Goal: Transaction & Acquisition: Book appointment/travel/reservation

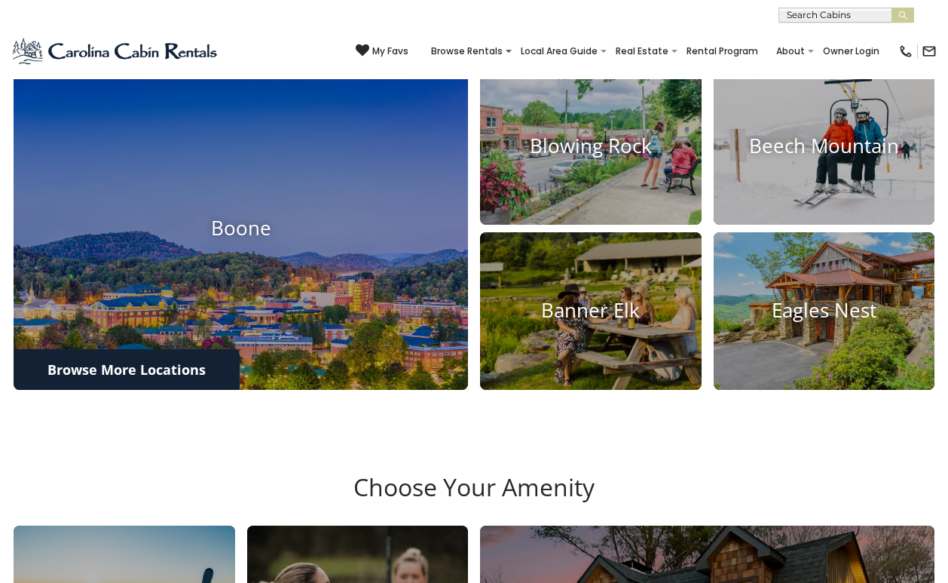
scroll to position [497, 0]
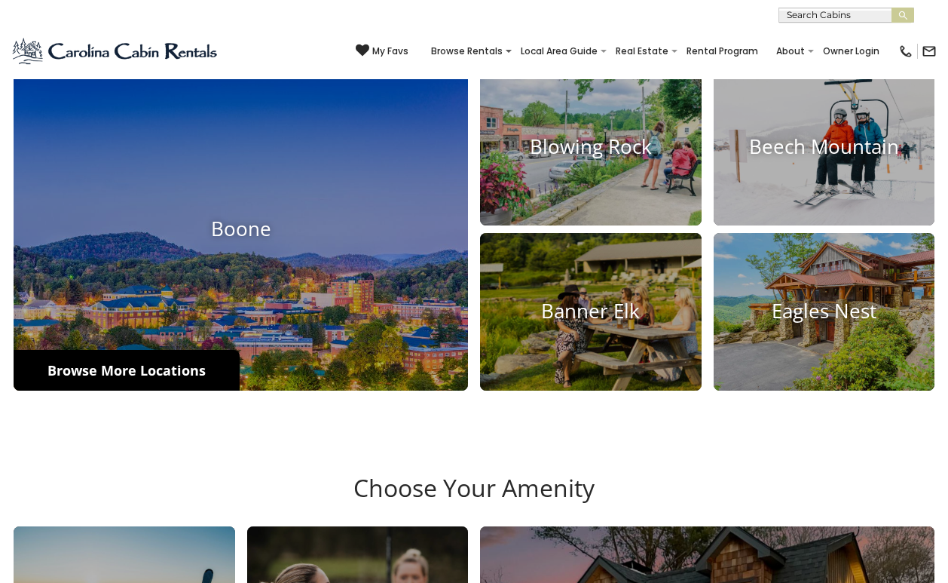
click at [188, 391] on link "Browse More Locations" at bounding box center [127, 370] width 226 height 41
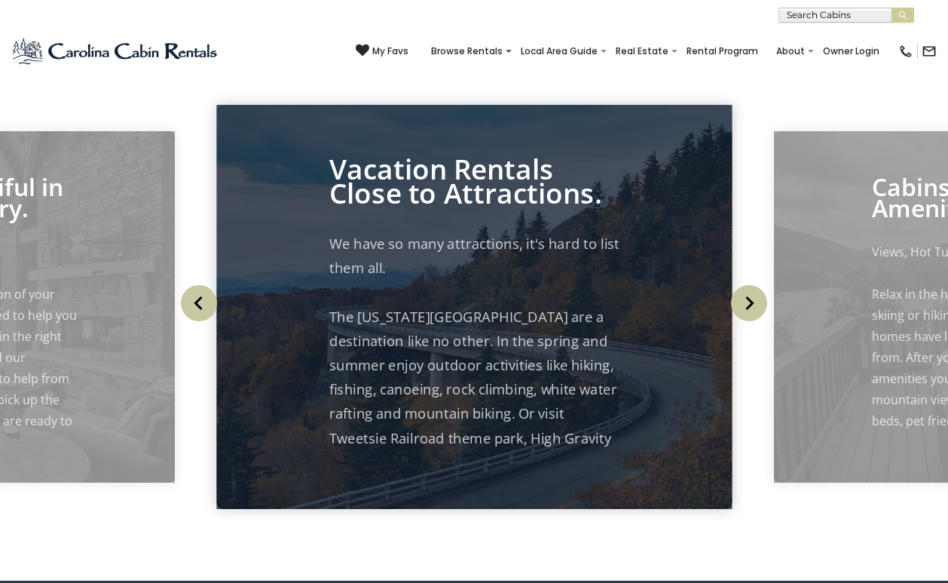
scroll to position [1657, 0]
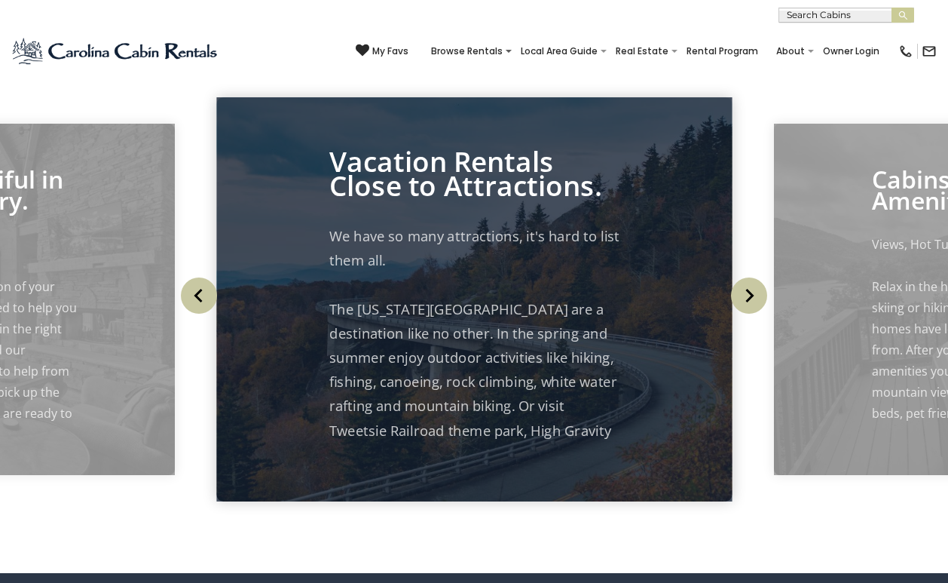
click at [207, 314] on img "Previous" at bounding box center [199, 295] width 36 height 36
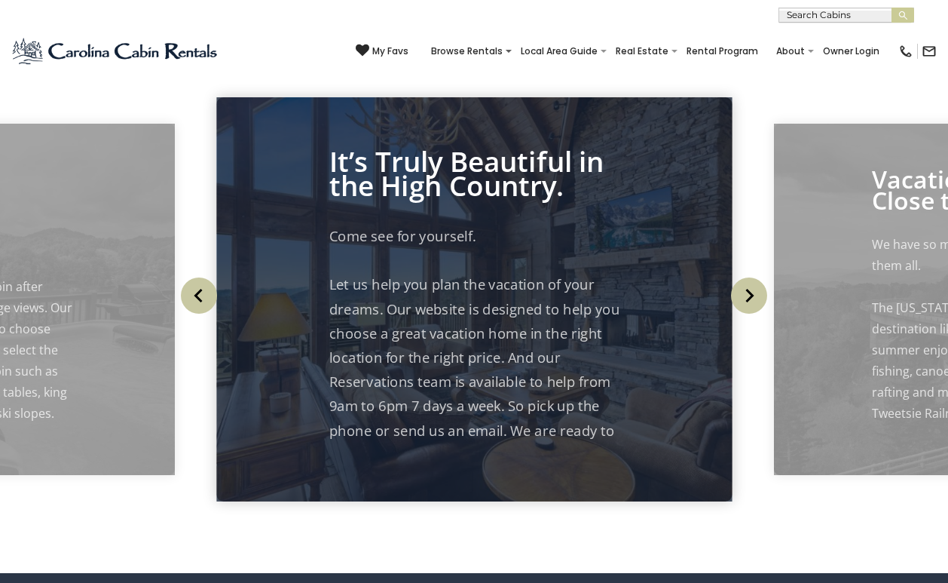
click at [207, 314] on img "Previous" at bounding box center [199, 295] width 36 height 36
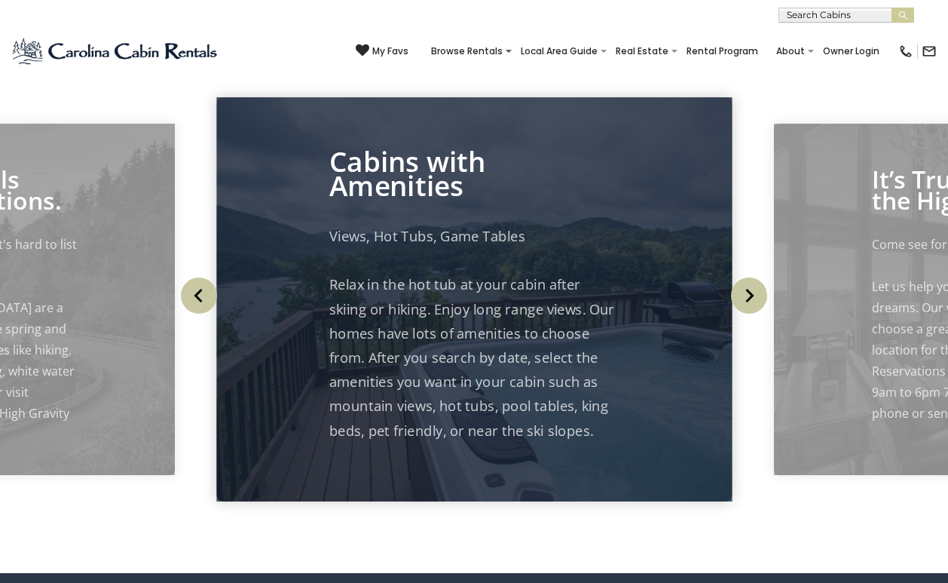
click at [207, 314] on img "Previous" at bounding box center [199, 295] width 36 height 36
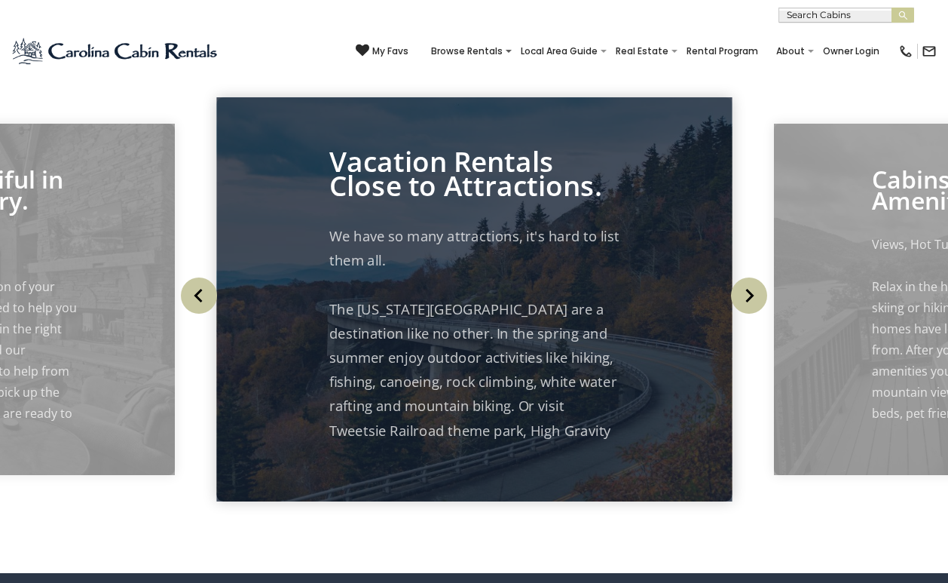
click at [207, 314] on img "Previous" at bounding box center [199, 295] width 36 height 36
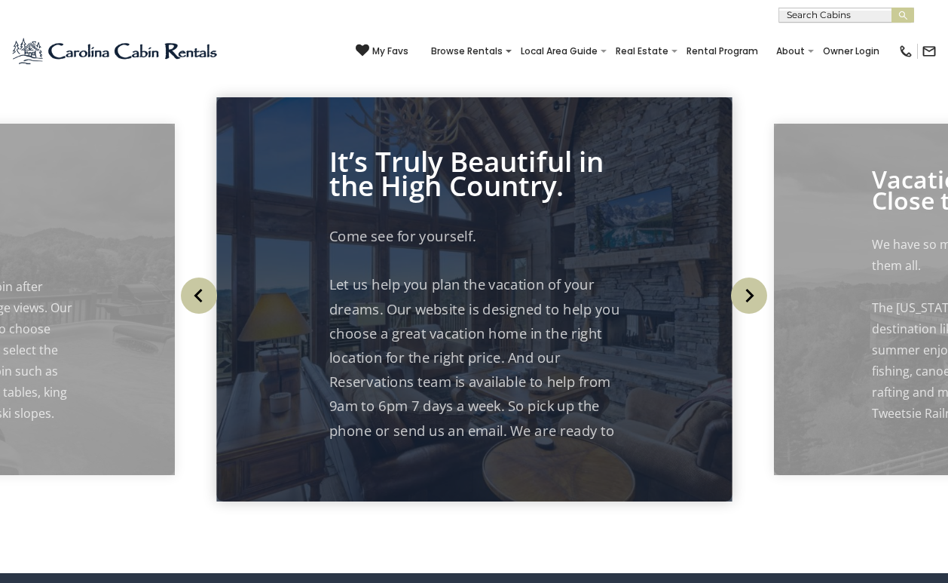
click at [207, 314] on img "Previous" at bounding box center [199, 295] width 36 height 36
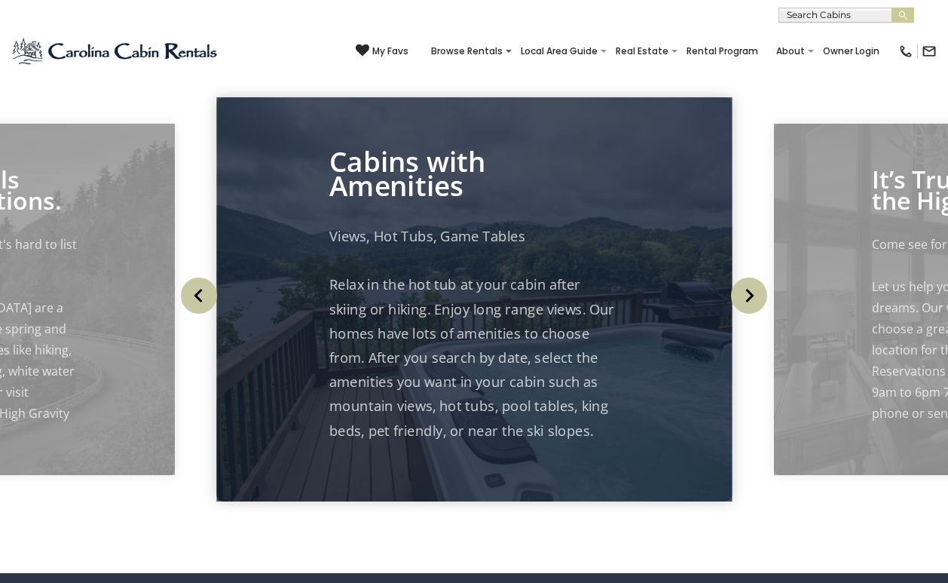
click at [207, 314] on img "Previous" at bounding box center [199, 295] width 36 height 36
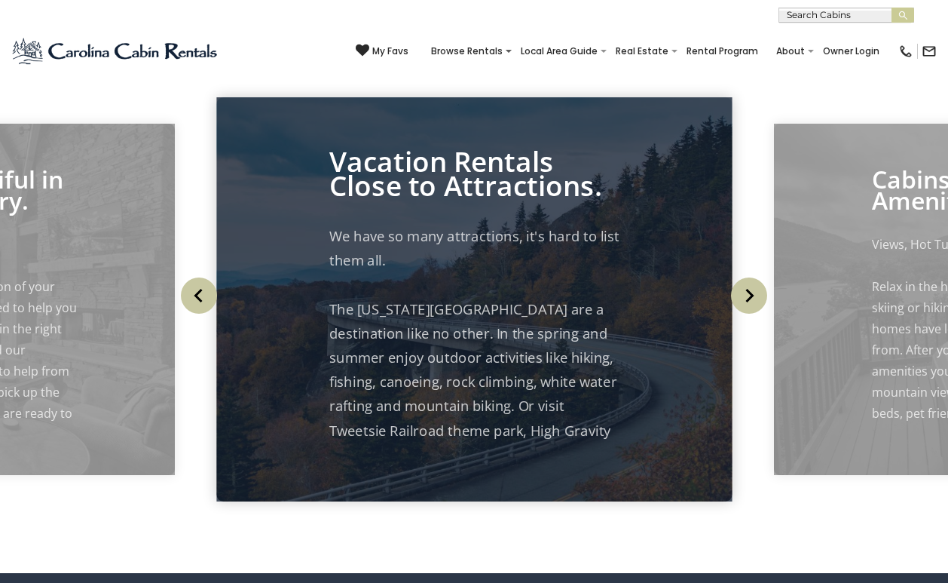
click at [207, 314] on img "Previous" at bounding box center [199, 295] width 36 height 36
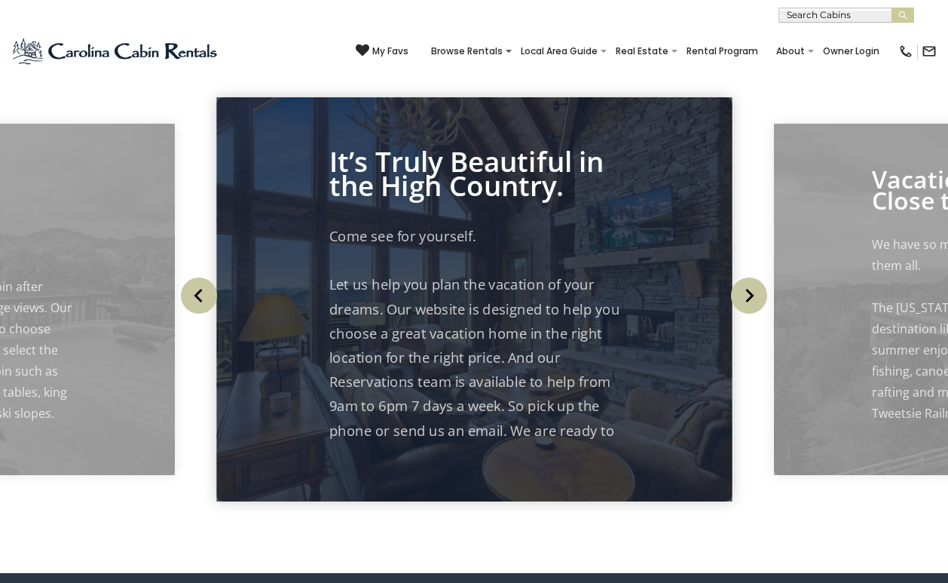
click at [204, 314] on img "Previous" at bounding box center [199, 295] width 36 height 36
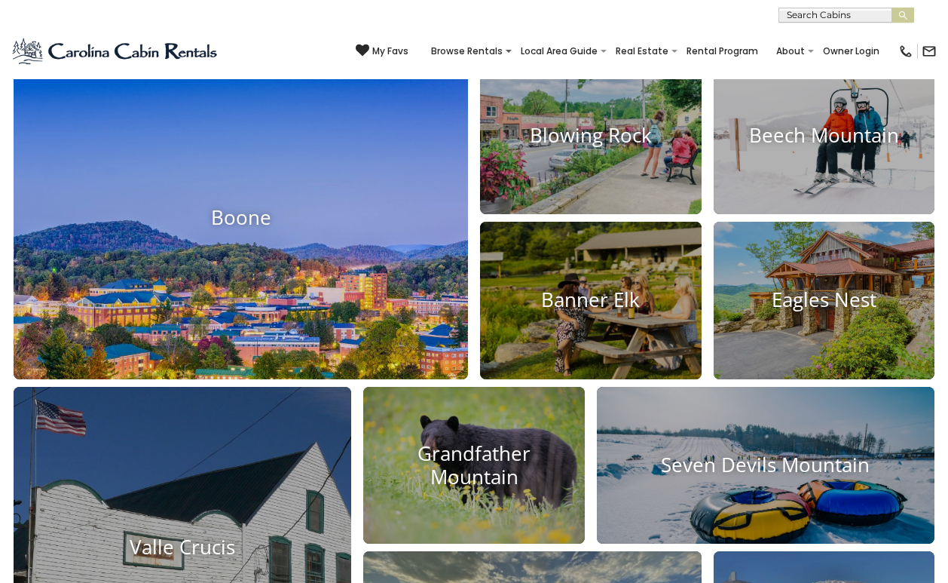
scroll to position [497, 0]
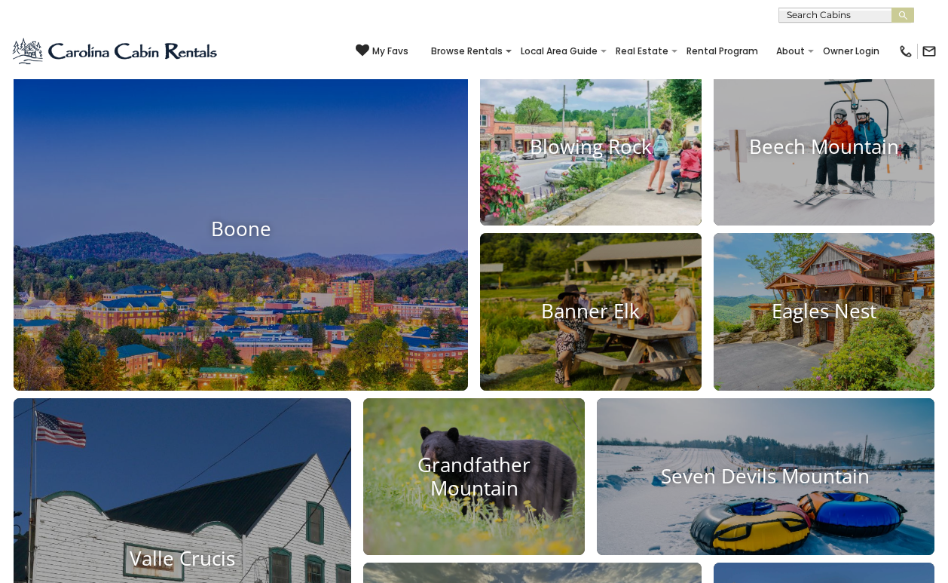
click at [604, 234] on img at bounding box center [590, 146] width 243 height 173
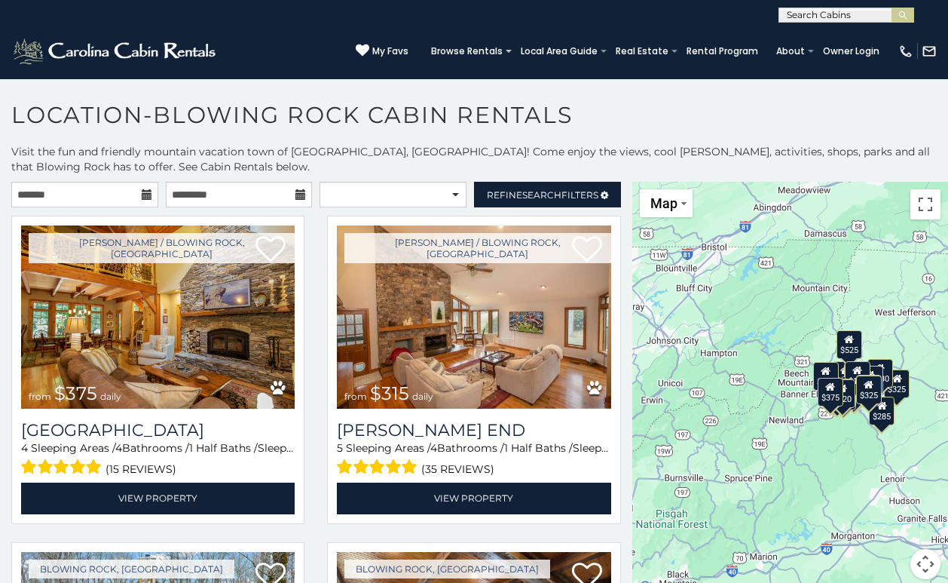
click at [145, 192] on icon at bounding box center [147, 194] width 11 height 11
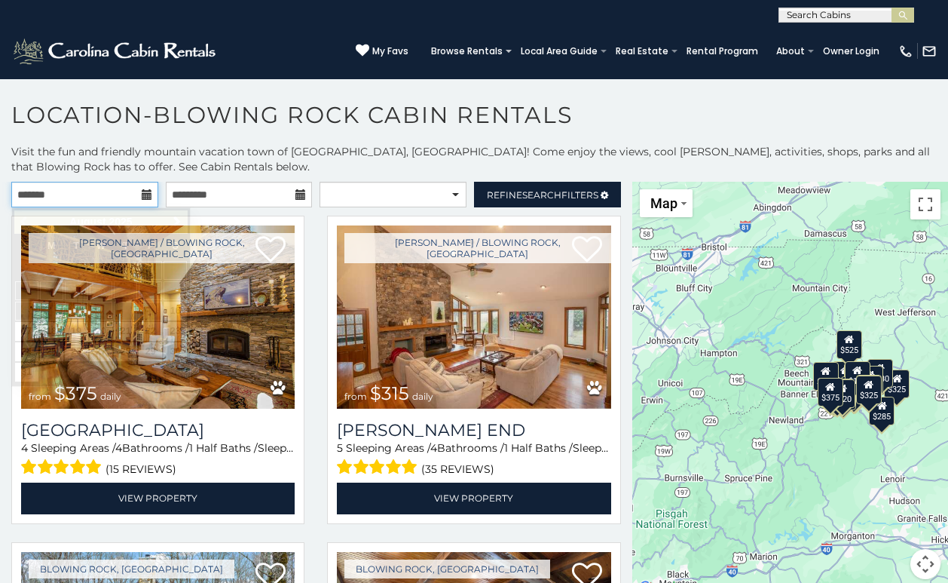
click at [103, 192] on input "text" at bounding box center [84, 195] width 147 height 26
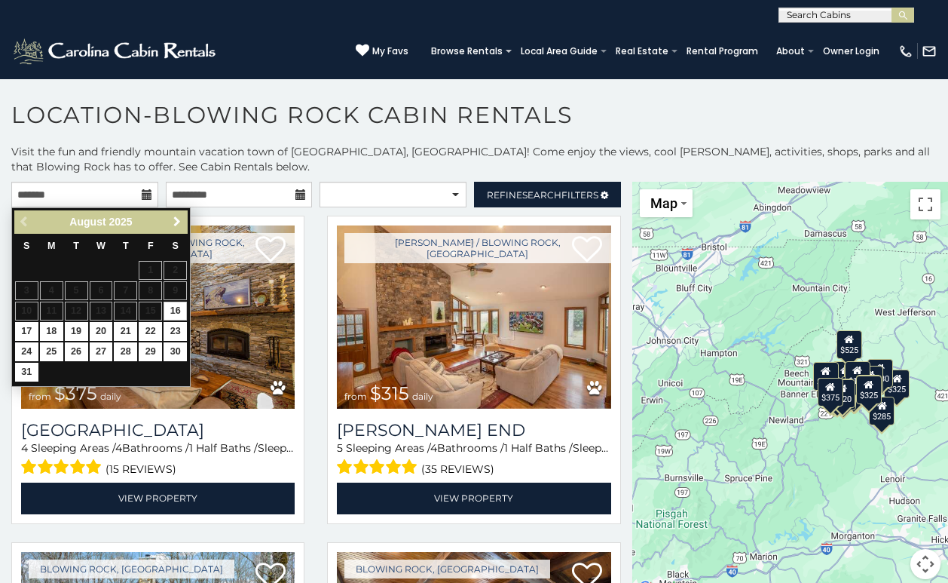
click at [177, 220] on span "Next" at bounding box center [177, 222] width 12 height 12
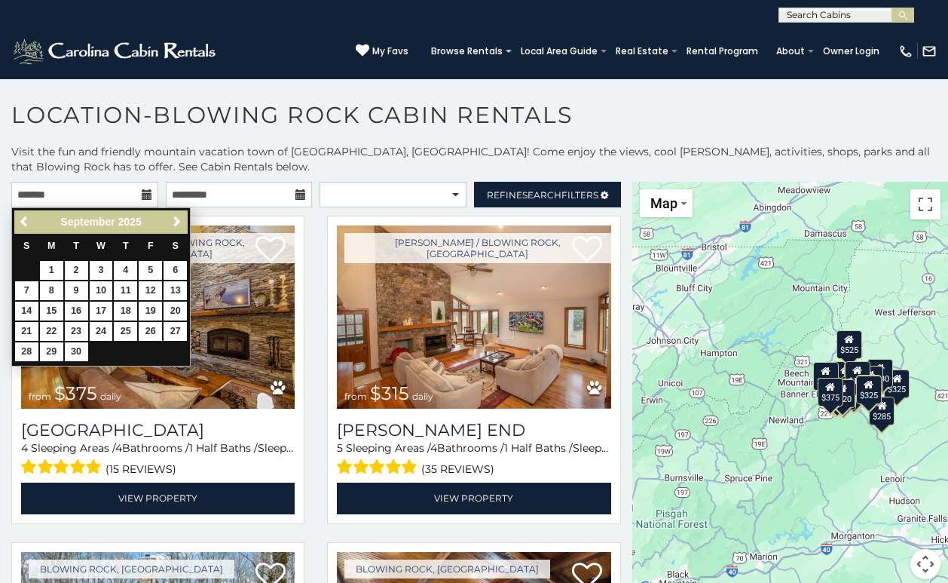
click at [177, 220] on span "Next" at bounding box center [177, 222] width 12 height 12
click at [128, 309] on link "16" at bounding box center [125, 311] width 23 height 19
type input "**********"
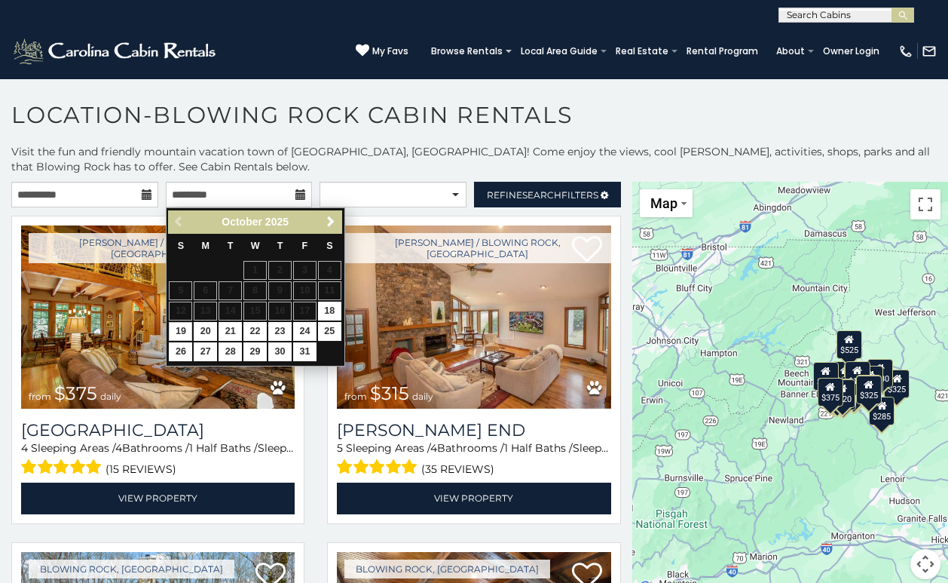
click at [187, 330] on link "19" at bounding box center [180, 331] width 23 height 19
type input "**********"
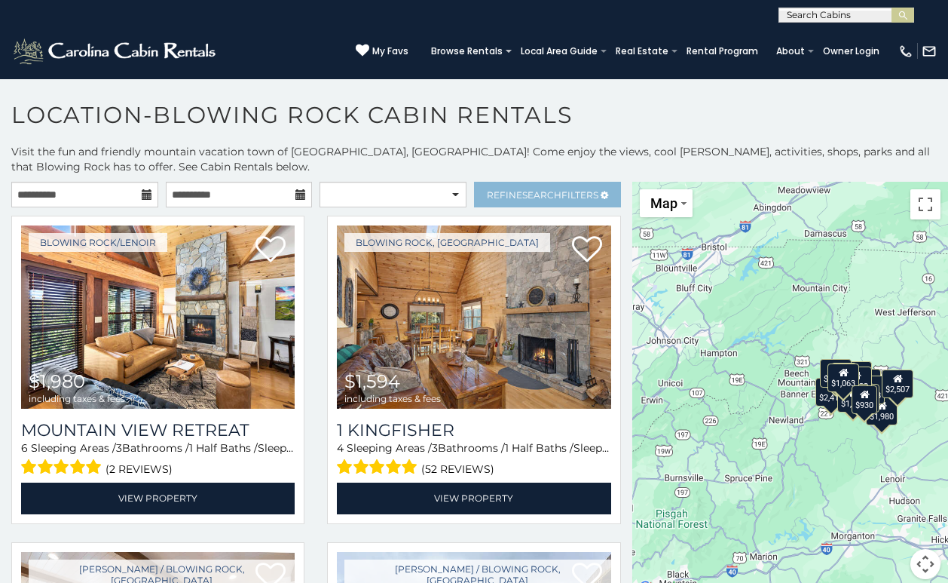
click at [495, 189] on span "Refine Search Filters" at bounding box center [543, 194] width 112 height 11
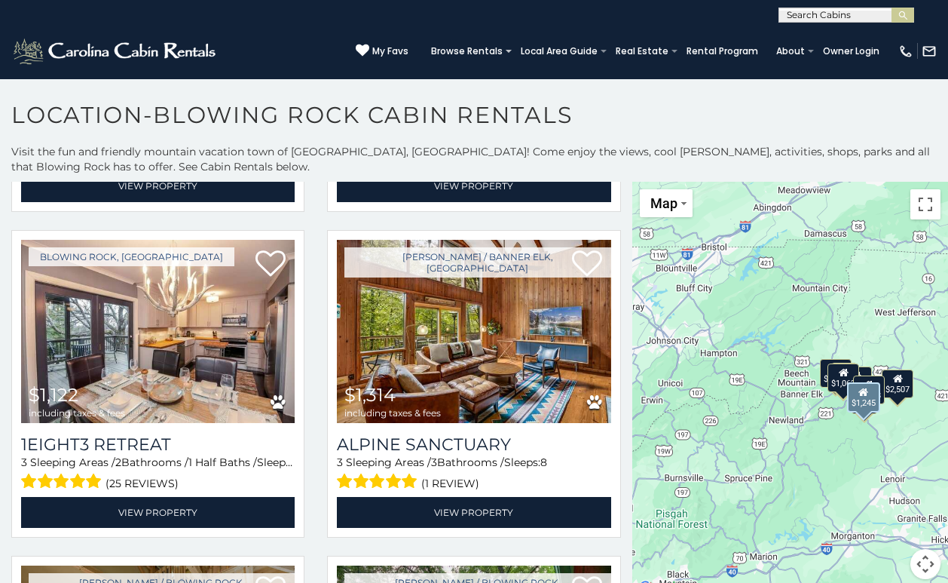
scroll to position [834, 0]
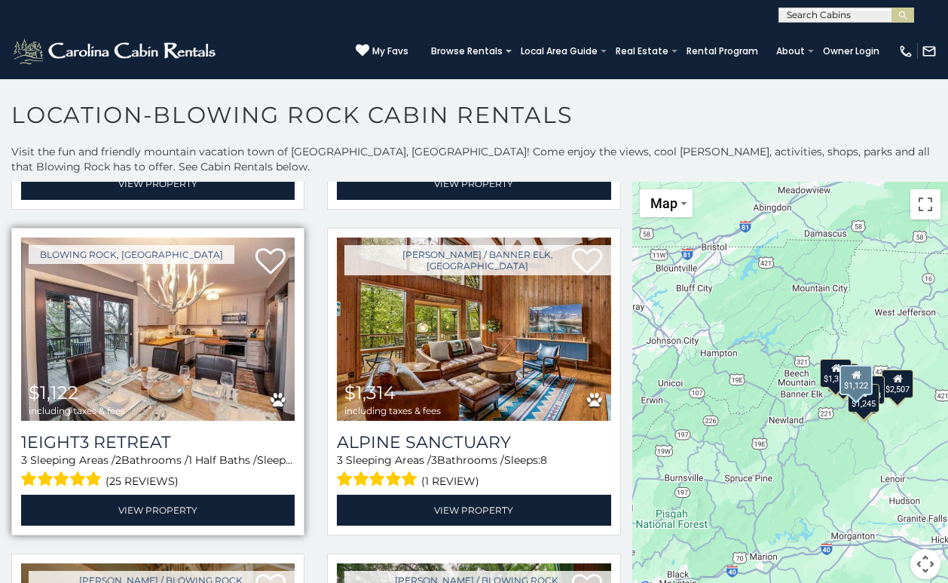
click at [203, 345] on img at bounding box center [158, 328] width 274 height 183
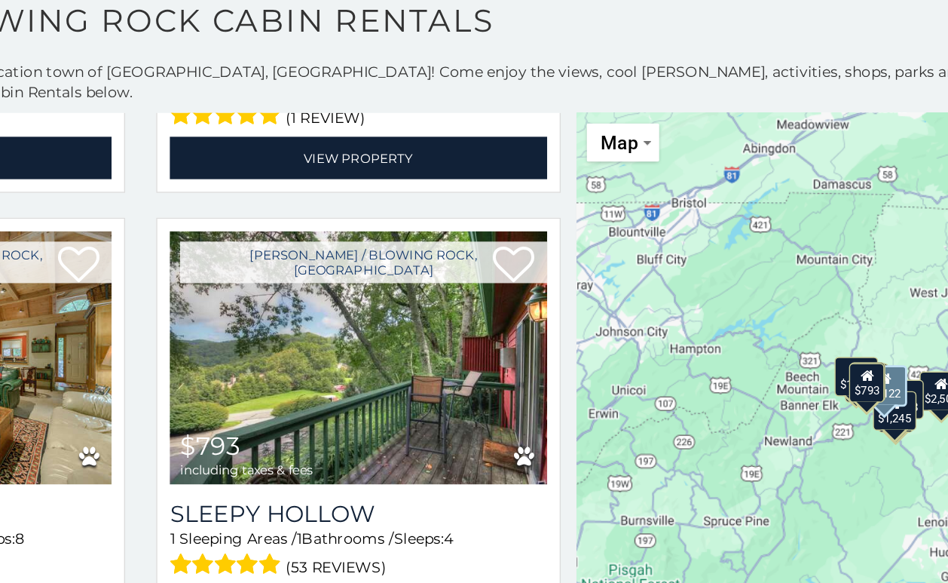
scroll to position [8, 0]
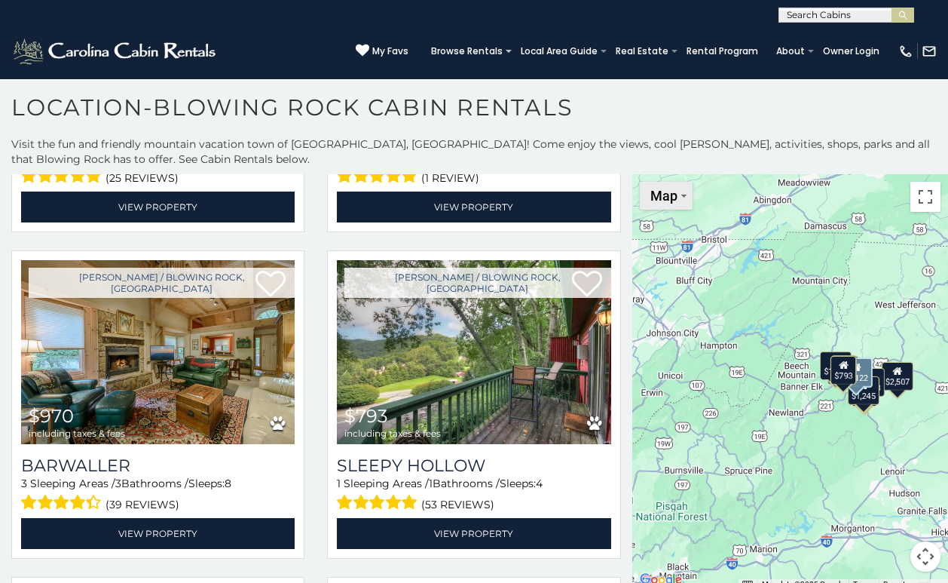
click at [685, 205] on button "Map" at bounding box center [666, 196] width 53 height 28
click at [774, 320] on div "$2,078 $1,245 $1,122 $1,314 $970 $793 $1,063 $930 $2,507" at bounding box center [790, 381] width 316 height 415
click at [920, 196] on button "Toggle fullscreen view" at bounding box center [926, 197] width 30 height 30
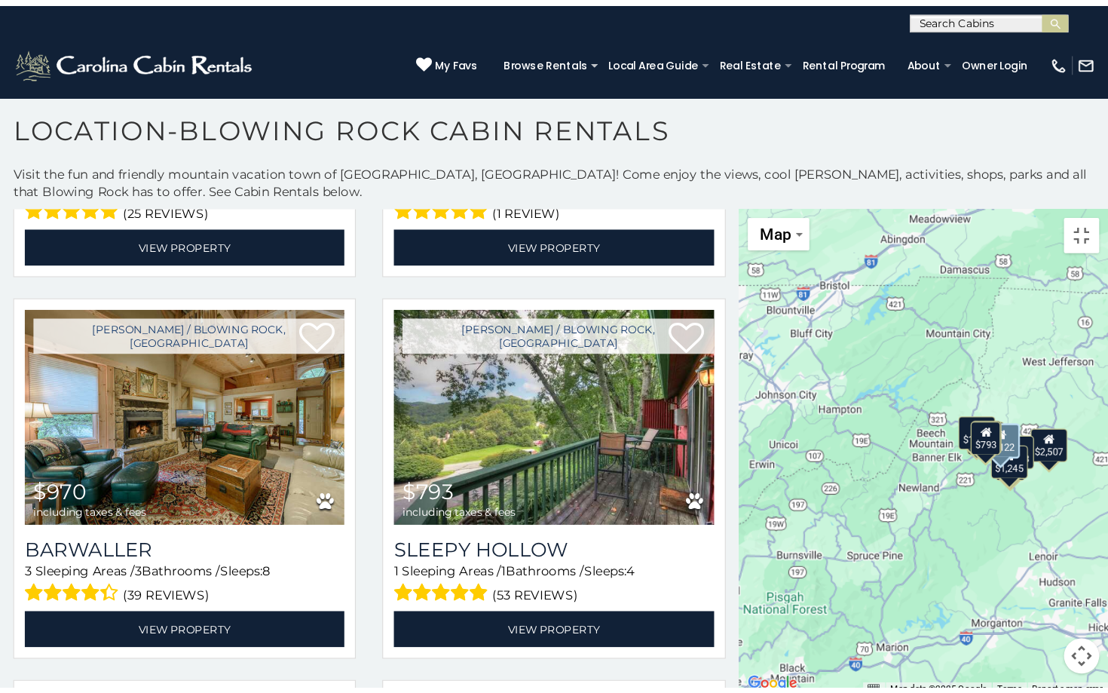
scroll to position [0, 0]
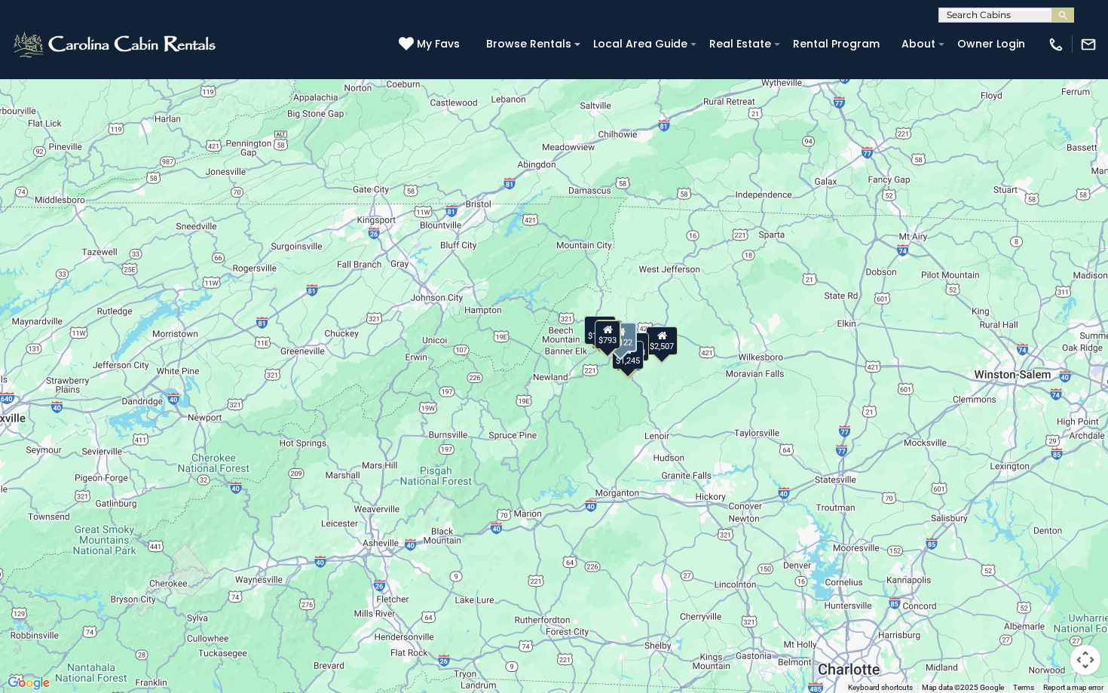
click at [648, 407] on div "$2,078 $1,245 $1,122 $1,314 $970 $793 $1,063 $930 $2,507" at bounding box center [554, 346] width 1108 height 693
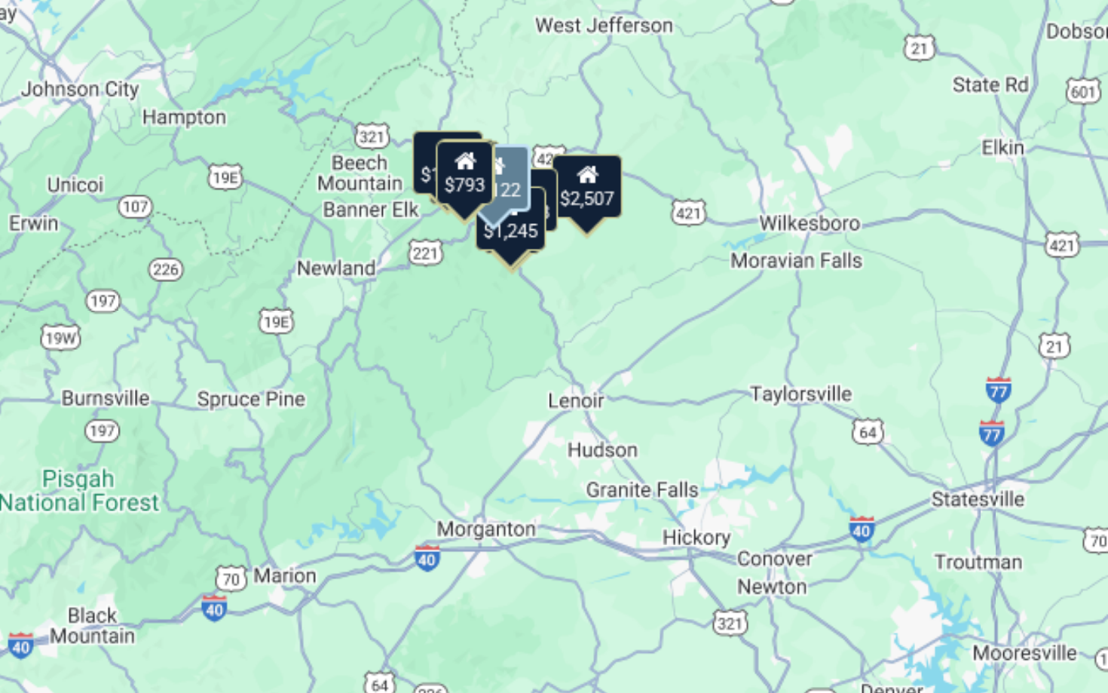
click at [320, 206] on div "$2,078 $1,245 $1,122 $1,314 $970 $793 $1,063 $930 $2,507" at bounding box center [554, 346] width 1108 height 693
click at [248, 145] on div "$2,078 $1,245 $1,122 $1,314 $970 $793 $1,063 $930 $2,507" at bounding box center [554, 346] width 1108 height 693
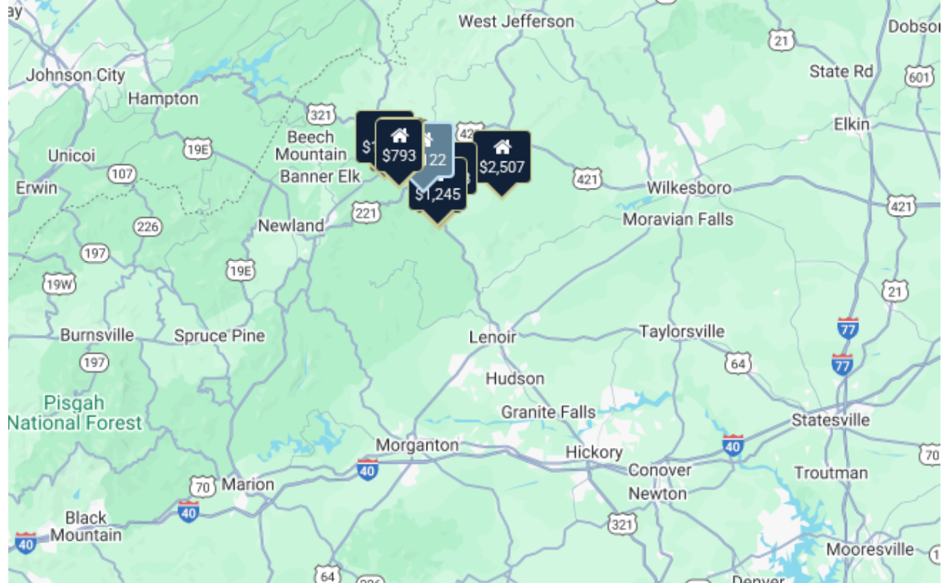
scroll to position [8, 0]
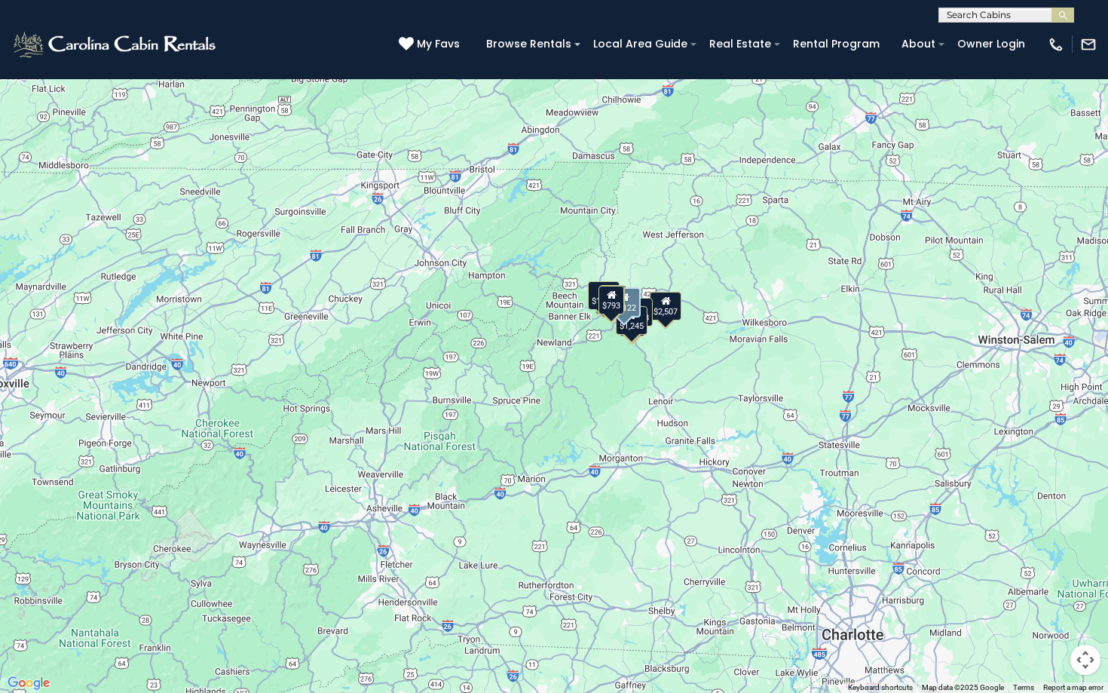
drag, startPoint x: 996, startPoint y: 470, endPoint x: 997, endPoint y: 435, distance: 34.7
click at [948, 435] on div "$2,078 $1,245 $1,122 $1,314 $970 $793 $1,063 $930 $2,507" at bounding box center [554, 346] width 1108 height 693
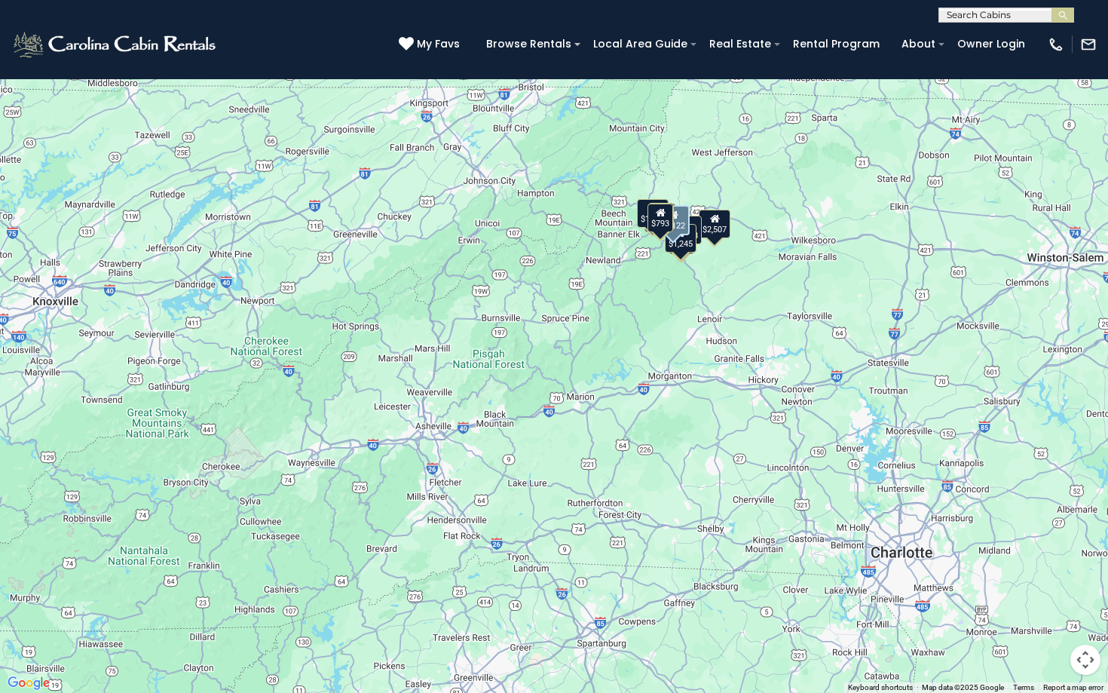
drag, startPoint x: 865, startPoint y: 519, endPoint x: 919, endPoint y: 436, distance: 99.3
click at [919, 436] on div "$2,078 $1,245 $1,122 $1,314 $970 $793 $1,063 $930 $2,507" at bounding box center [554, 346] width 1108 height 693
click at [948, 26] on button "Toggle fullscreen view" at bounding box center [1085, 23] width 30 height 30
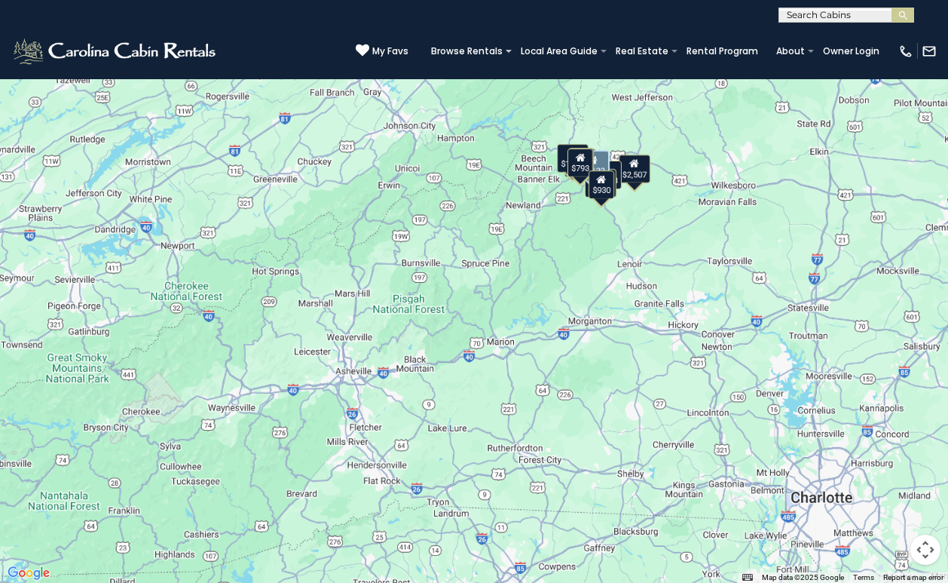
scroll to position [1530, 0]
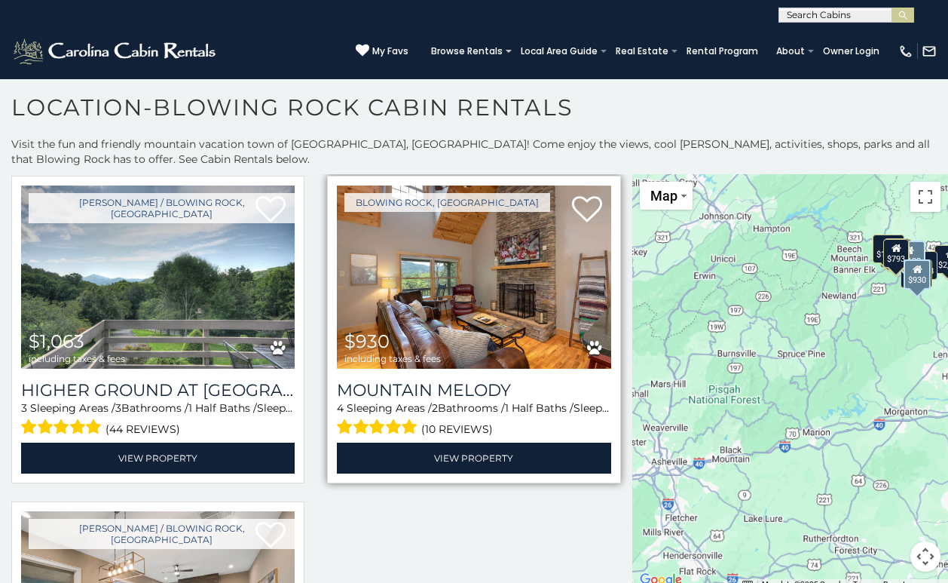
click at [432, 317] on img at bounding box center [474, 276] width 274 height 183
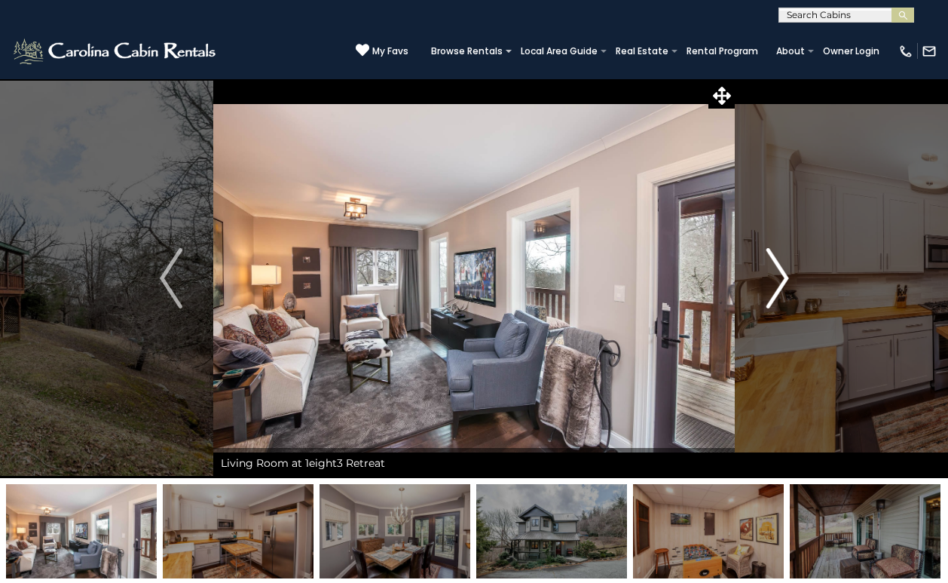
click at [776, 281] on img "Next" at bounding box center [777, 278] width 23 height 60
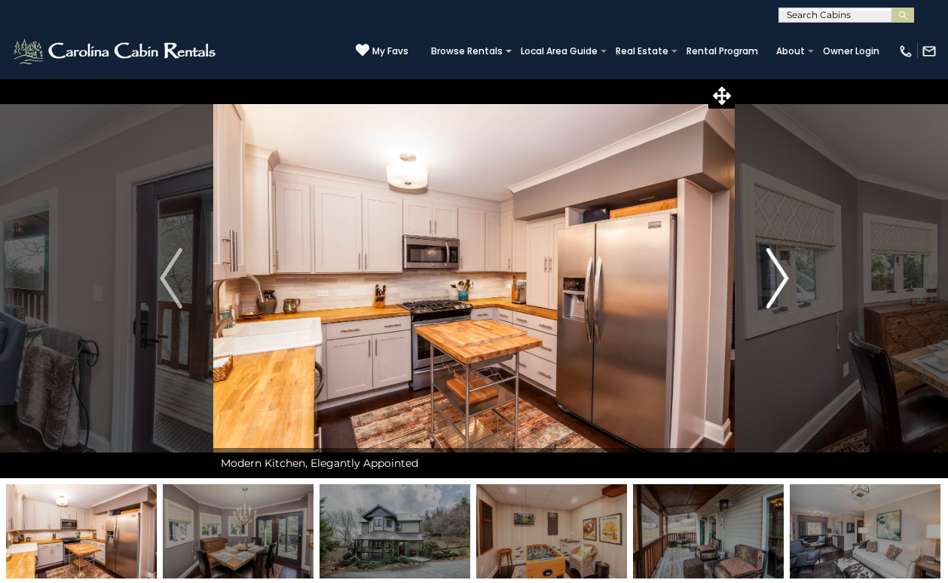
click at [776, 281] on img "Next" at bounding box center [777, 278] width 23 height 60
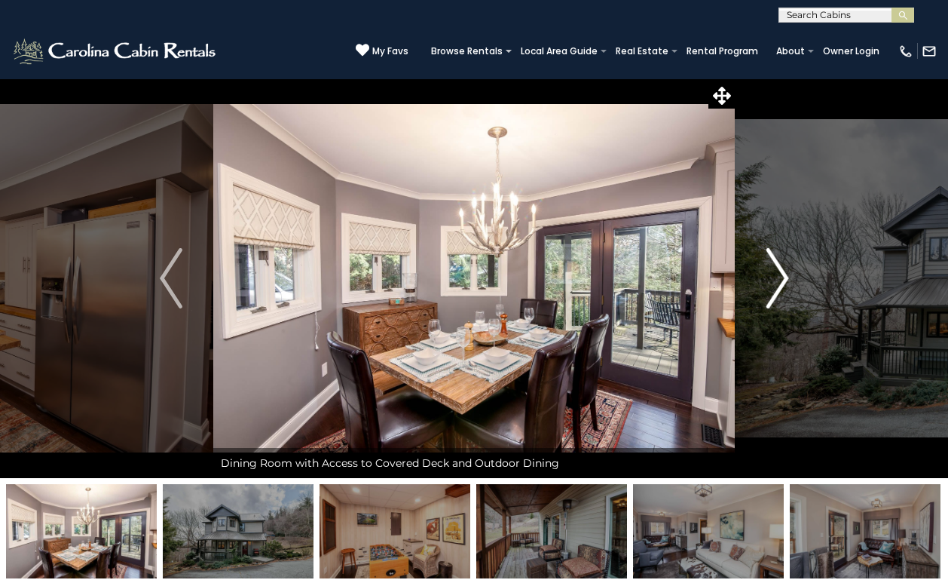
click at [776, 281] on img "Next" at bounding box center [777, 278] width 23 height 60
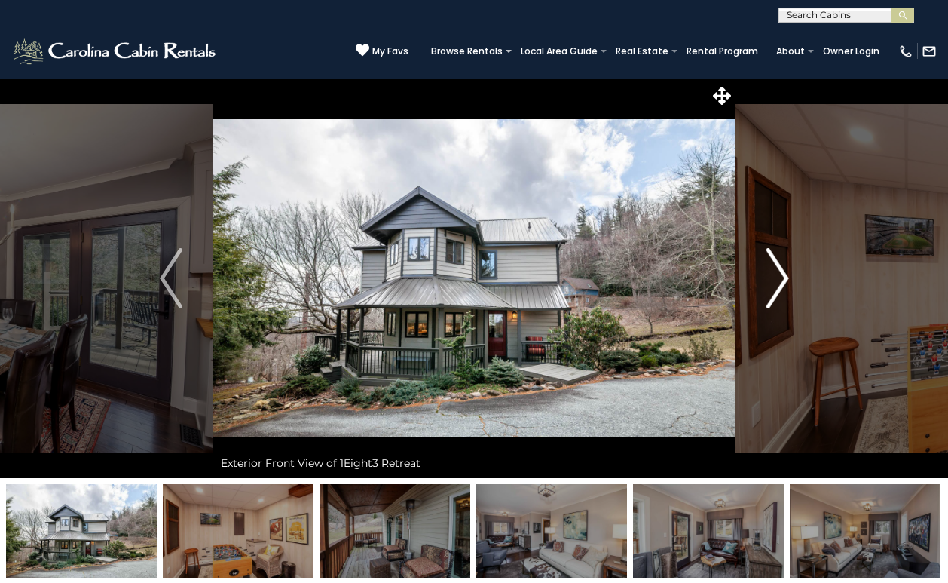
click at [776, 281] on img "Next" at bounding box center [777, 278] width 23 height 60
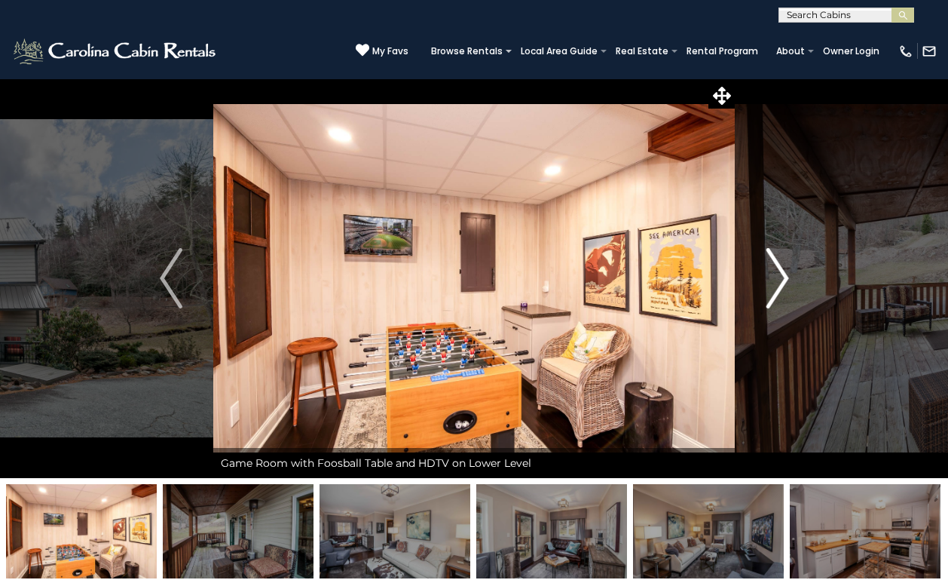
click at [776, 281] on img "Next" at bounding box center [777, 278] width 23 height 60
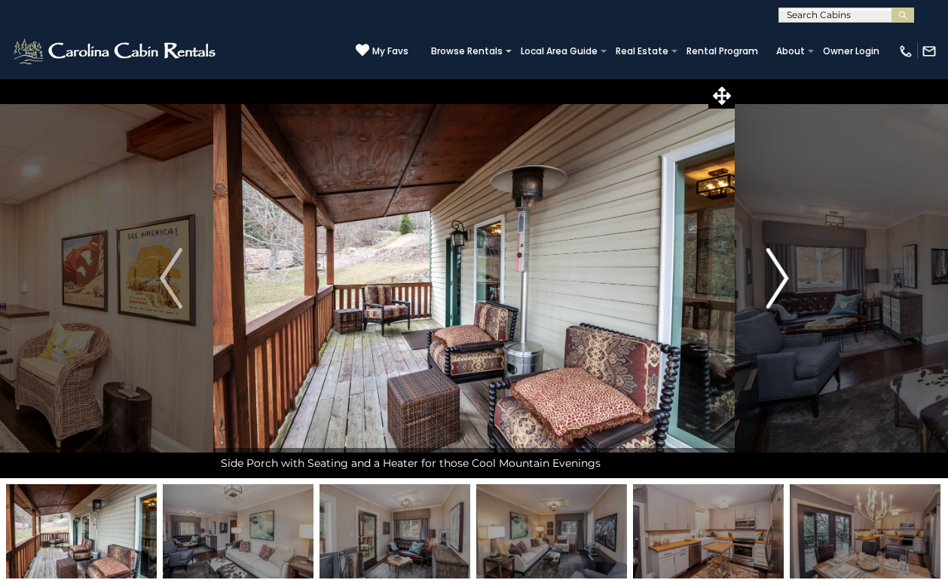
click at [776, 281] on img "Next" at bounding box center [777, 278] width 23 height 60
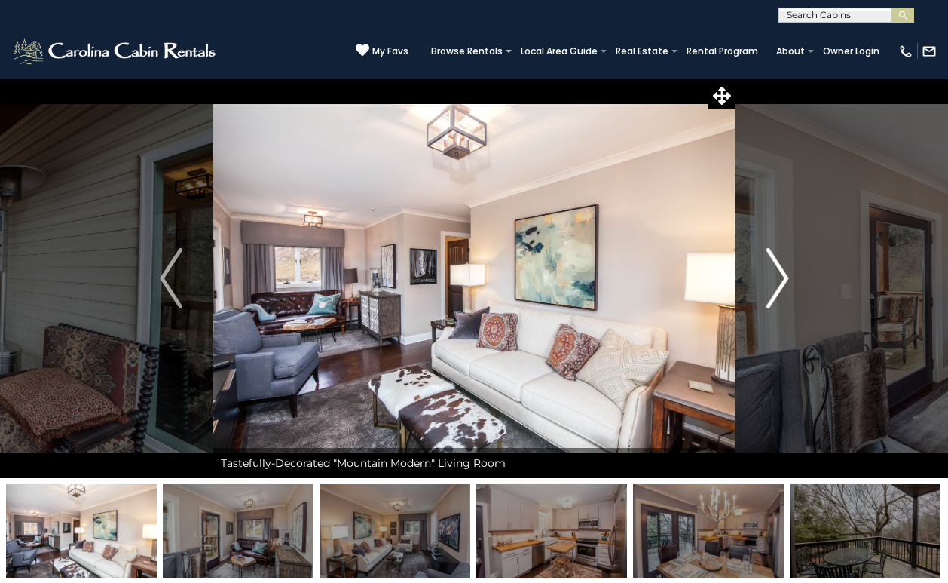
click at [776, 281] on img "Next" at bounding box center [777, 278] width 23 height 60
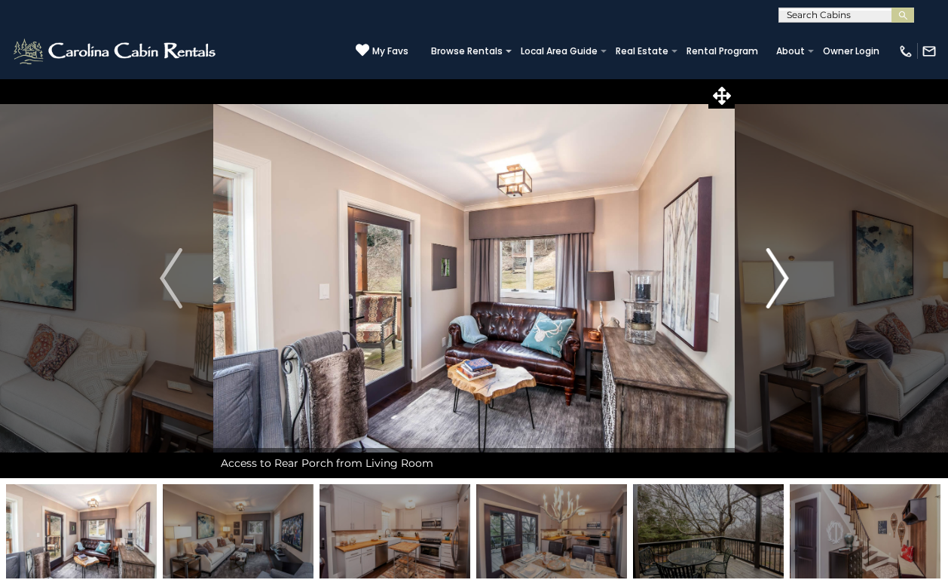
click at [776, 281] on img "Next" at bounding box center [777, 278] width 23 height 60
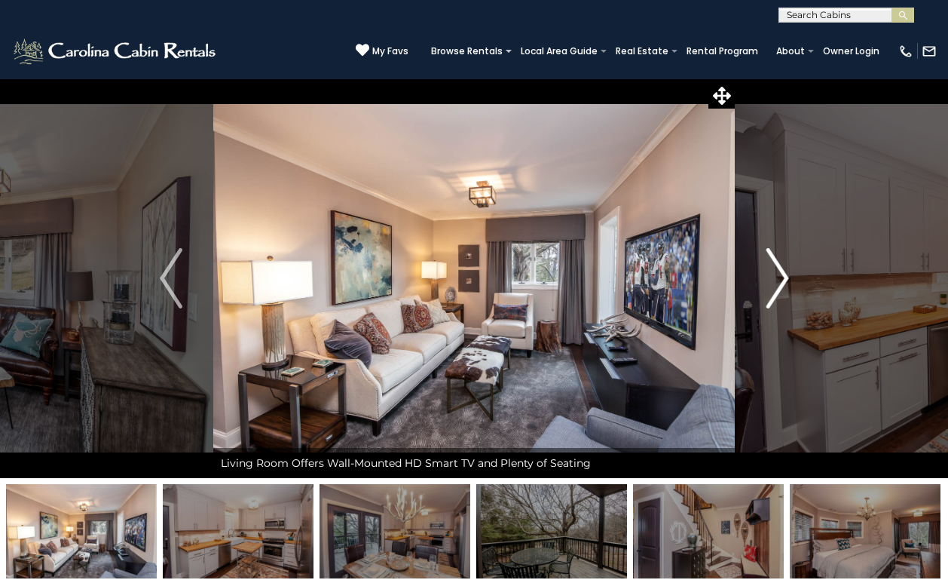
click at [776, 281] on img "Next" at bounding box center [777, 278] width 23 height 60
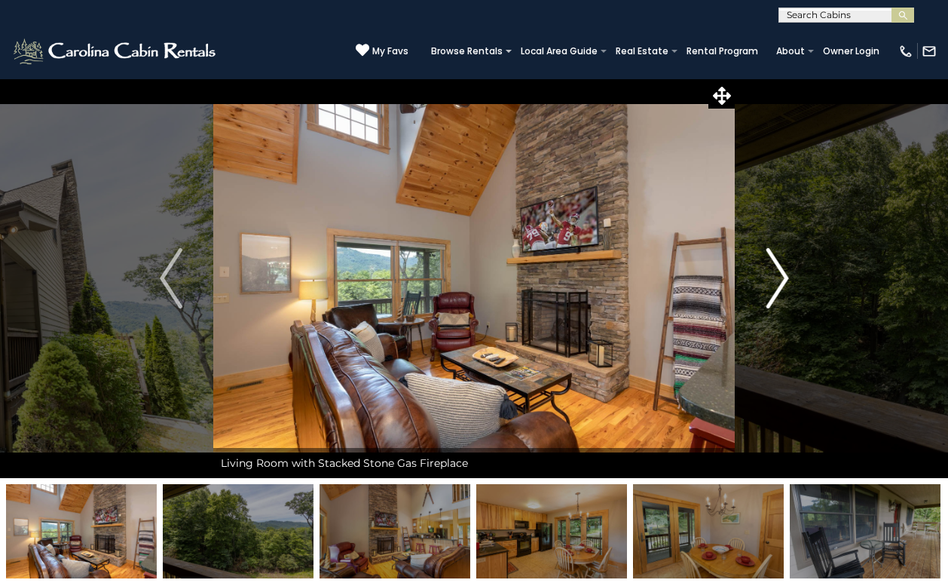
click at [769, 295] on img "Next" at bounding box center [777, 278] width 23 height 60
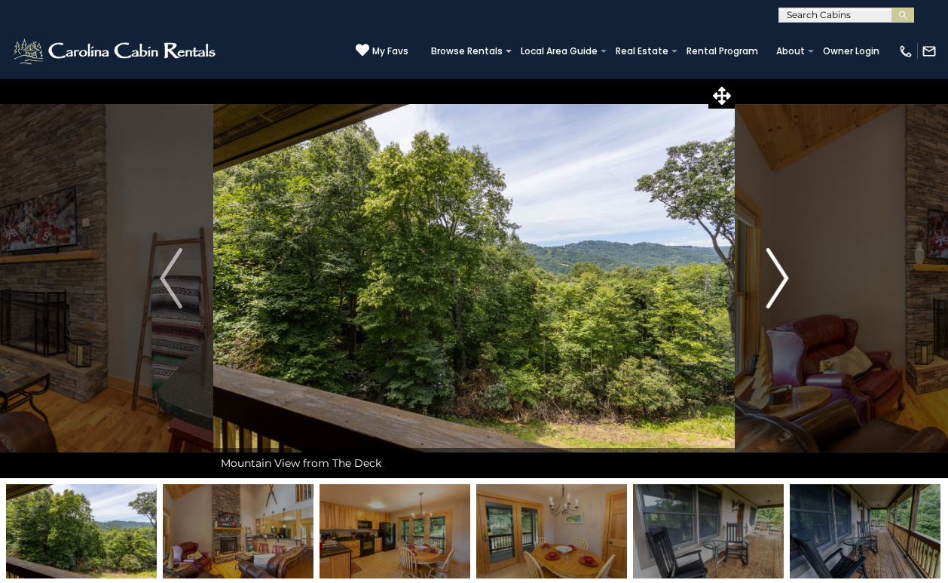
click at [769, 295] on img "Next" at bounding box center [777, 278] width 23 height 60
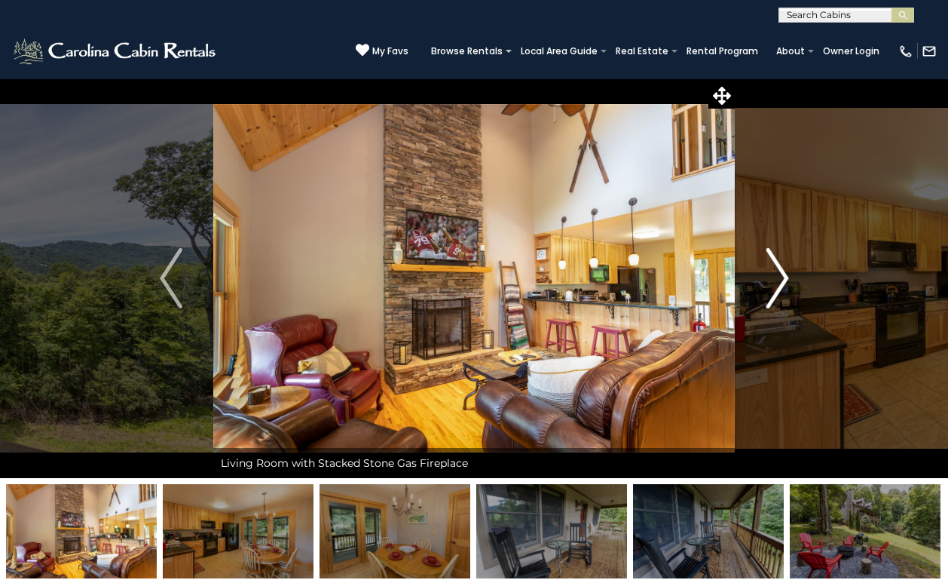
click at [769, 295] on img "Next" at bounding box center [777, 278] width 23 height 60
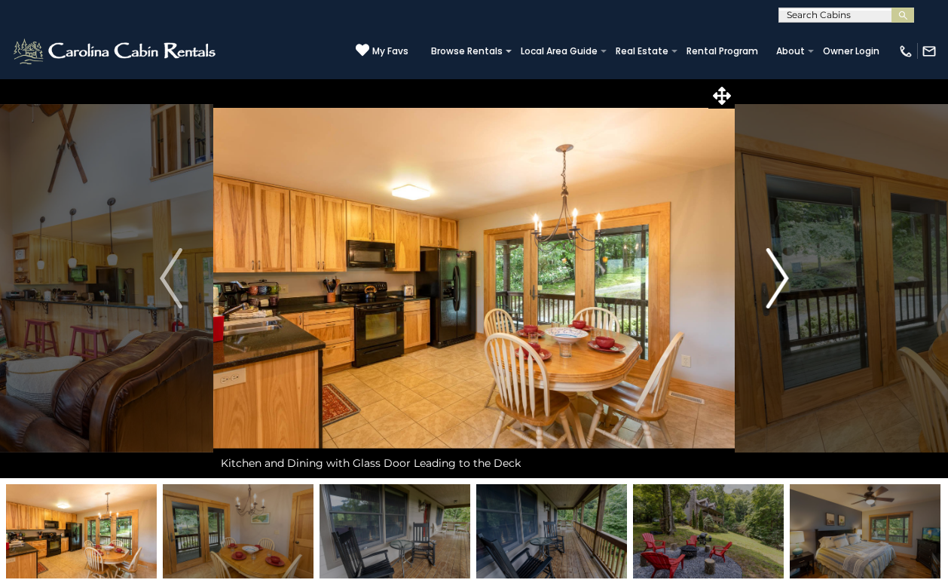
click at [769, 295] on img "Next" at bounding box center [777, 278] width 23 height 60
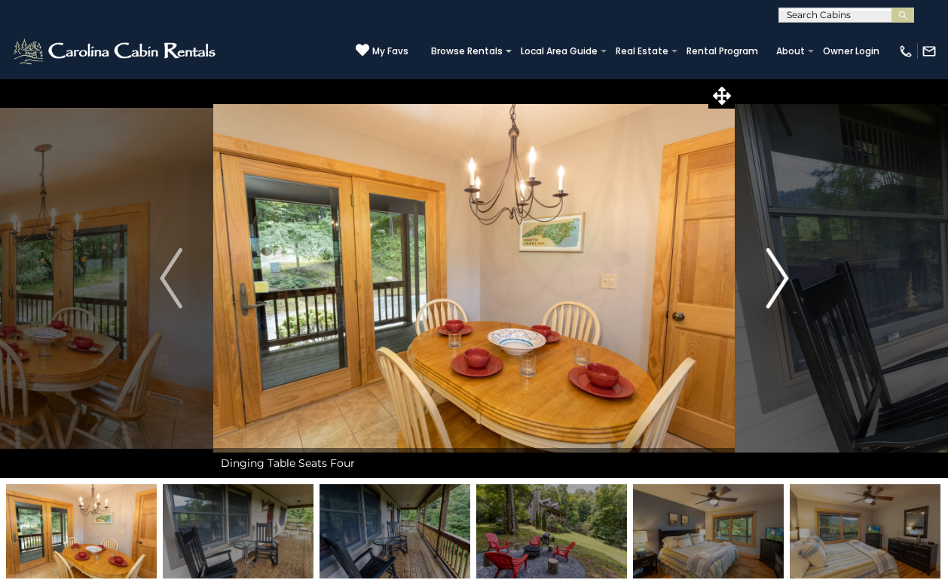
click at [769, 295] on img "Next" at bounding box center [777, 278] width 23 height 60
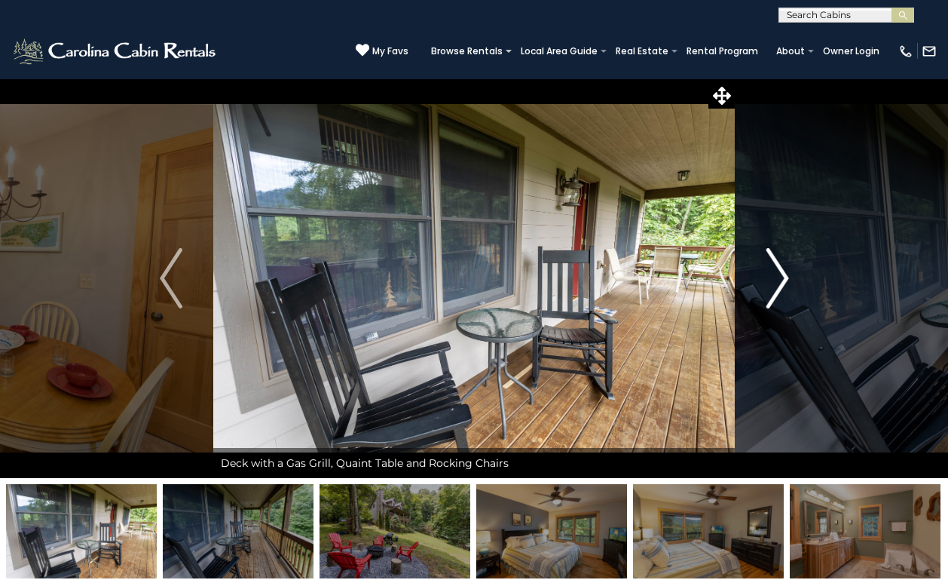
click at [769, 295] on img "Next" at bounding box center [777, 278] width 23 height 60
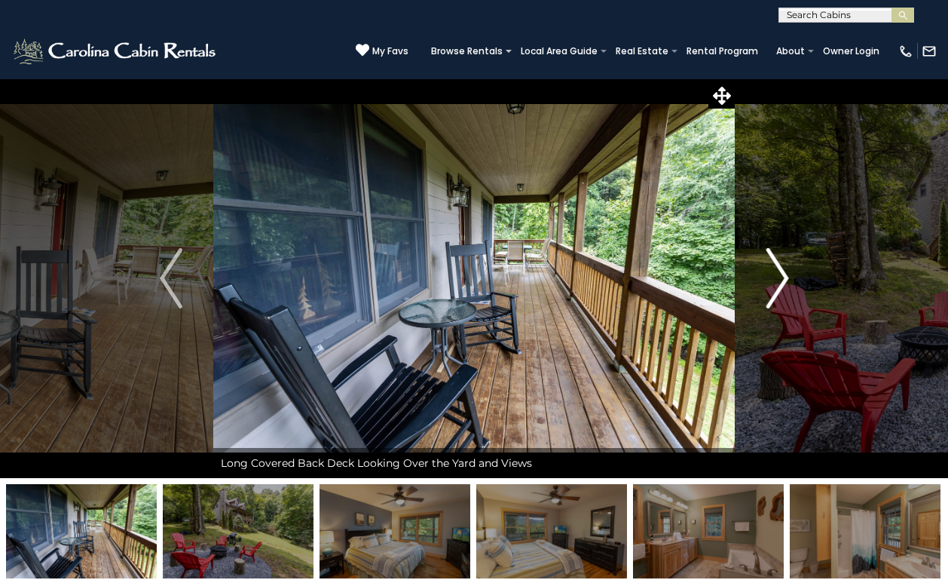
click at [769, 295] on img "Next" at bounding box center [777, 278] width 23 height 60
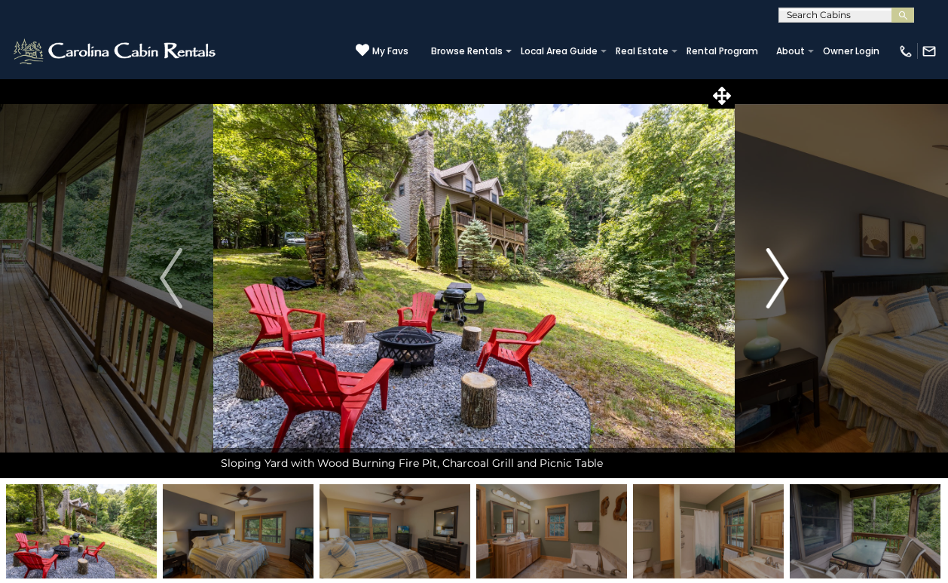
click at [769, 295] on img "Next" at bounding box center [777, 278] width 23 height 60
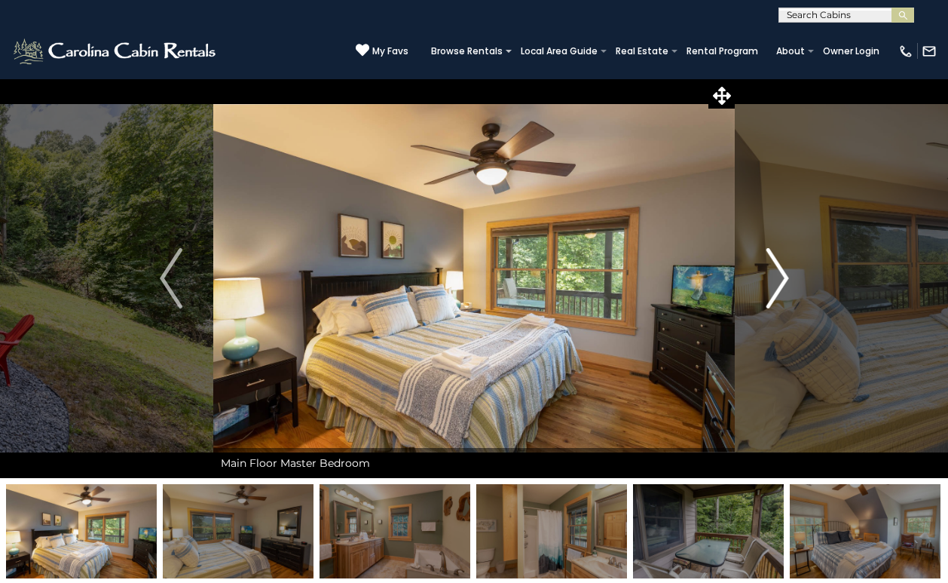
click at [769, 295] on img "Next" at bounding box center [777, 278] width 23 height 60
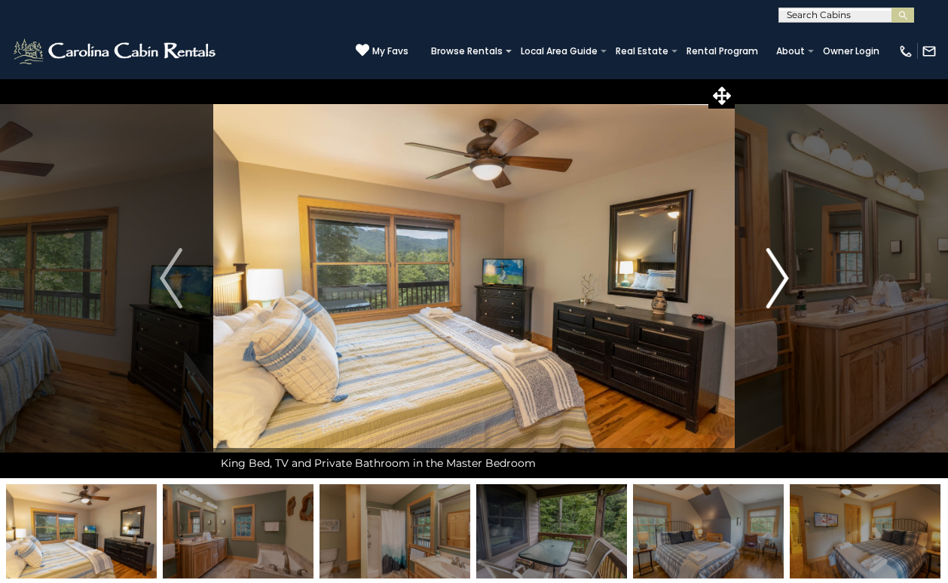
click at [769, 295] on img "Next" at bounding box center [777, 278] width 23 height 60
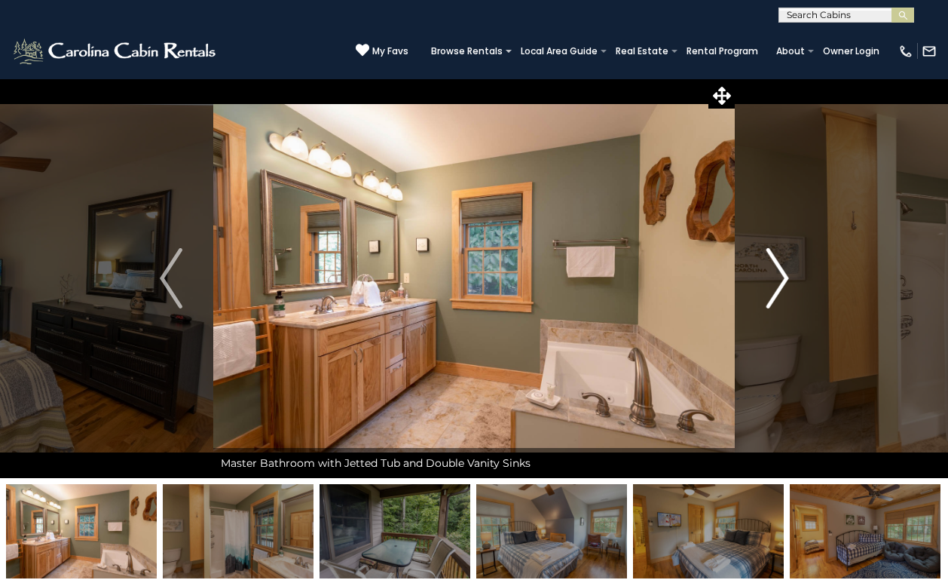
click at [769, 295] on img "Next" at bounding box center [777, 278] width 23 height 60
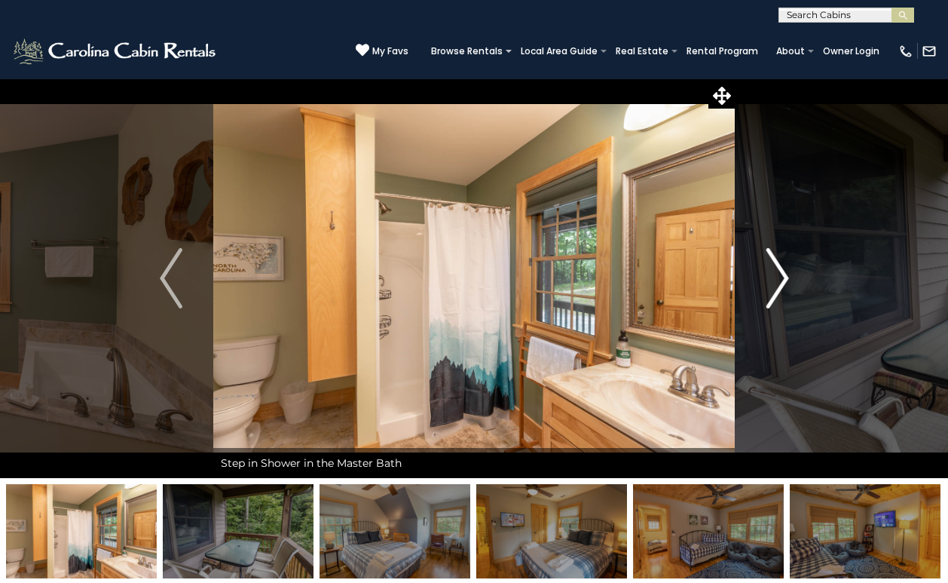
click at [769, 295] on img "Next" at bounding box center [777, 278] width 23 height 60
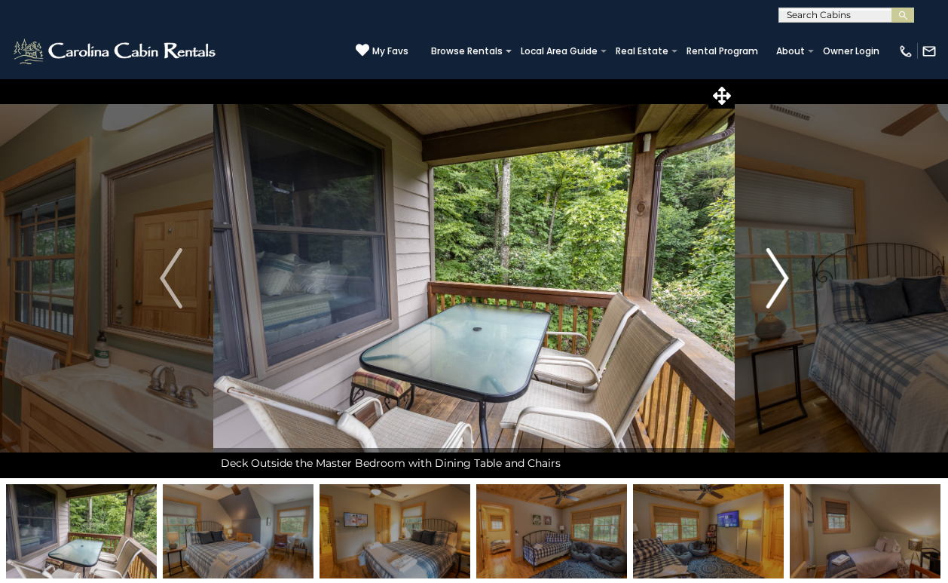
click at [769, 295] on img "Next" at bounding box center [777, 278] width 23 height 60
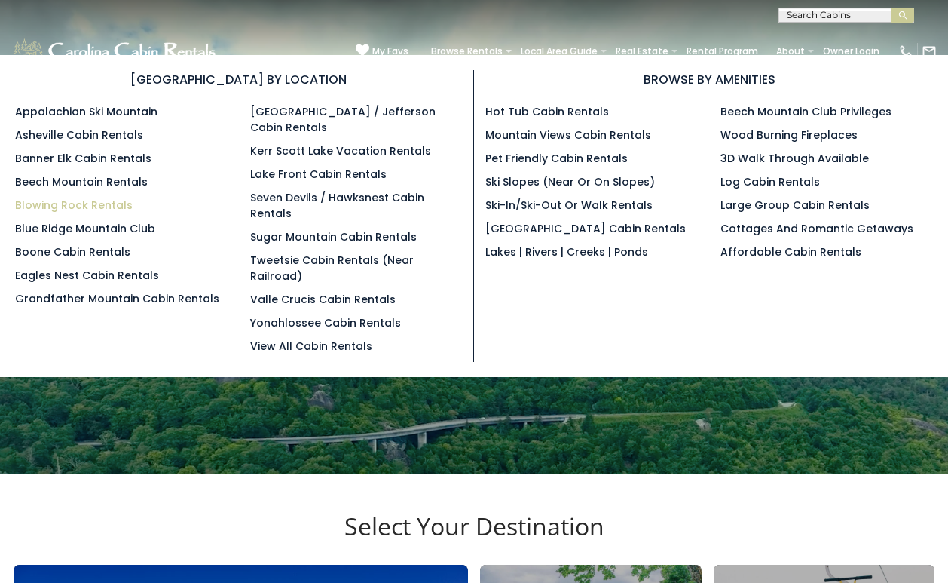
click at [84, 206] on link "Blowing Rock Rentals" at bounding box center [74, 205] width 118 height 15
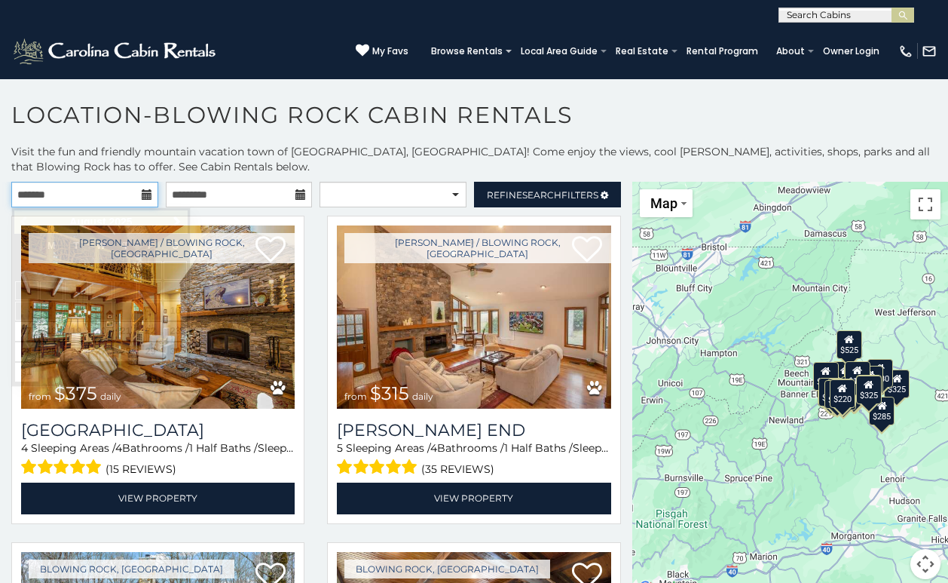
click at [85, 198] on input "text" at bounding box center [84, 195] width 147 height 26
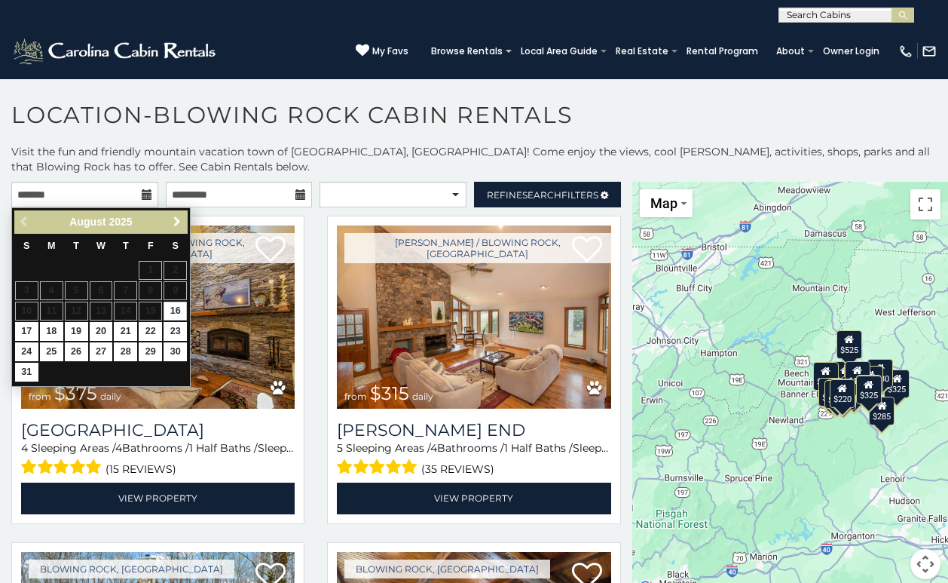
click at [177, 218] on span "Next" at bounding box center [177, 222] width 12 height 12
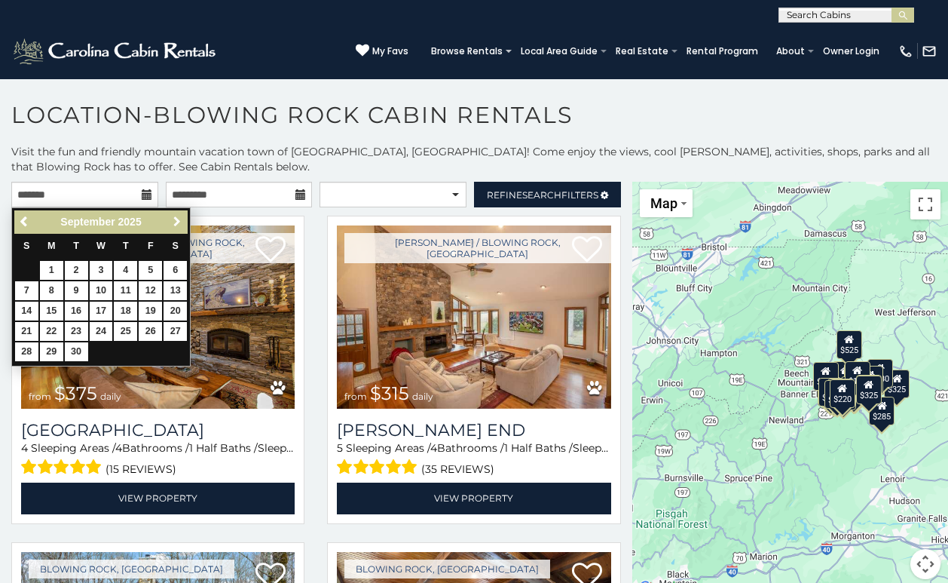
click at [177, 218] on span "Next" at bounding box center [177, 222] width 12 height 12
click at [127, 302] on link "16" at bounding box center [125, 311] width 23 height 19
type input "**********"
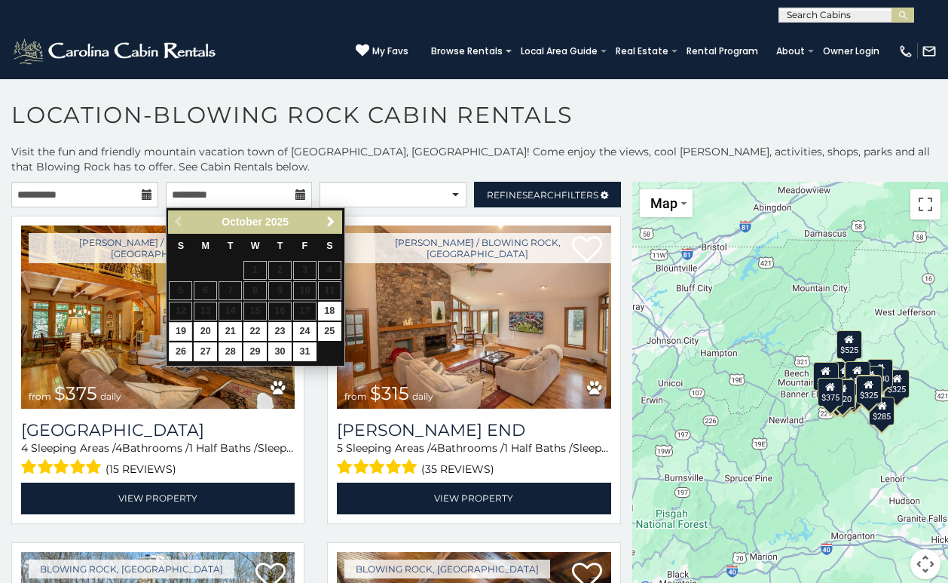
click at [186, 331] on link "19" at bounding box center [180, 331] width 23 height 19
type input "**********"
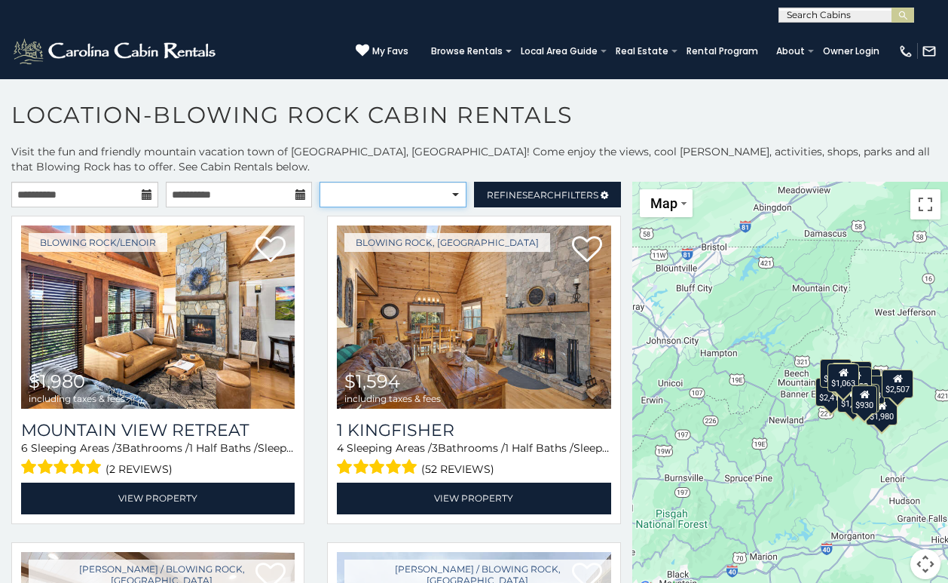
select select "*********"
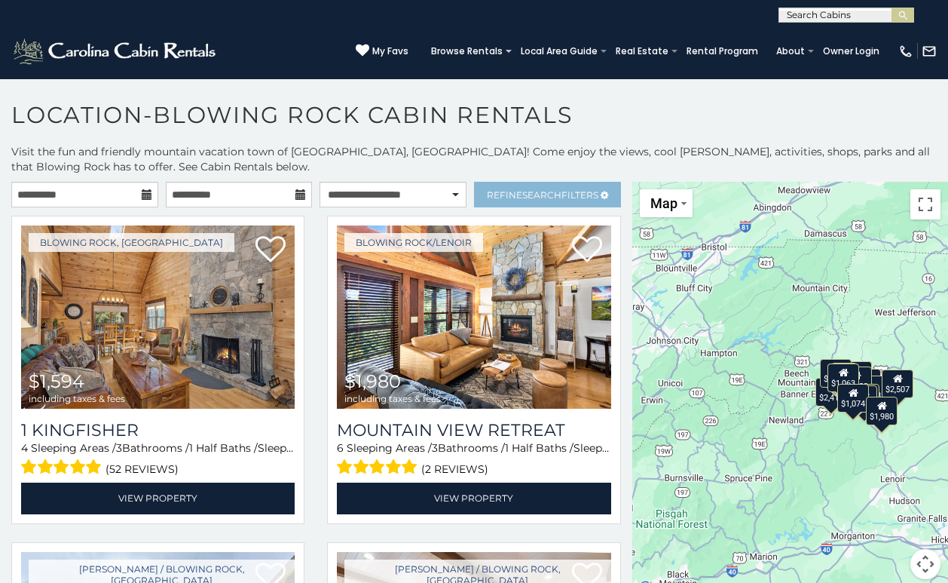
click at [541, 189] on span "Search" at bounding box center [541, 194] width 39 height 11
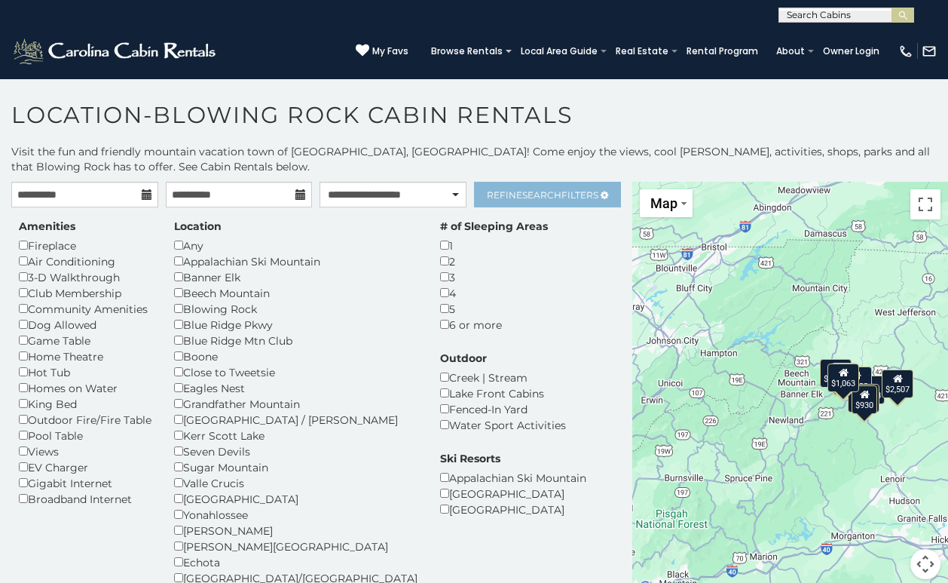
click at [556, 200] on span "Search" at bounding box center [541, 194] width 39 height 11
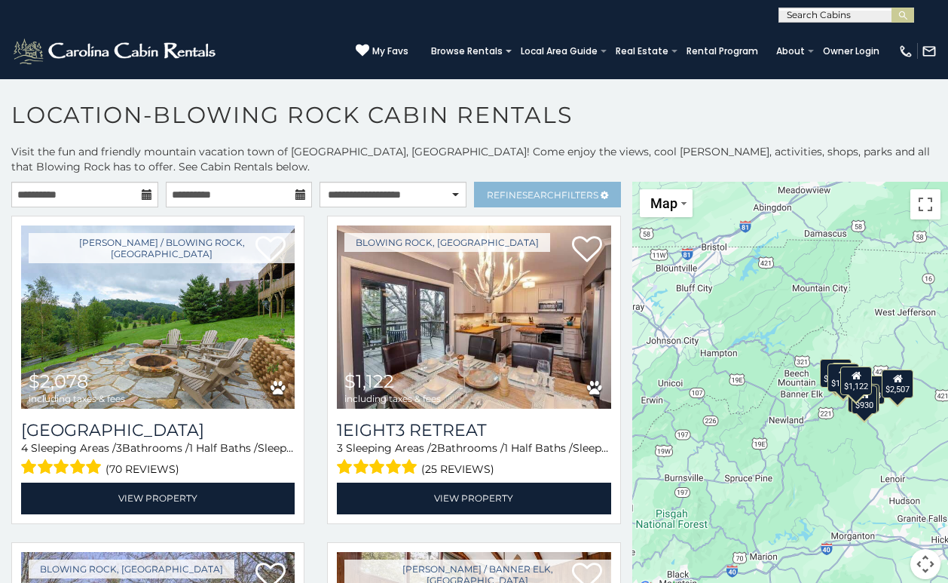
click at [534, 194] on span "Search" at bounding box center [541, 194] width 39 height 11
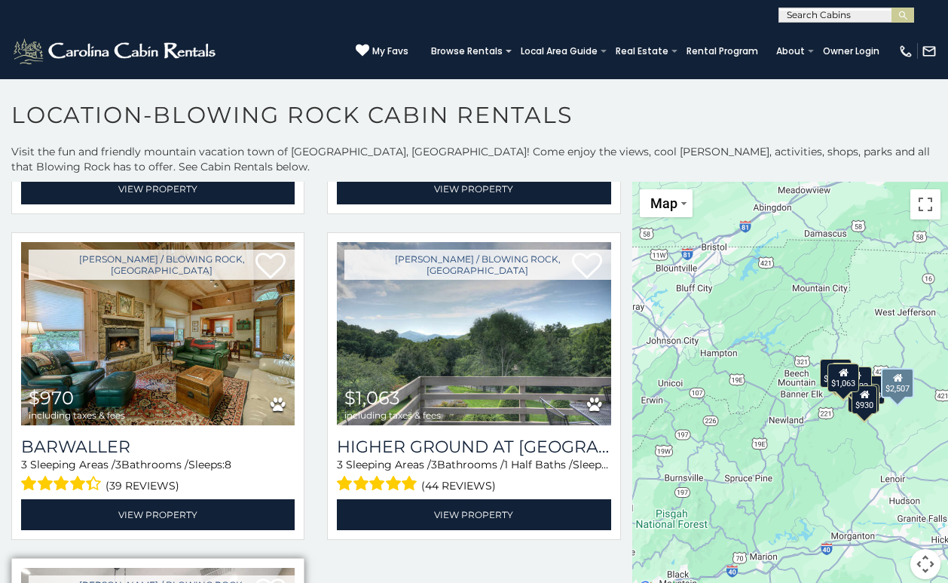
scroll to position [1479, 0]
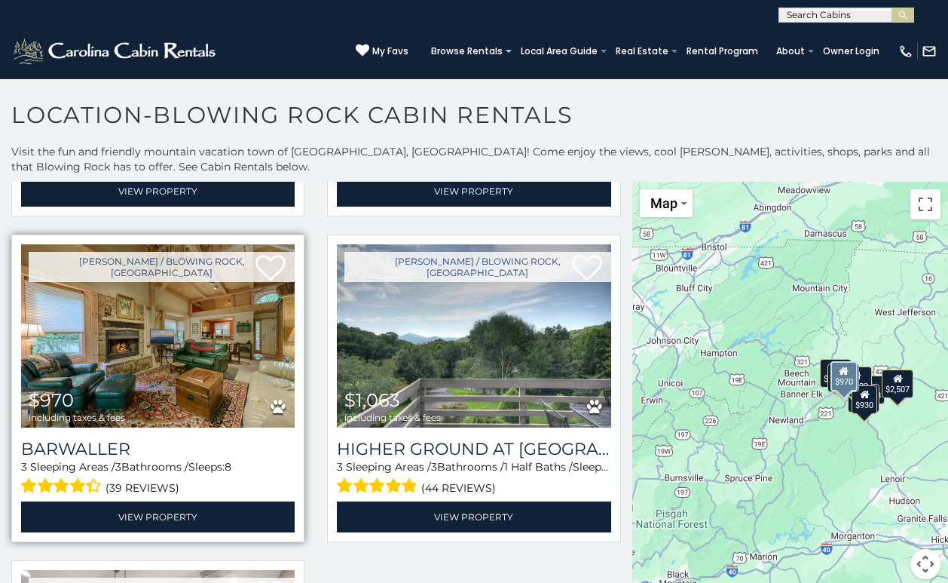
click at [204, 371] on img at bounding box center [158, 335] width 274 height 183
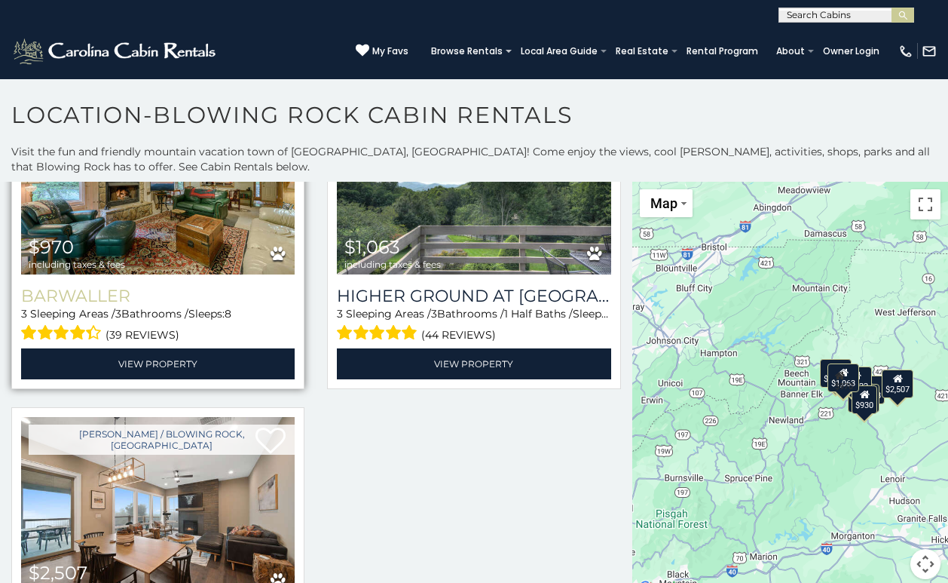
scroll to position [1634, 0]
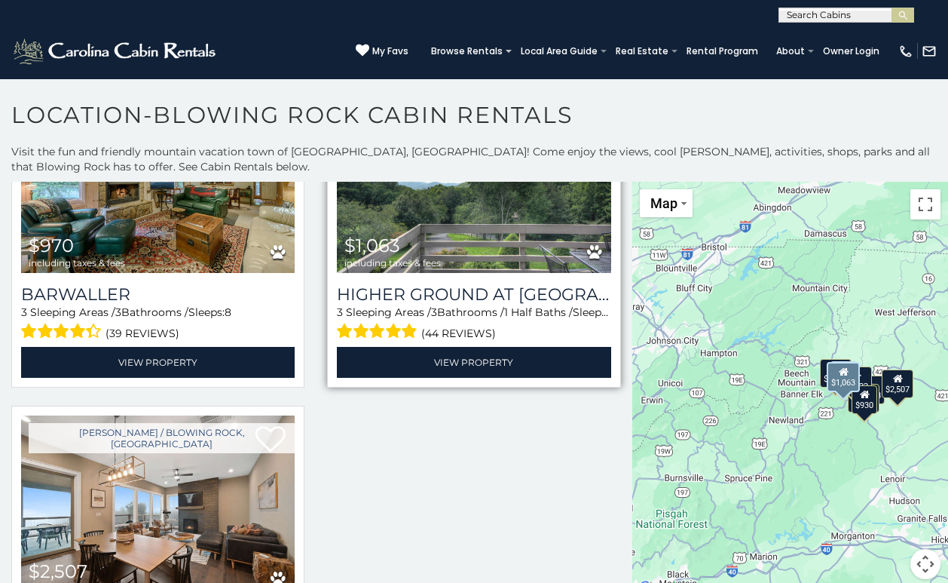
click at [428, 236] on div "$1,063 including taxes & fees" at bounding box center [393, 252] width 96 height 32
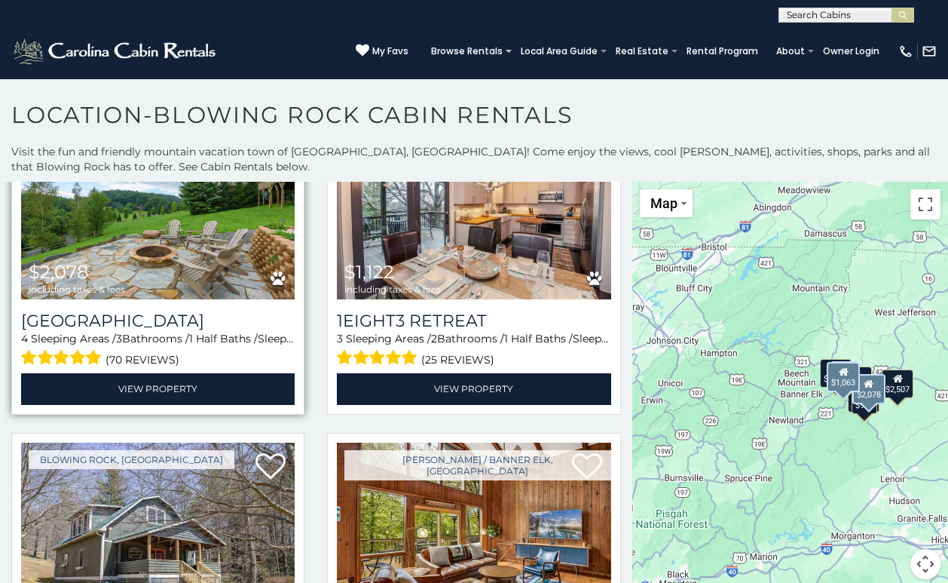
scroll to position [633, 0]
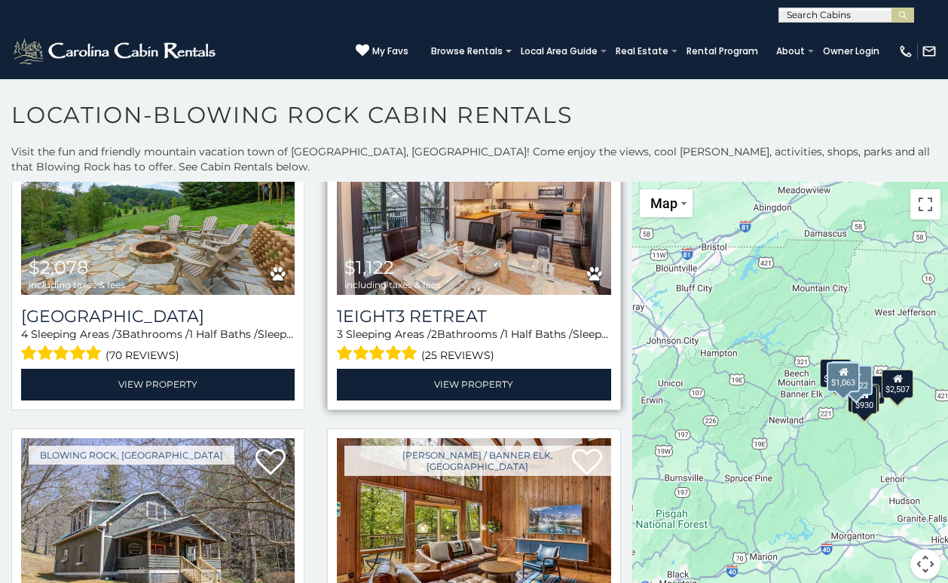
click at [470, 250] on img at bounding box center [474, 203] width 274 height 183
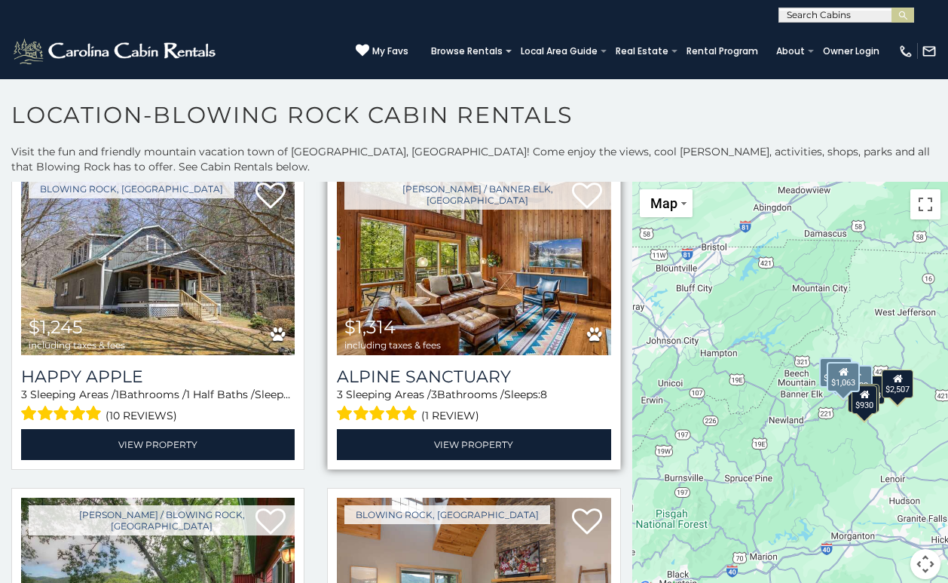
scroll to position [900, 0]
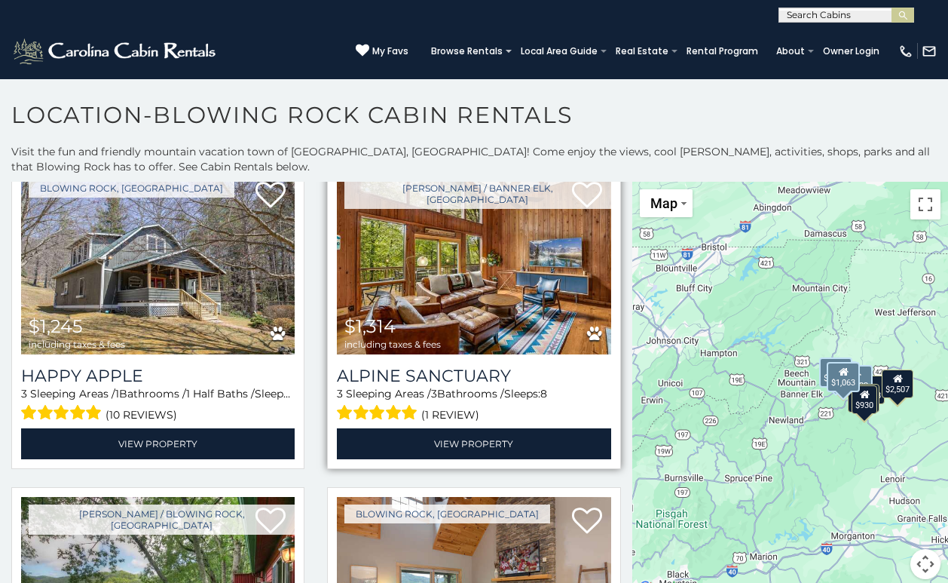
click at [488, 288] on img at bounding box center [474, 262] width 274 height 183
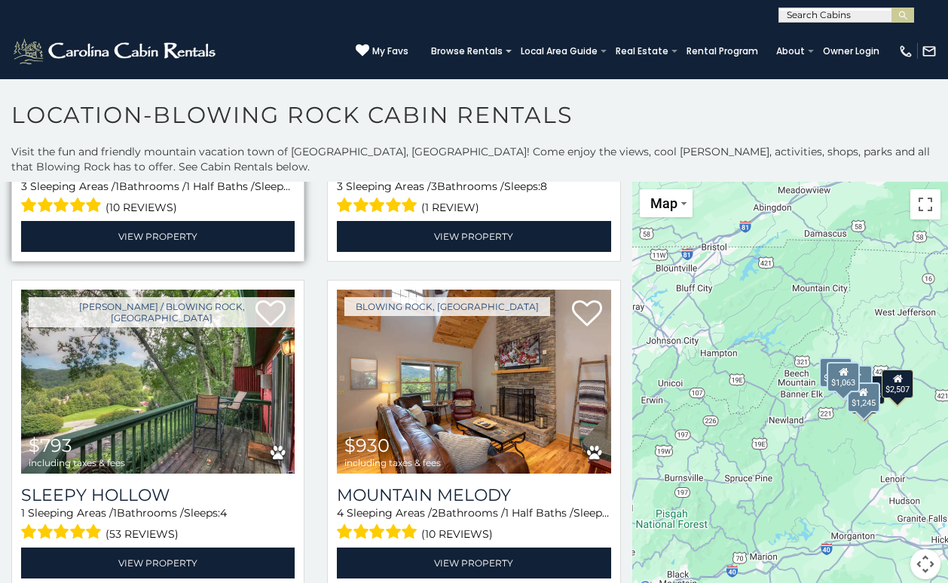
scroll to position [1110, 0]
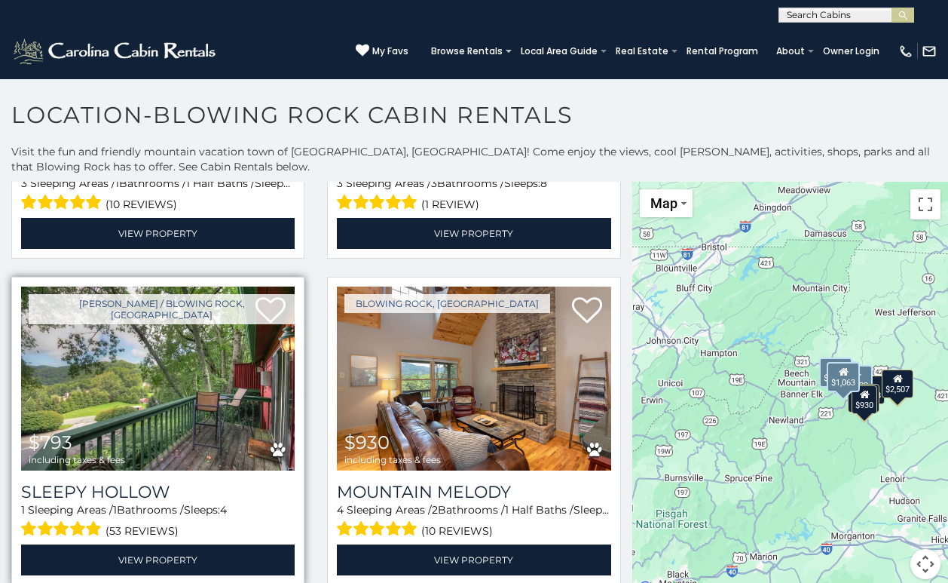
click at [170, 363] on img at bounding box center [158, 377] width 274 height 183
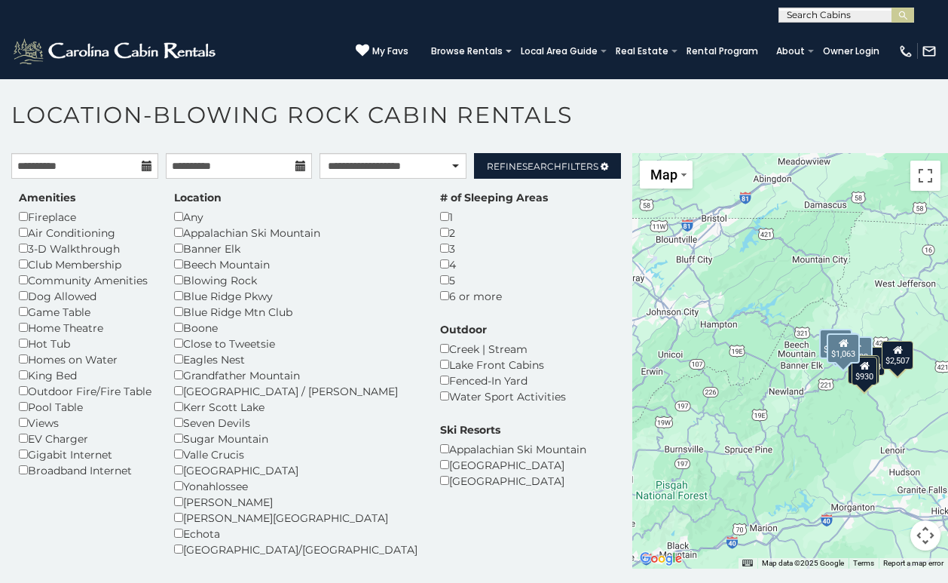
scroll to position [0, 0]
click at [300, 164] on icon at bounding box center [301, 166] width 11 height 11
click at [254, 164] on input "**********" at bounding box center [239, 166] width 147 height 26
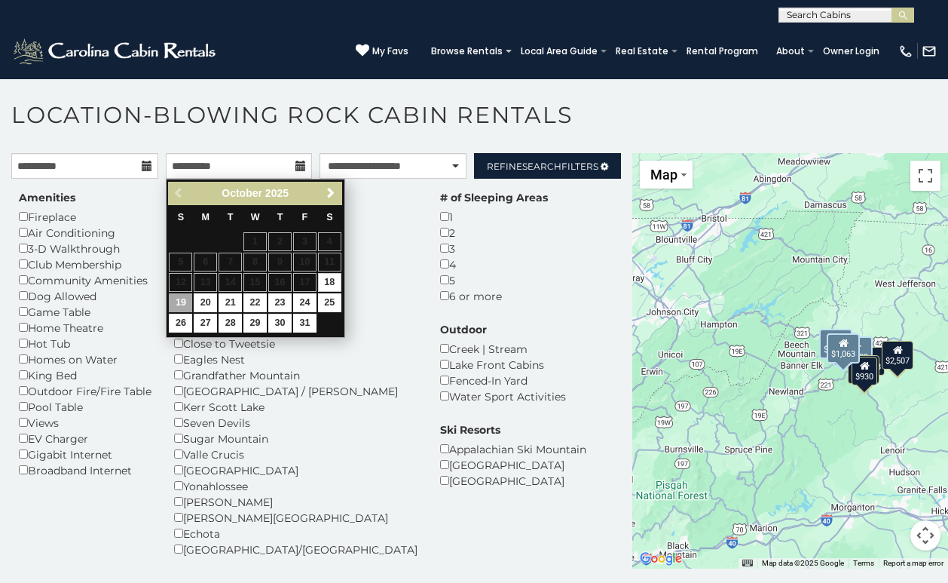
click at [335, 281] on link "18" at bounding box center [329, 282] width 23 height 19
type input "**********"
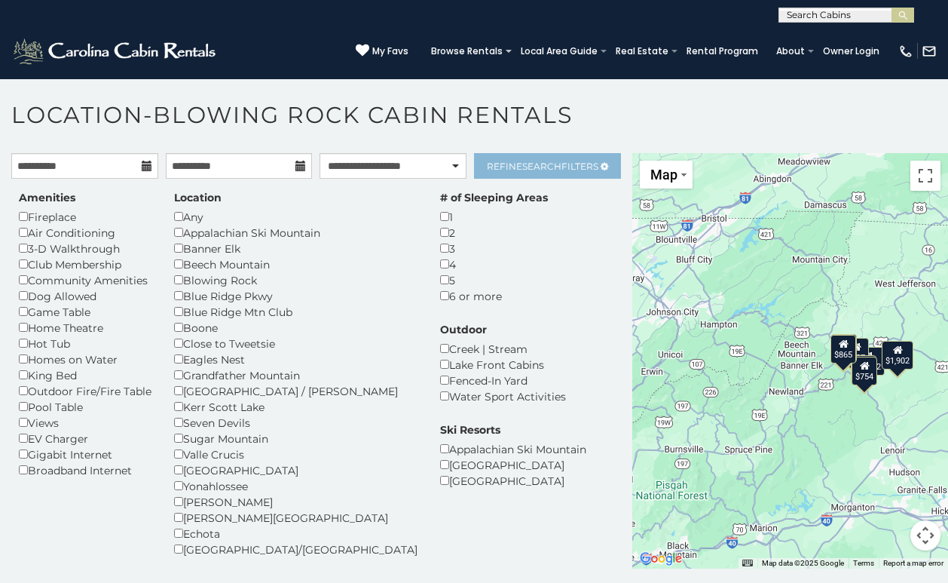
click at [522, 170] on span "Search" at bounding box center [541, 166] width 39 height 11
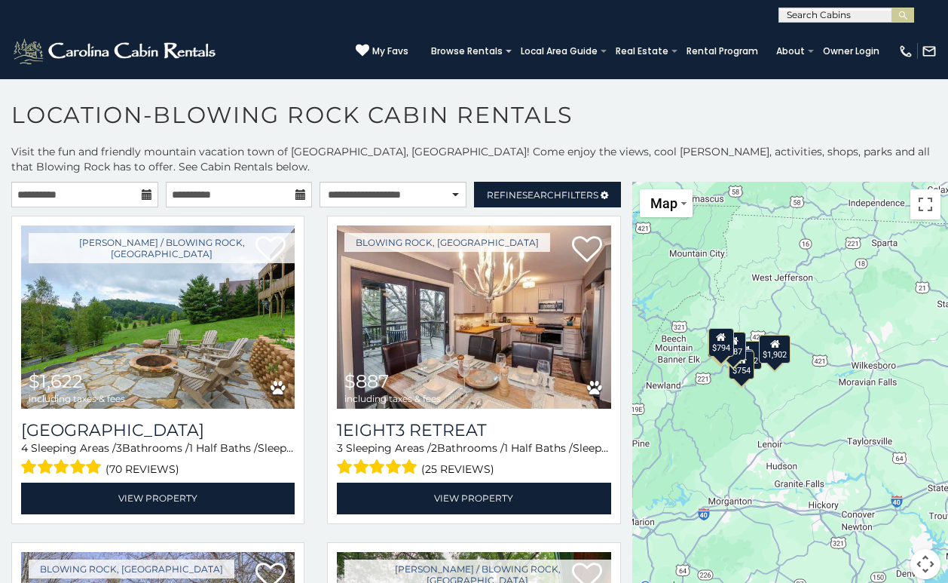
drag, startPoint x: 837, startPoint y: 428, endPoint x: 712, endPoint y: 396, distance: 128.5
click at [712, 396] on div "$1,622 $887 $970 $630 $754 $794 $865 $1,902" at bounding box center [790, 389] width 316 height 415
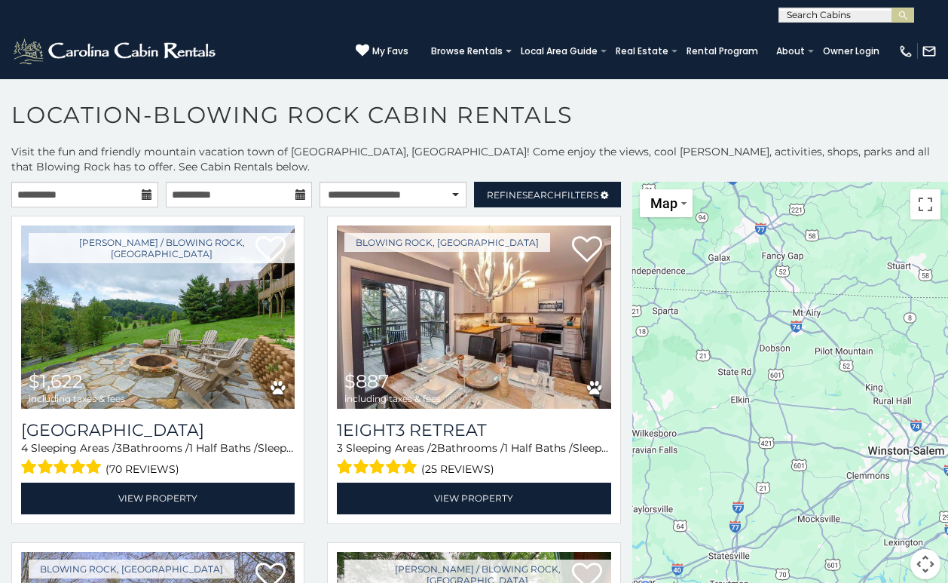
drag, startPoint x: 860, startPoint y: 366, endPoint x: 639, endPoint y: 430, distance: 230.2
click at [639, 430] on div "$1,622 $887 $970 $630 $754 $794 $865 $1,902" at bounding box center [790, 389] width 316 height 415
click at [541, 196] on span "Search" at bounding box center [541, 194] width 39 height 11
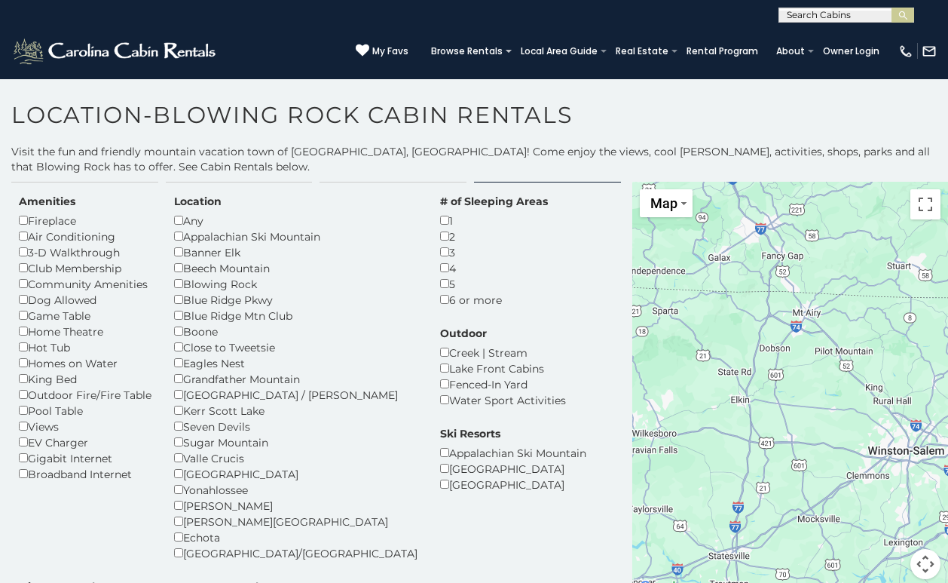
scroll to position [31, 0]
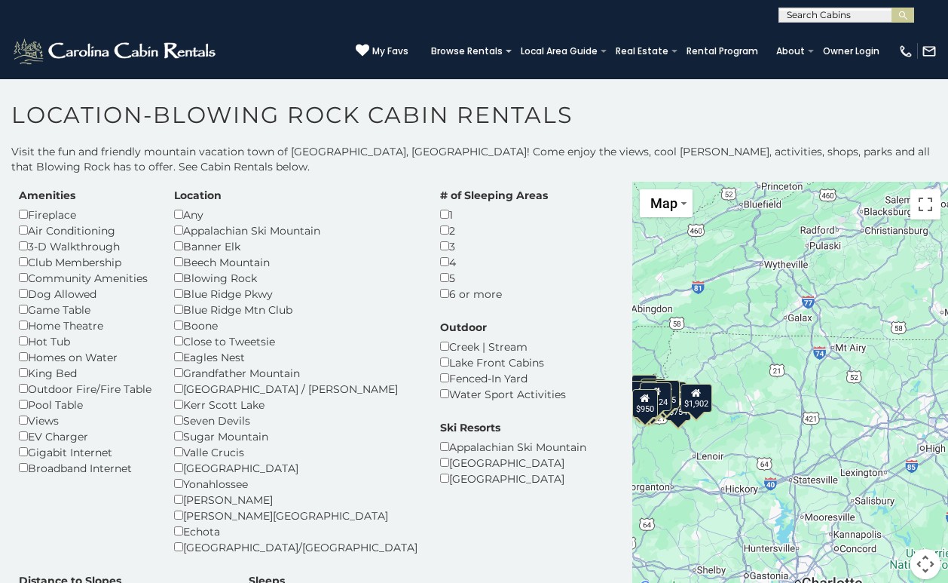
click at [177, 270] on div "Blowing Rock" at bounding box center [295, 278] width 243 height 16
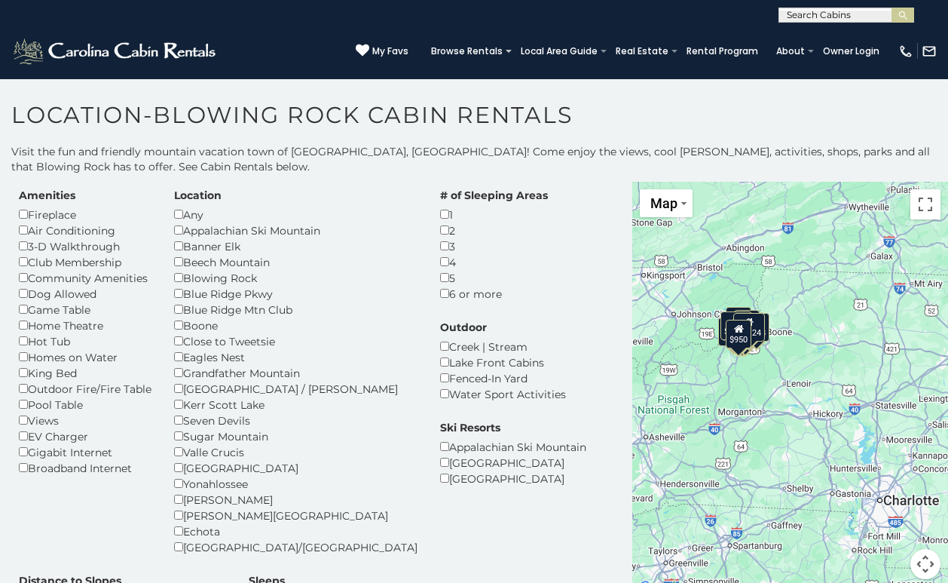
drag, startPoint x: 713, startPoint y: 503, endPoint x: 791, endPoint y: 434, distance: 103.6
click at [791, 434] on div "$1,388 $1,813 $992 $1,237 $2,110 $857 $954 $1,050 $838 $1,014 $1,124 $950" at bounding box center [790, 389] width 316 height 415
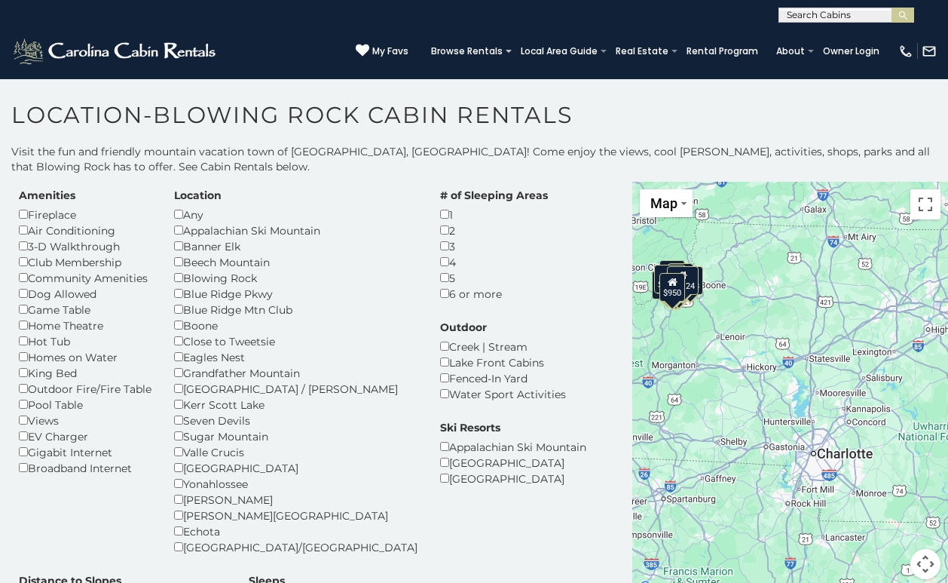
drag, startPoint x: 854, startPoint y: 441, endPoint x: 785, endPoint y: 394, distance: 83.6
click at [785, 394] on div "$1,388 $1,813 $992 $1,237 $2,110 $857 $954 $1,050 $838 $1,014 $1,124 $950" at bounding box center [790, 389] width 316 height 415
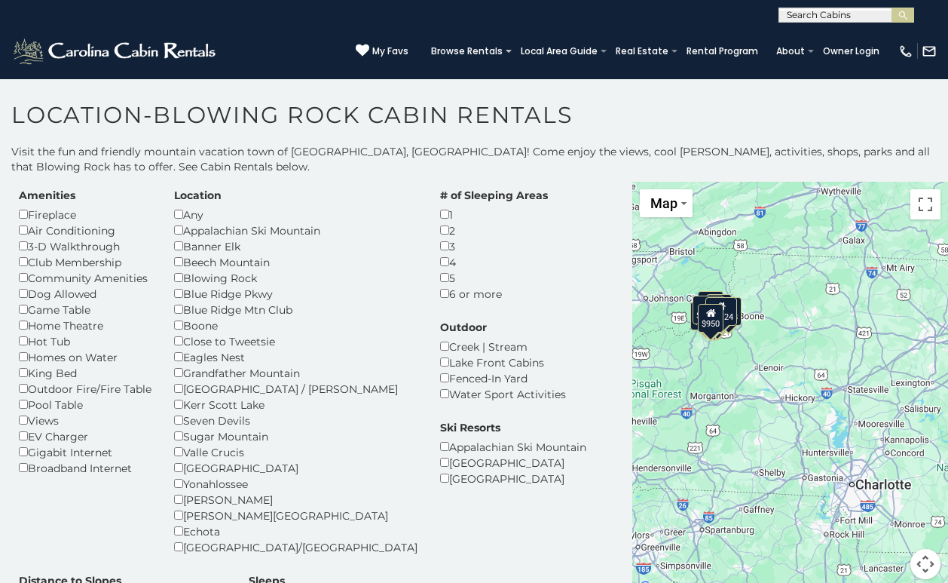
drag, startPoint x: 737, startPoint y: 485, endPoint x: 778, endPoint y: 515, distance: 51.3
click at [778, 515] on div "$1,388 $1,813 $992 $1,237 $2,110 $857 $954 $1,050 $838 $1,014 $1,124 $950" at bounding box center [790, 389] width 316 height 415
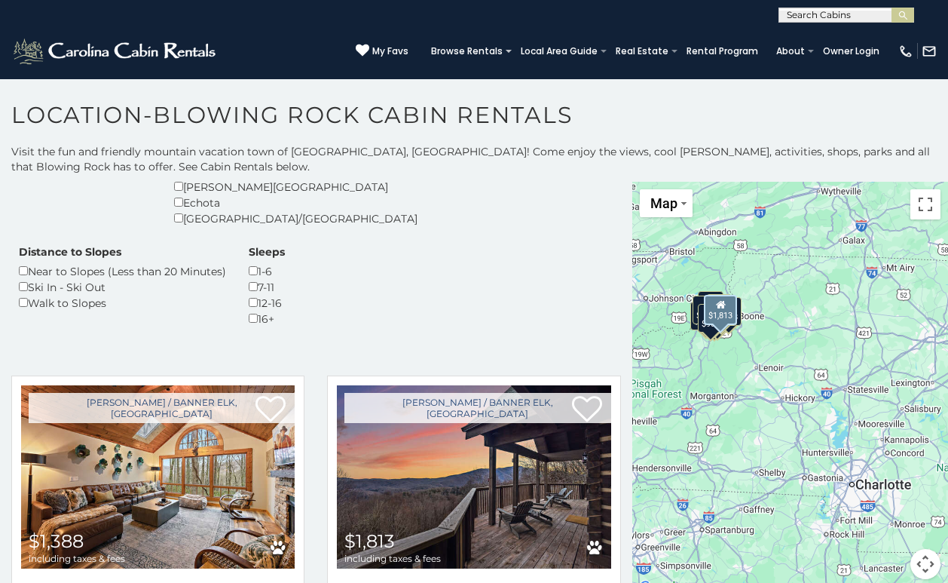
scroll to position [356, 0]
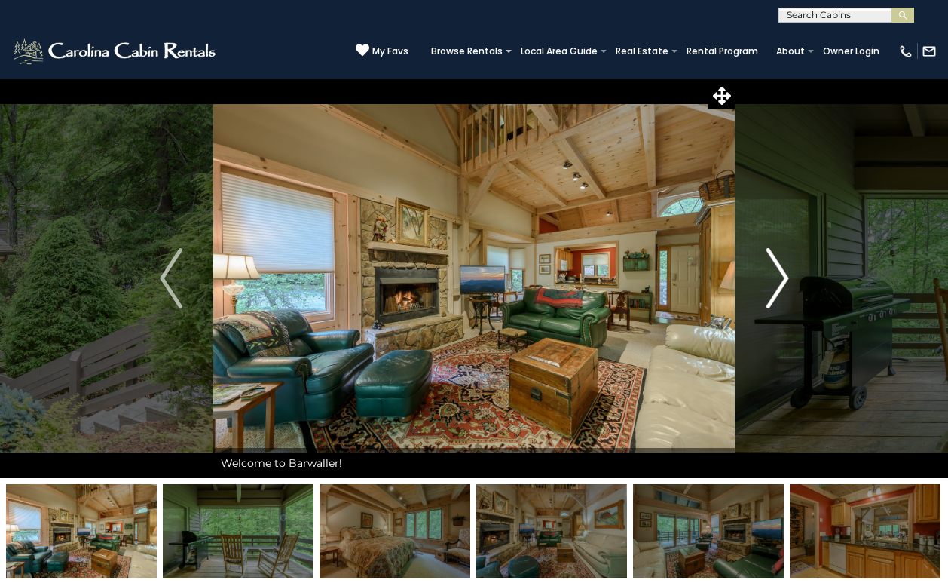
click at [781, 280] on img "Next" at bounding box center [777, 278] width 23 height 60
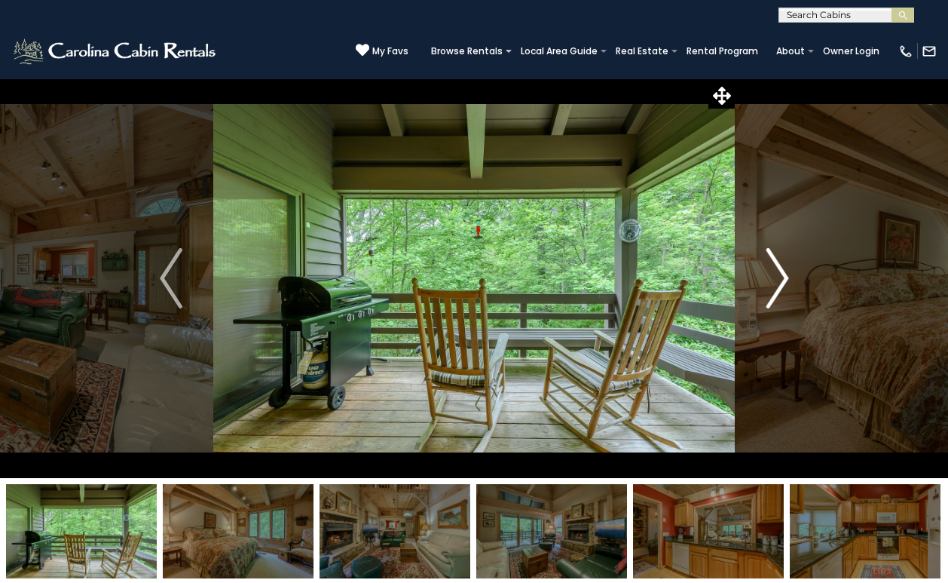
click at [781, 280] on img "Next" at bounding box center [777, 278] width 23 height 60
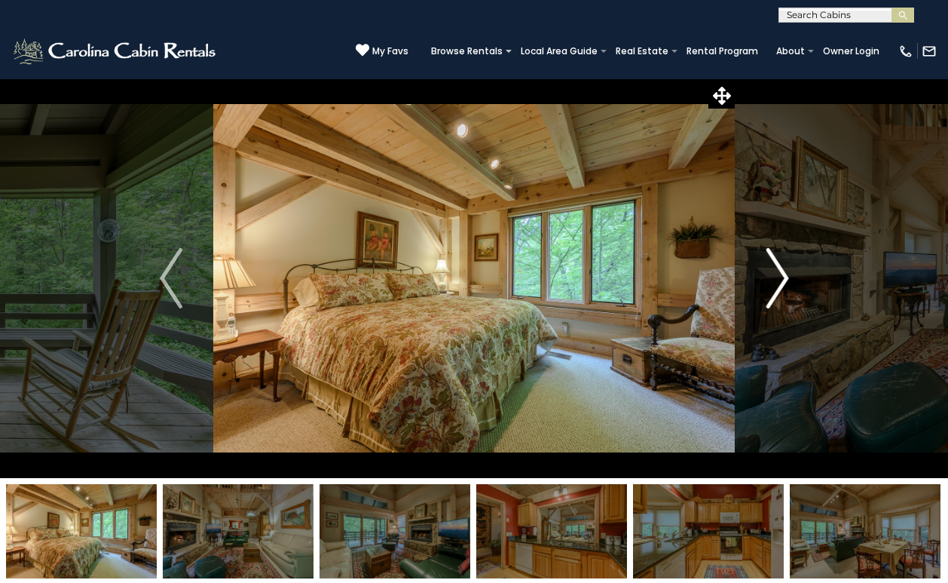
click at [781, 280] on img "Next" at bounding box center [777, 278] width 23 height 60
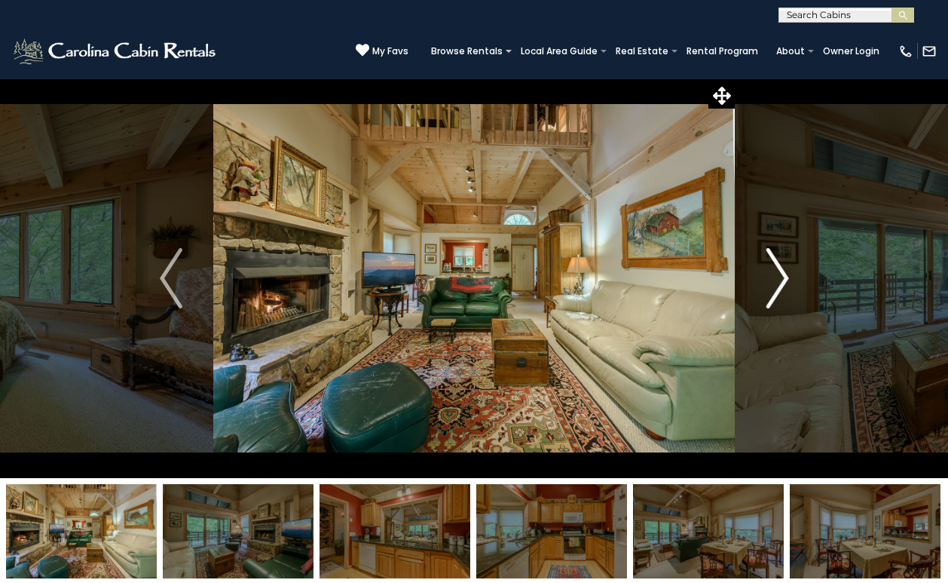
click at [781, 280] on img "Next" at bounding box center [777, 278] width 23 height 60
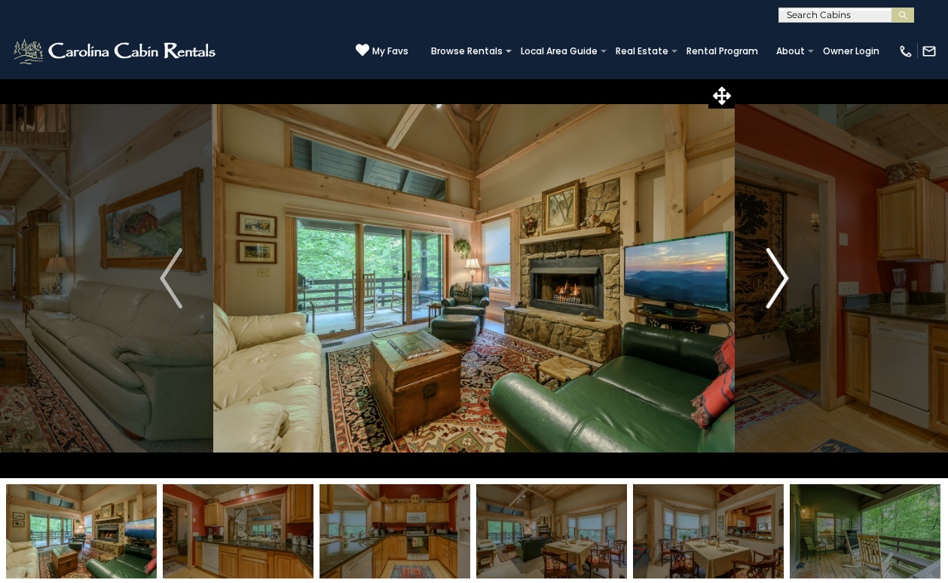
click at [781, 280] on img "Next" at bounding box center [777, 278] width 23 height 60
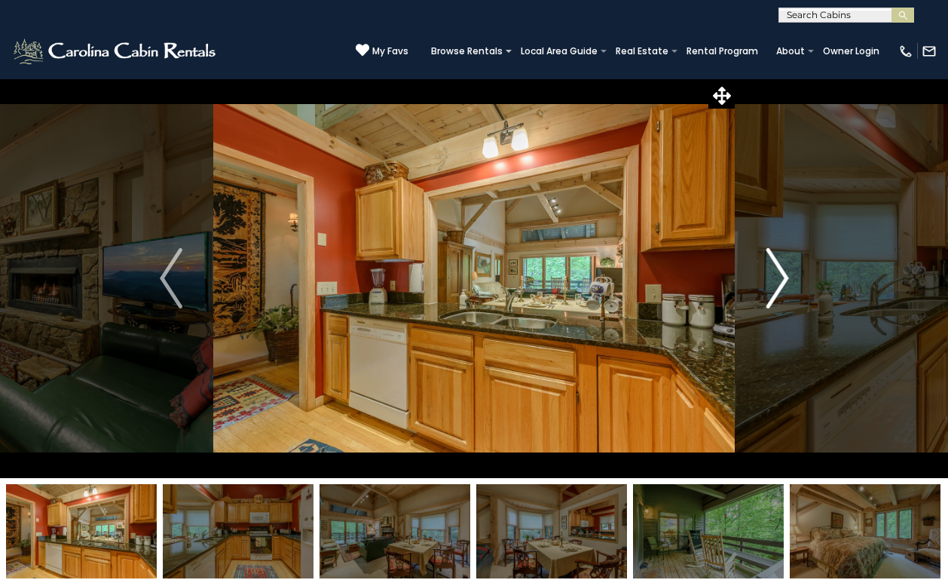
click at [781, 280] on img "Next" at bounding box center [777, 278] width 23 height 60
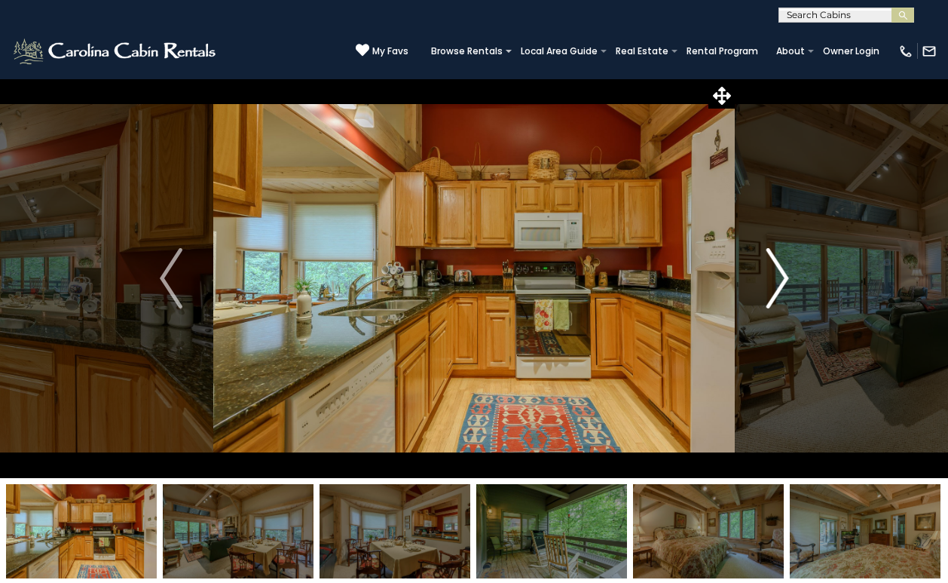
click at [781, 280] on img "Next" at bounding box center [777, 278] width 23 height 60
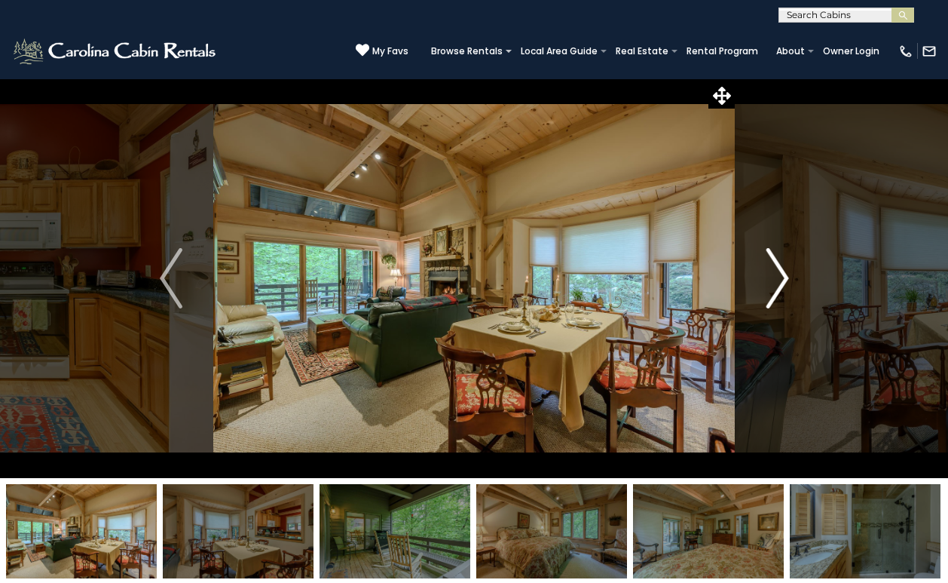
click at [781, 280] on img "Next" at bounding box center [777, 278] width 23 height 60
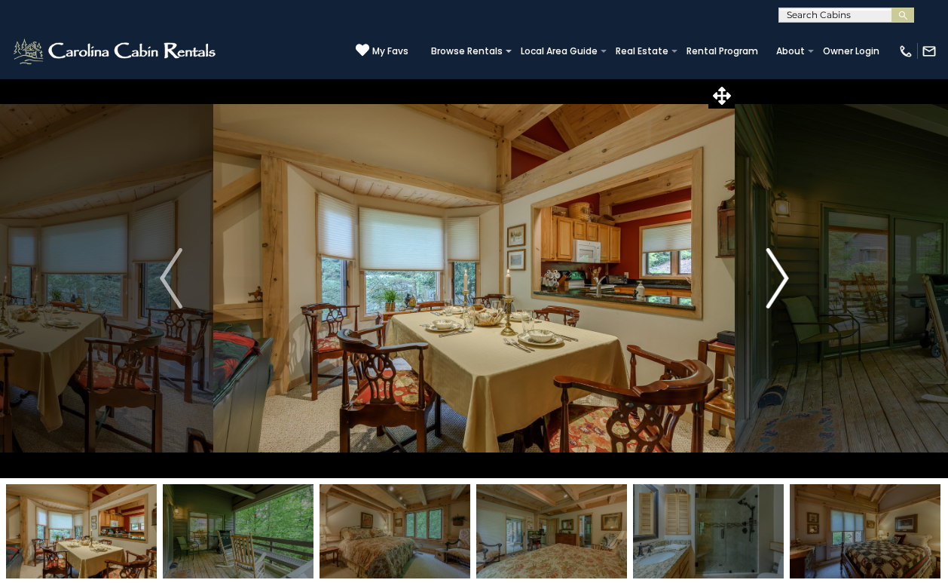
click at [781, 279] on img "Next" at bounding box center [777, 278] width 23 height 60
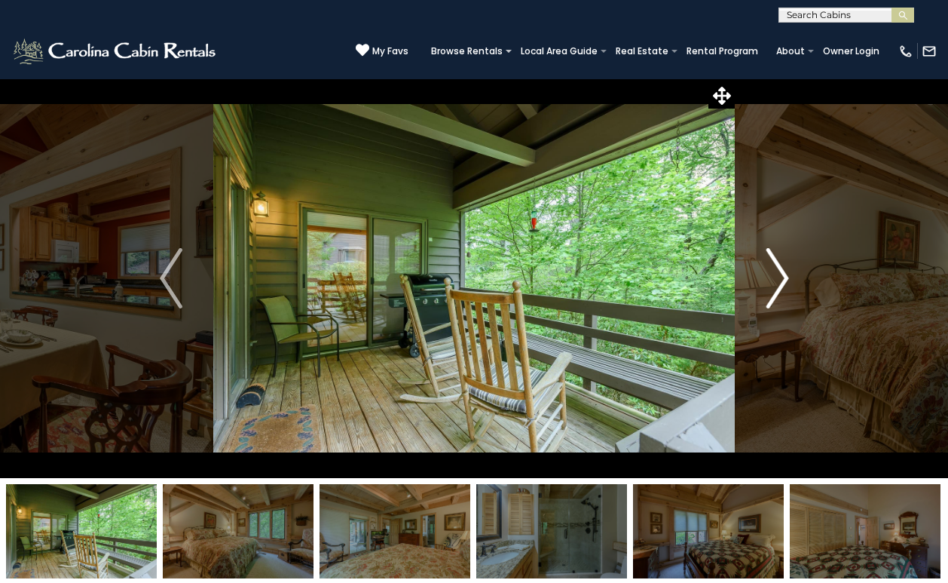
click at [781, 279] on img "Next" at bounding box center [777, 278] width 23 height 60
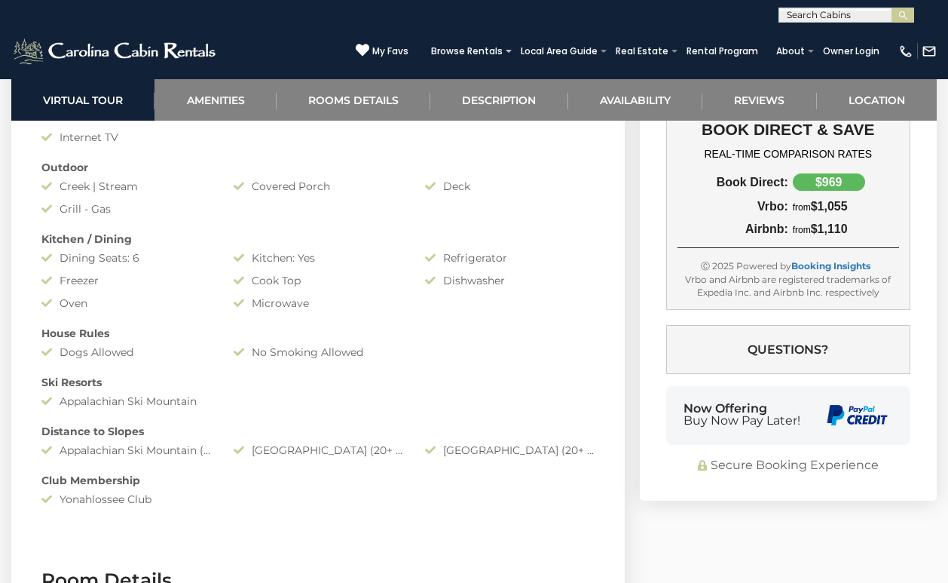
scroll to position [1201, 0]
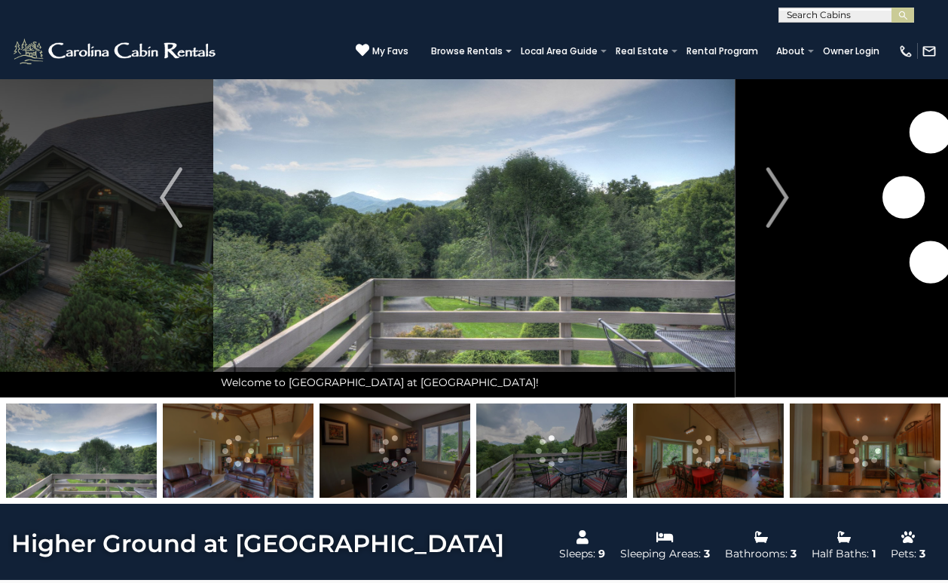
scroll to position [94, 0]
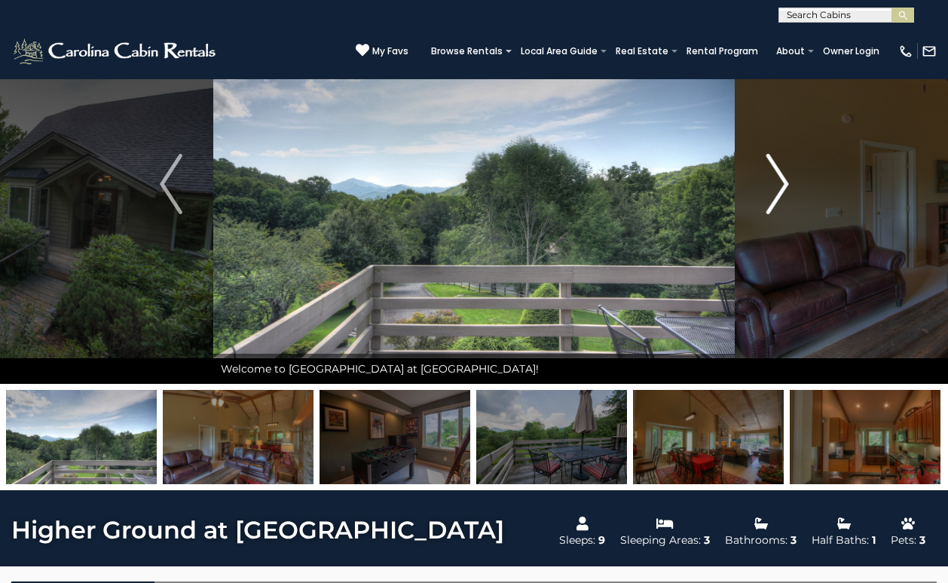
click at [777, 191] on img "Next" at bounding box center [777, 184] width 23 height 60
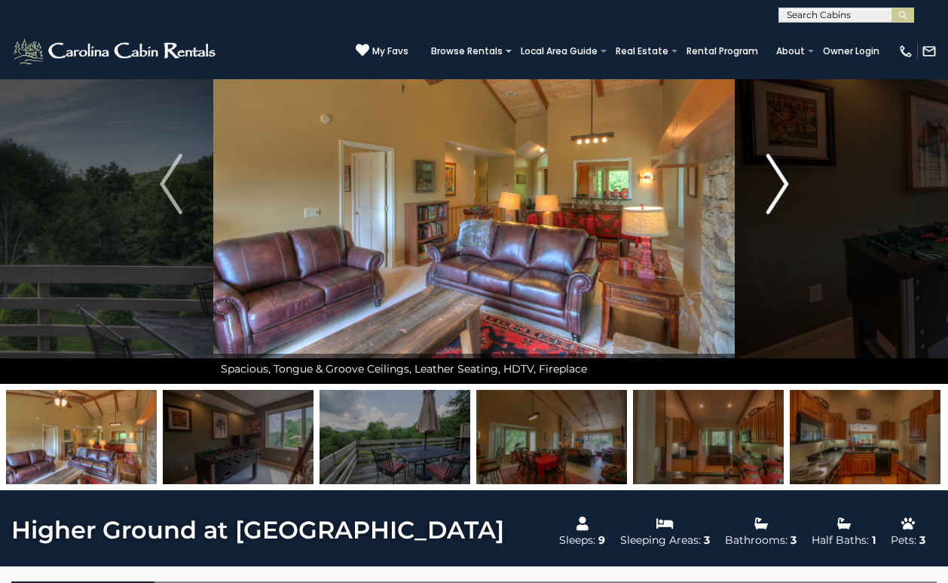
click at [777, 191] on img "Next" at bounding box center [777, 184] width 23 height 60
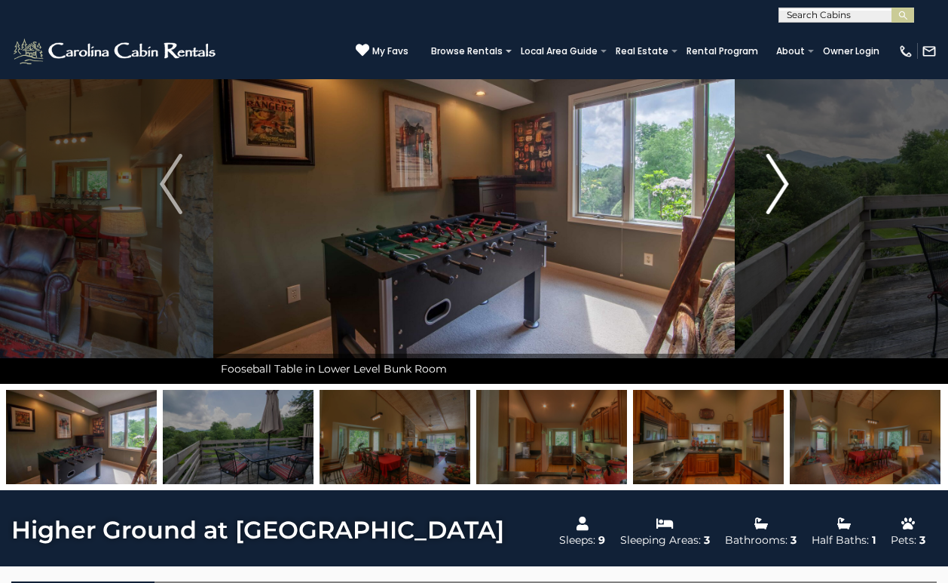
click at [777, 191] on img "Next" at bounding box center [777, 184] width 23 height 60
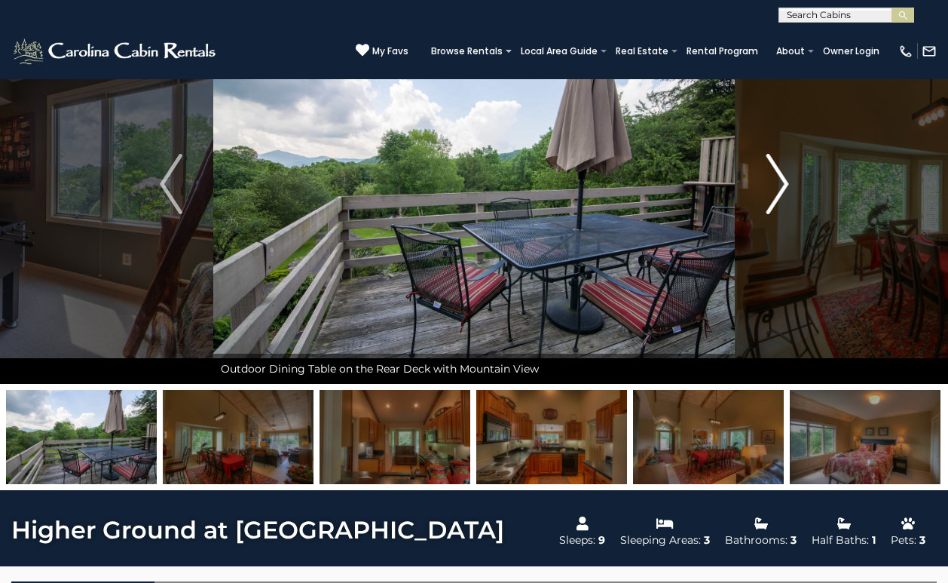
click at [777, 191] on img "Next" at bounding box center [777, 184] width 23 height 60
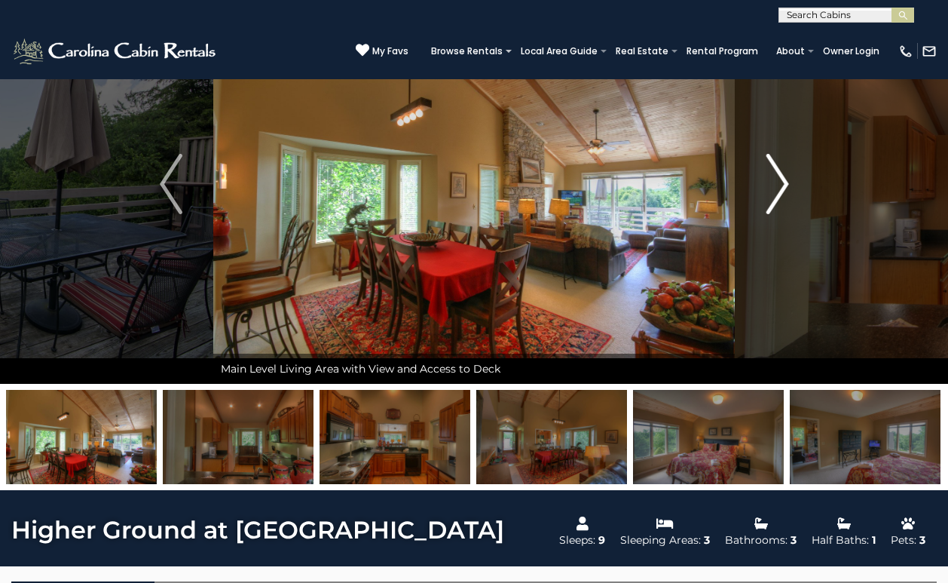
click at [777, 191] on img "Next" at bounding box center [777, 184] width 23 height 60
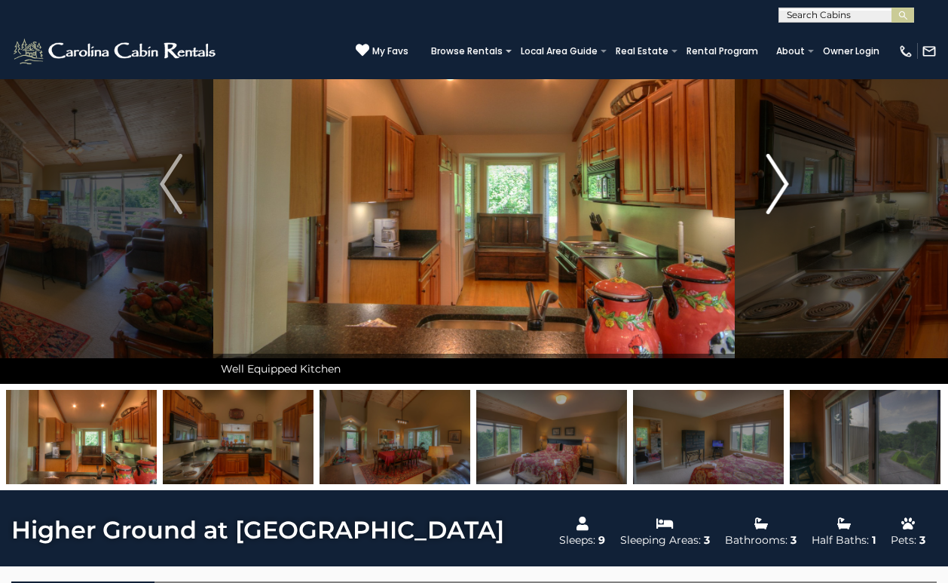
click at [777, 191] on img "Next" at bounding box center [777, 184] width 23 height 60
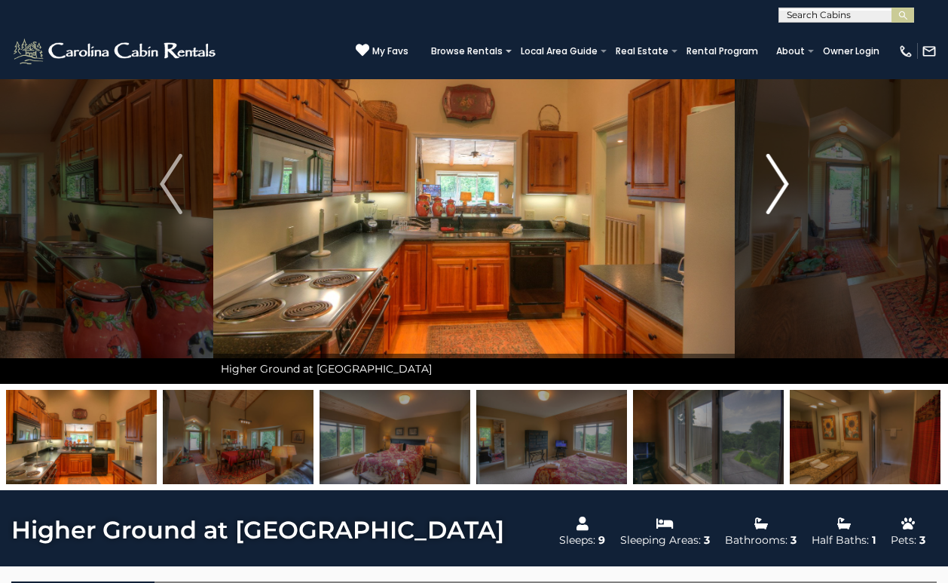
click at [777, 191] on img "Next" at bounding box center [777, 184] width 23 height 60
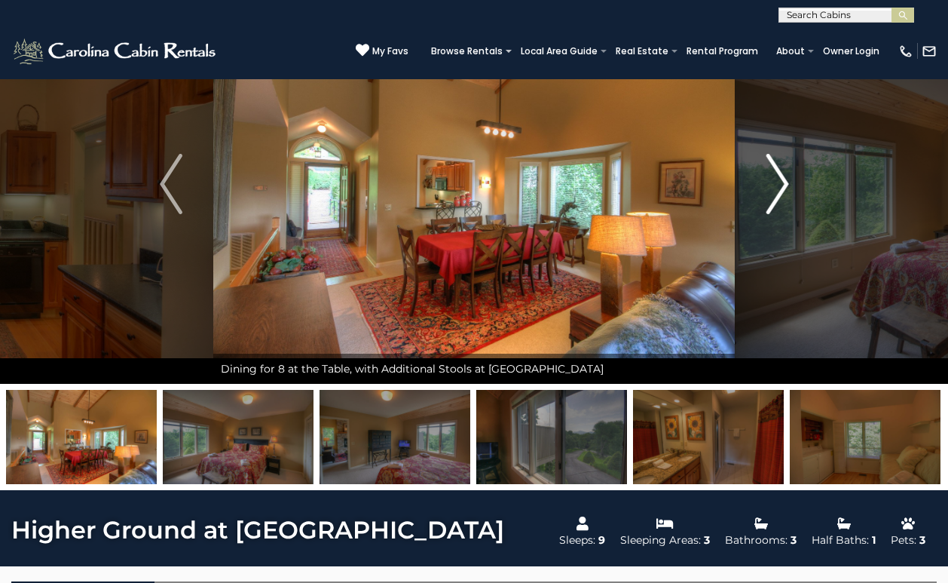
click at [777, 191] on img "Next" at bounding box center [777, 184] width 23 height 60
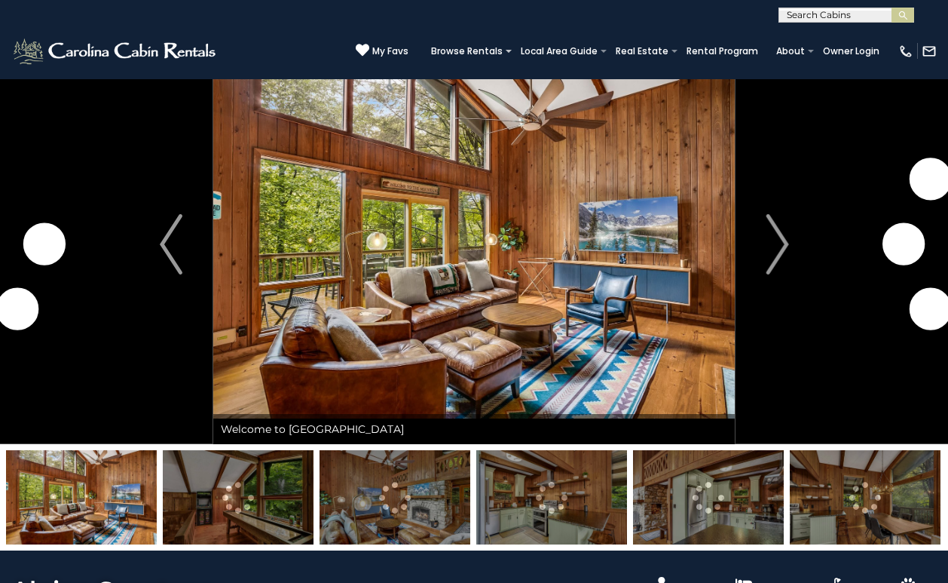
scroll to position [35, 0]
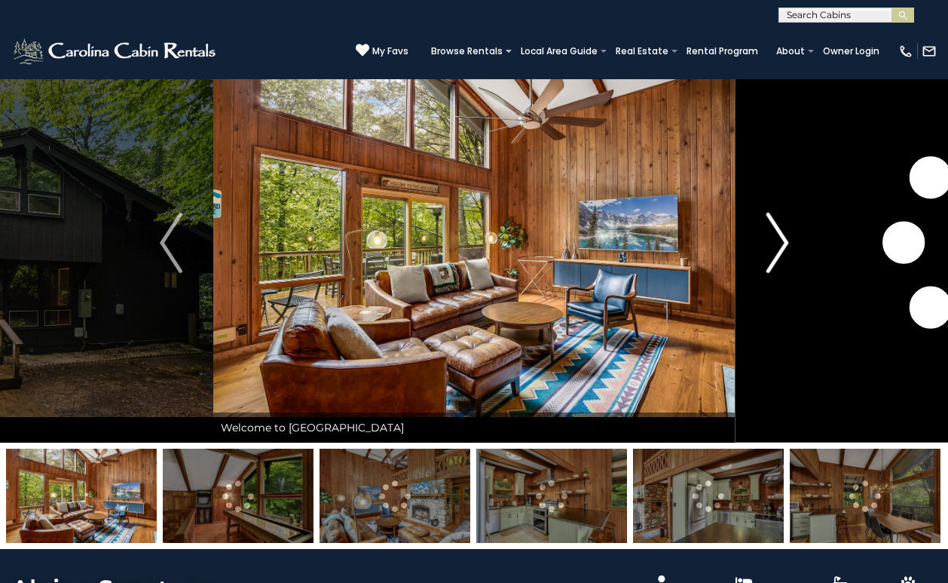
click at [779, 245] on img "Next" at bounding box center [777, 243] width 23 height 60
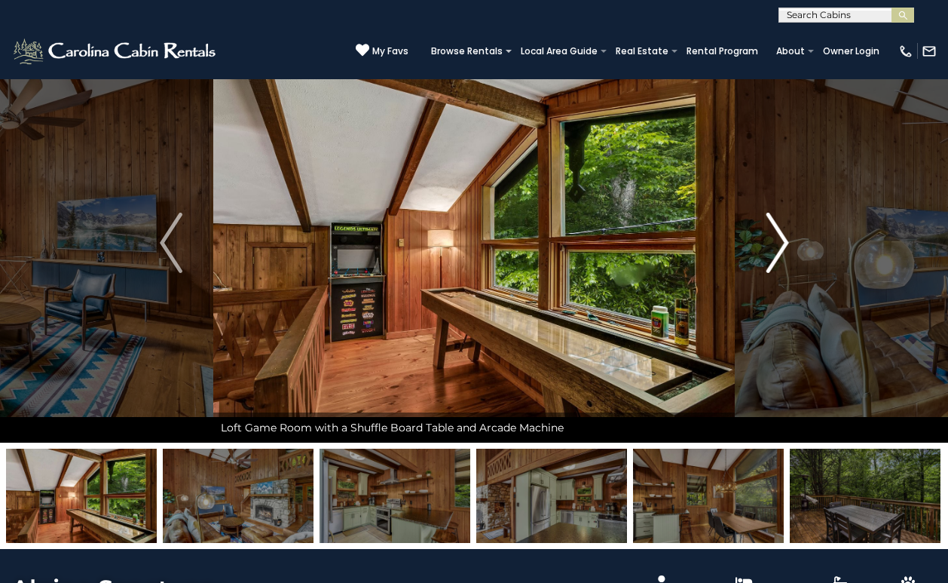
click at [779, 245] on img "Next" at bounding box center [777, 243] width 23 height 60
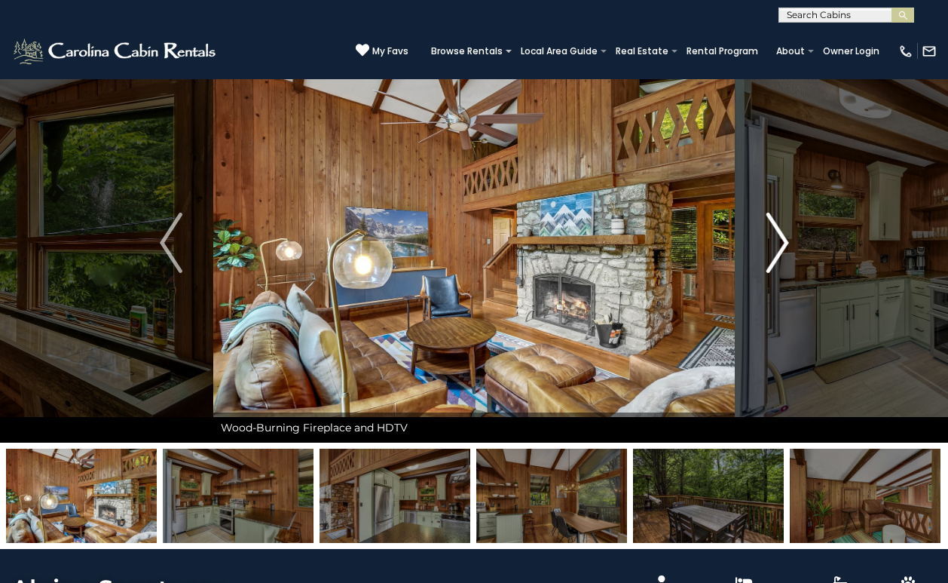
click at [779, 245] on img "Next" at bounding box center [777, 243] width 23 height 60
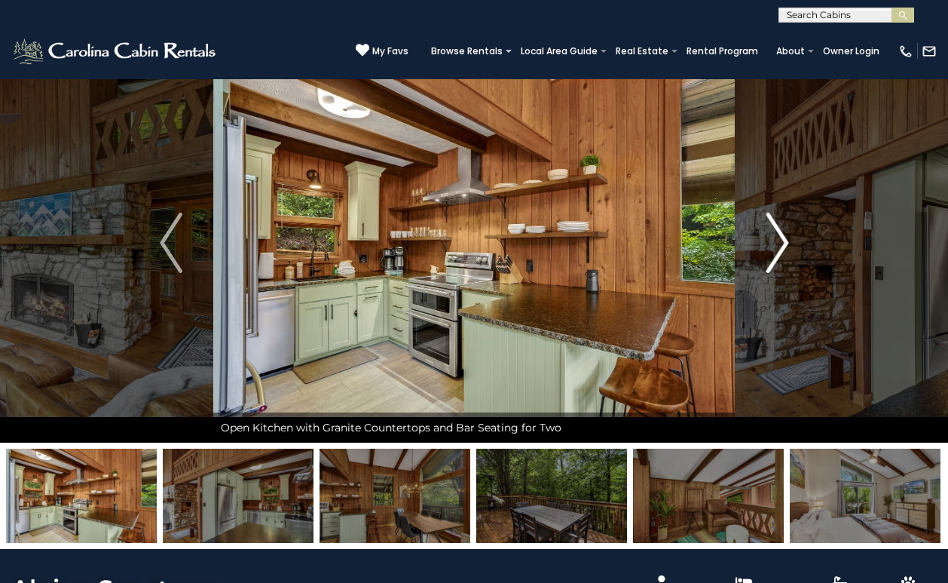
click at [779, 245] on img "Next" at bounding box center [777, 243] width 23 height 60
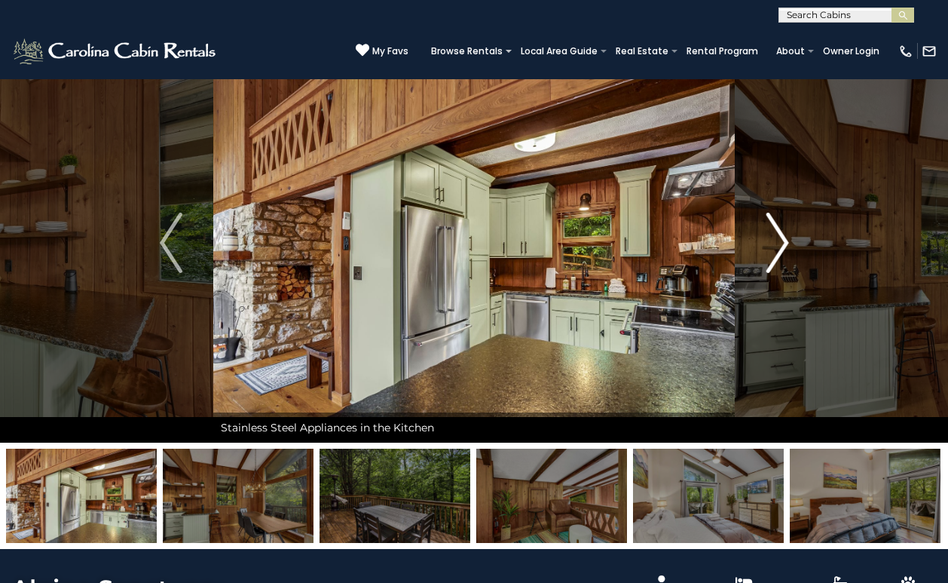
click at [779, 245] on img "Next" at bounding box center [777, 243] width 23 height 60
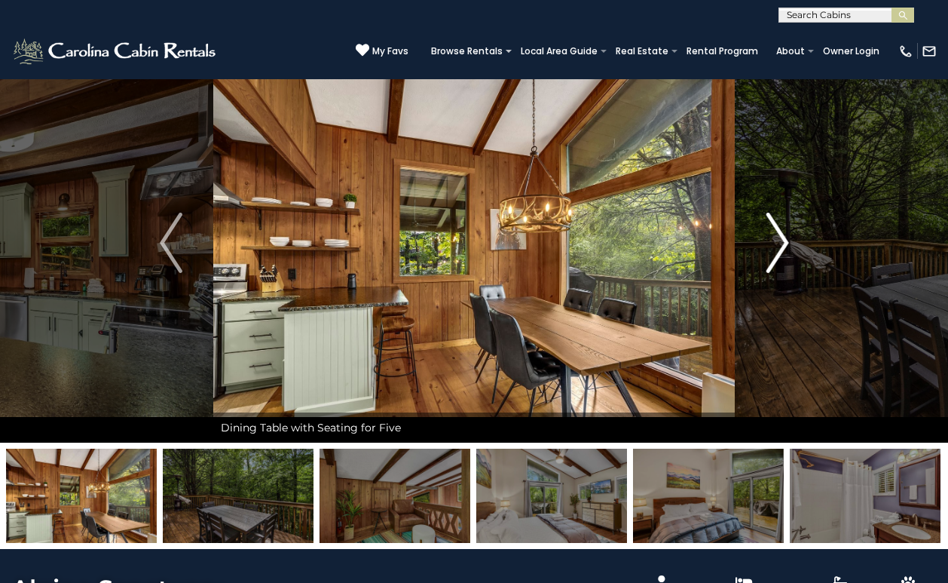
click at [779, 245] on img "Next" at bounding box center [777, 243] width 23 height 60
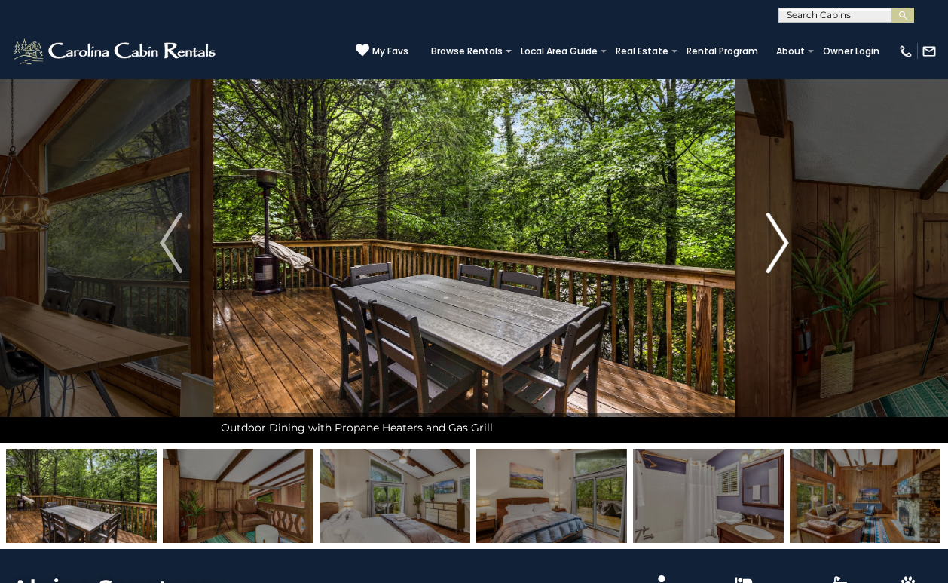
click at [779, 245] on img "Next" at bounding box center [777, 243] width 23 height 60
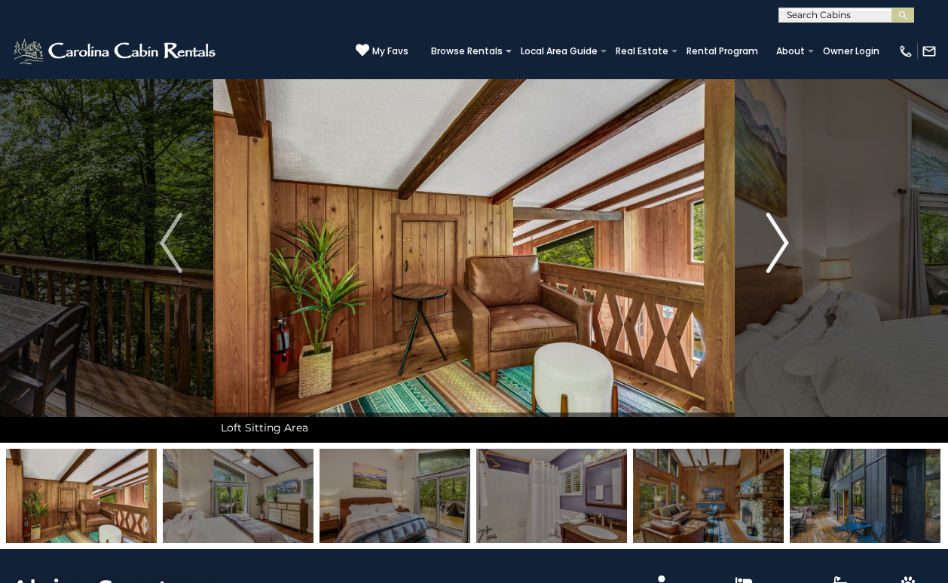
click at [779, 245] on img "Next" at bounding box center [777, 243] width 23 height 60
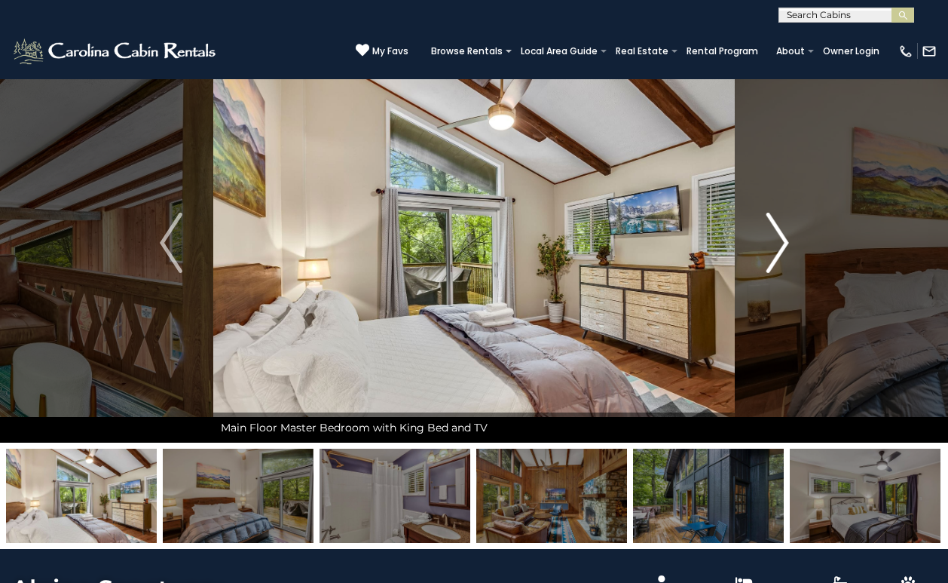
click at [779, 245] on img "Next" at bounding box center [777, 243] width 23 height 60
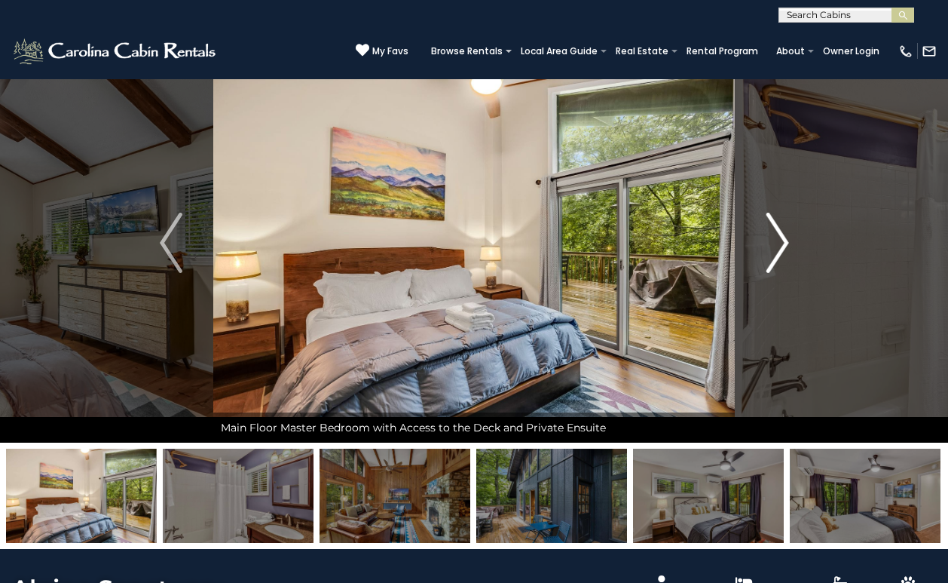
click at [779, 245] on img "Next" at bounding box center [777, 243] width 23 height 60
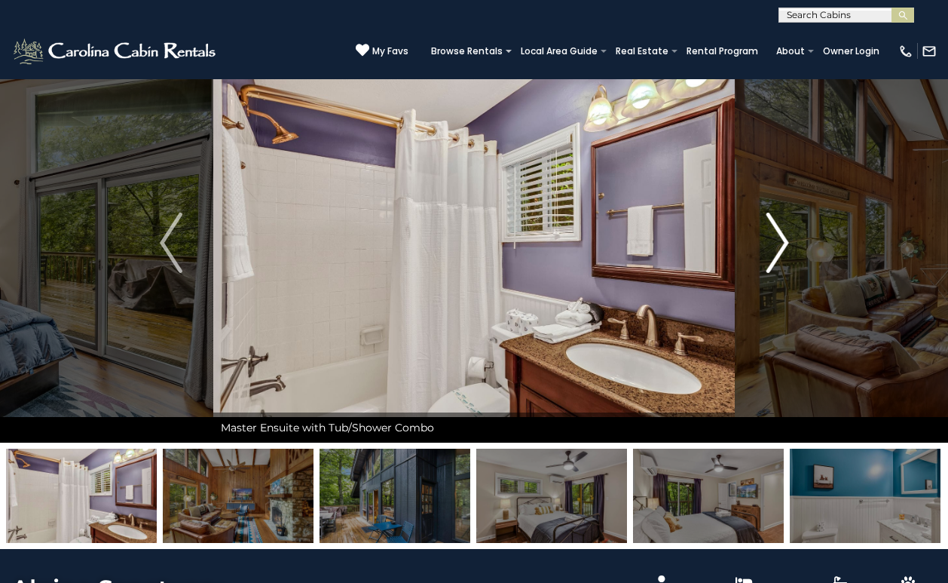
click at [779, 245] on img "Next" at bounding box center [777, 243] width 23 height 60
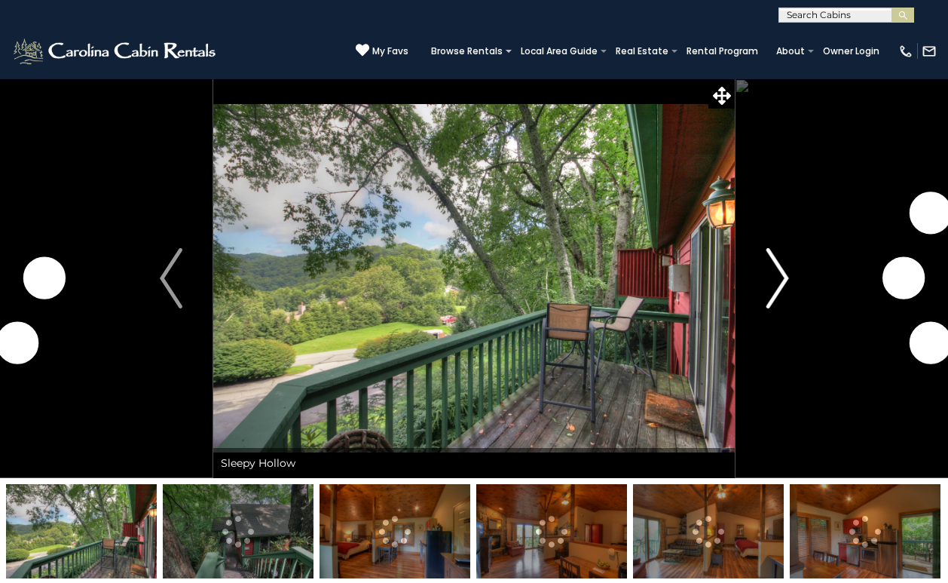
click at [786, 270] on img "Next" at bounding box center [777, 278] width 23 height 60
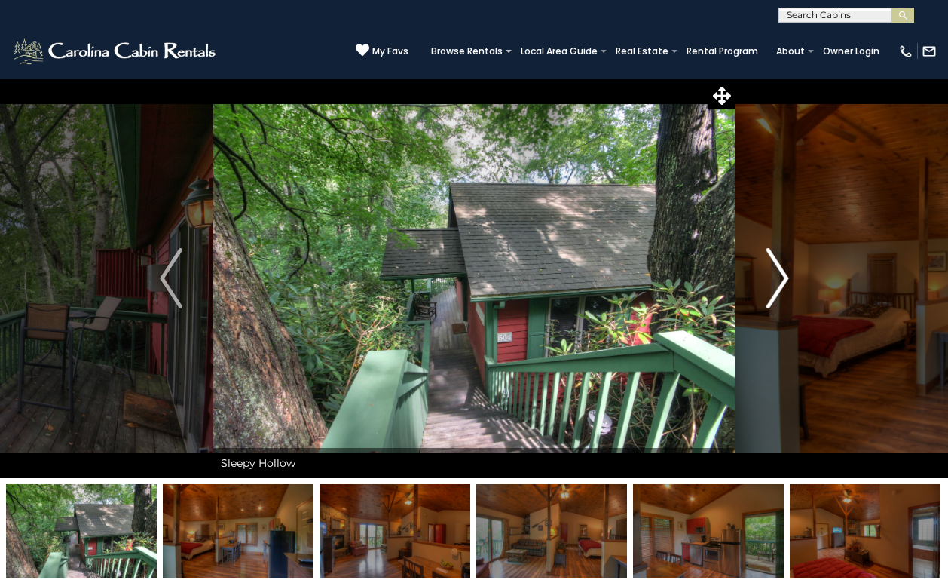
click at [782, 271] on img "Next" at bounding box center [777, 278] width 23 height 60
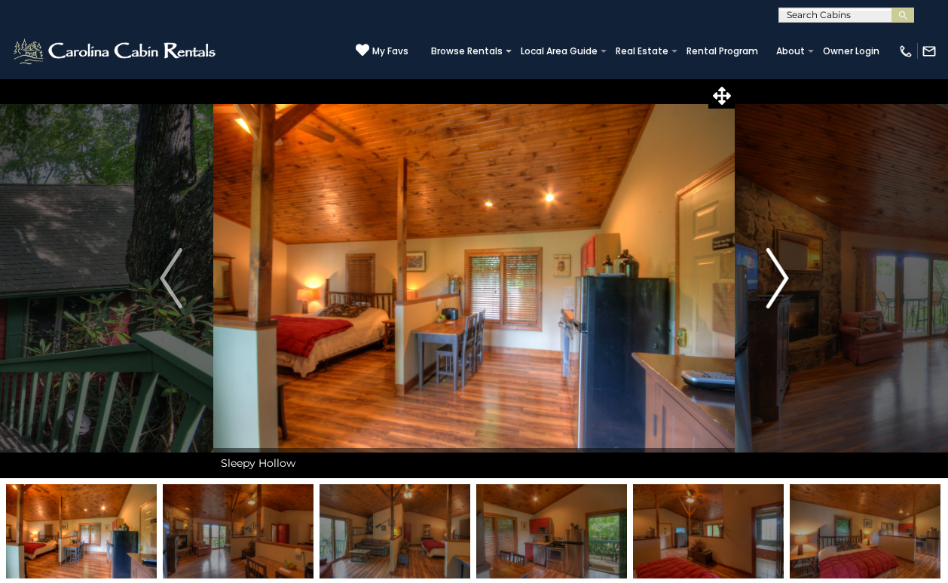
click at [782, 271] on img "Next" at bounding box center [777, 278] width 23 height 60
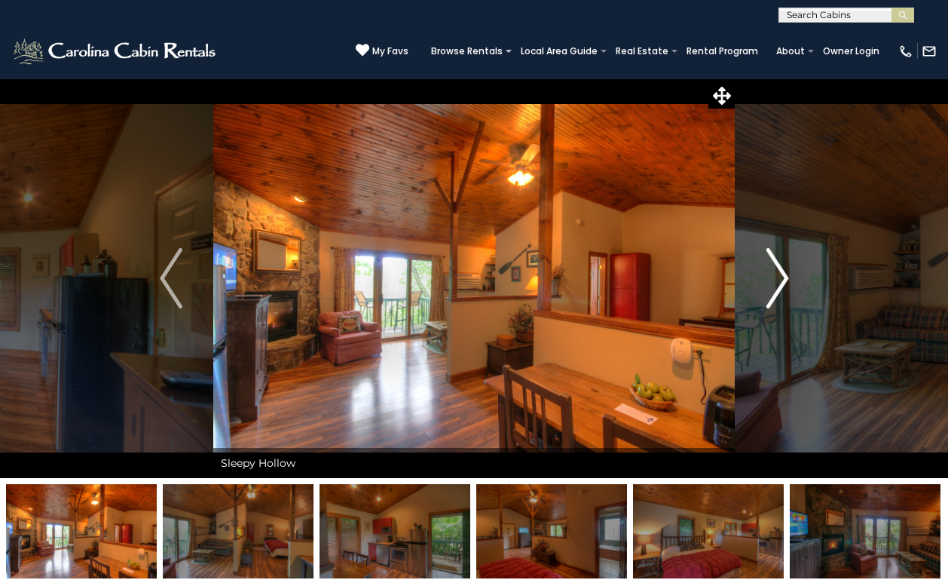
click at [782, 271] on img "Next" at bounding box center [777, 278] width 23 height 60
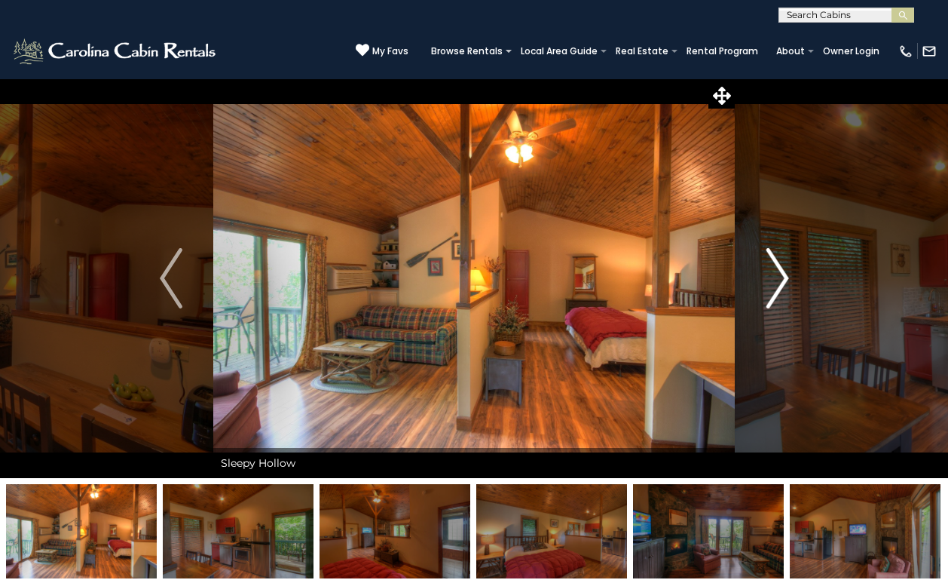
click at [782, 271] on img "Next" at bounding box center [777, 278] width 23 height 60
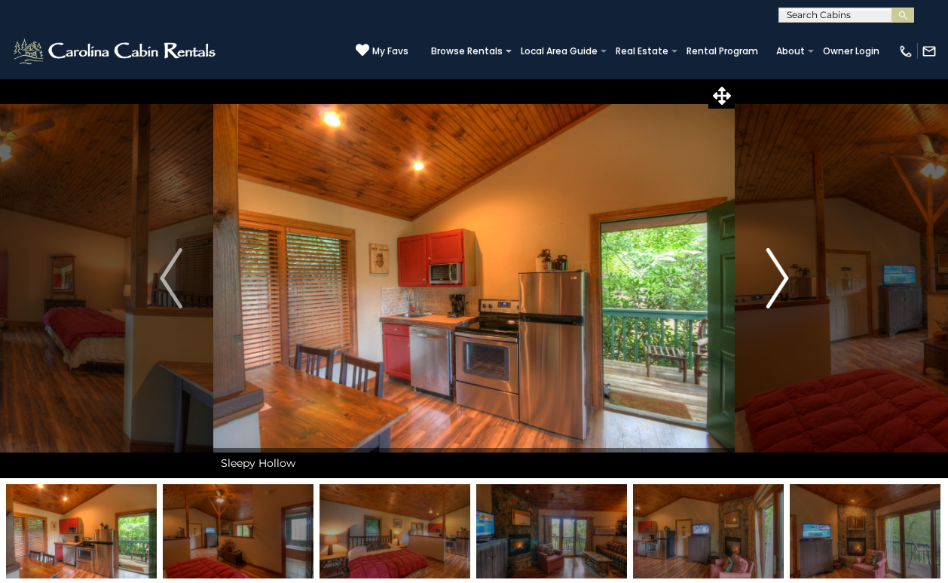
click at [782, 271] on img "Next" at bounding box center [777, 278] width 23 height 60
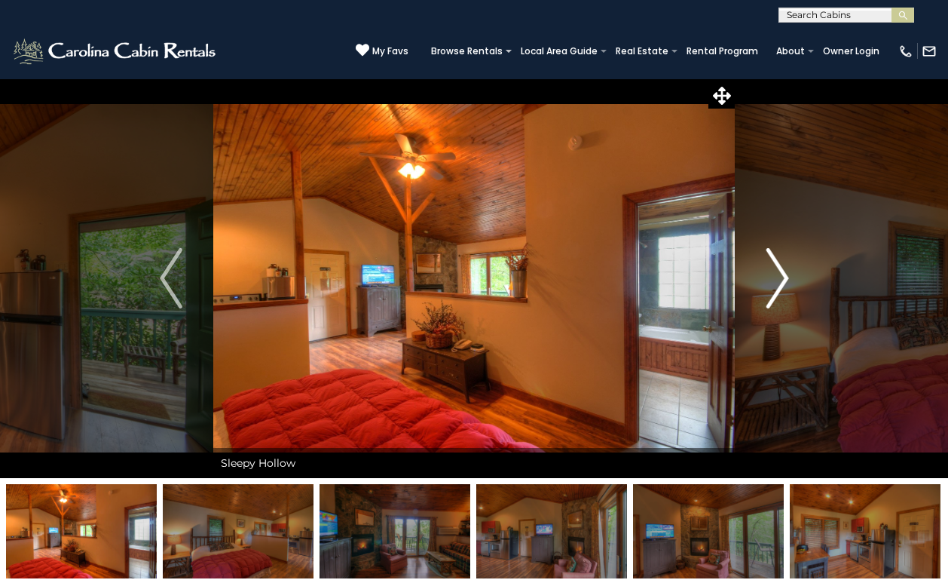
click at [782, 271] on img "Next" at bounding box center [777, 278] width 23 height 60
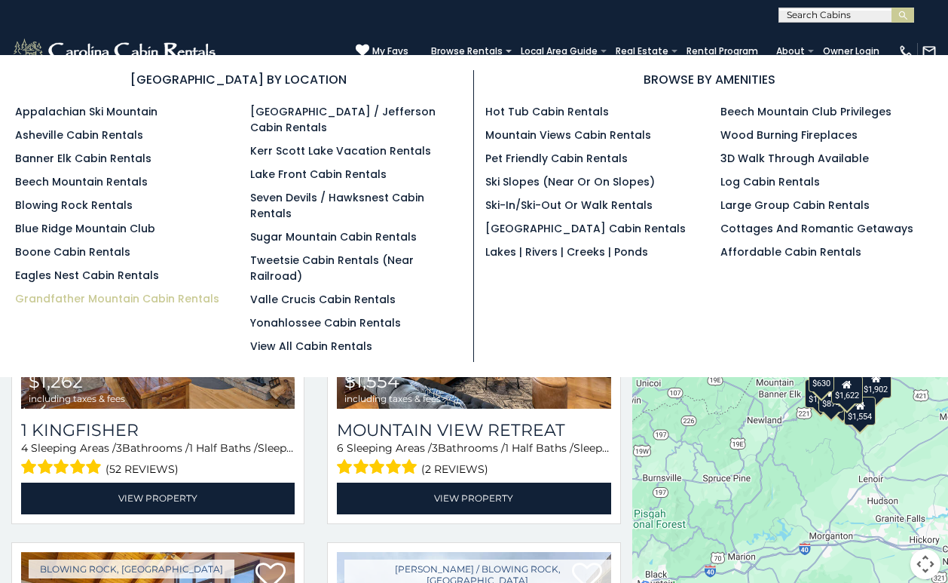
click at [185, 295] on link "Grandfather Mountain Cabin Rentals" at bounding box center [117, 298] width 204 height 15
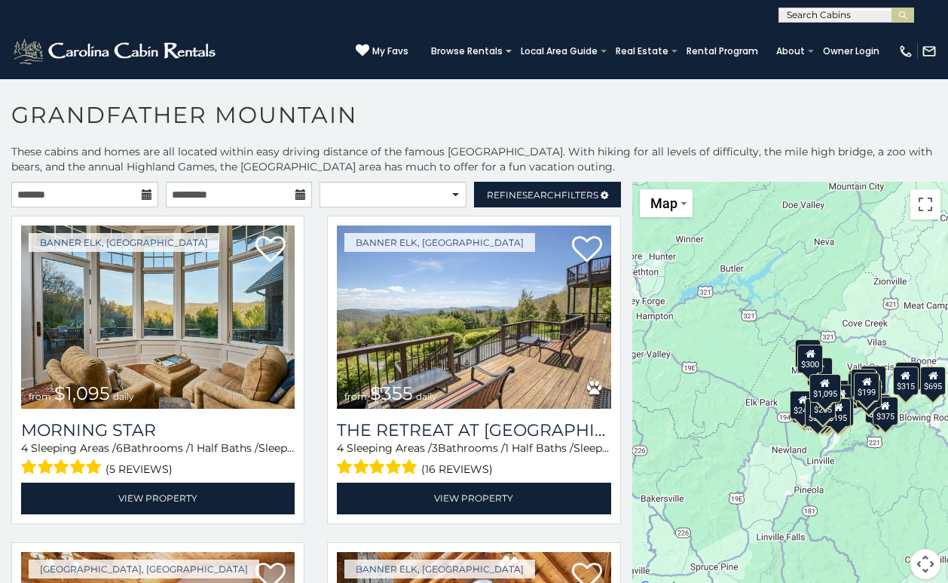
click at [147, 199] on icon at bounding box center [147, 194] width 11 height 11
click at [146, 192] on icon at bounding box center [147, 194] width 11 height 11
click at [113, 190] on input "text" at bounding box center [84, 195] width 147 height 26
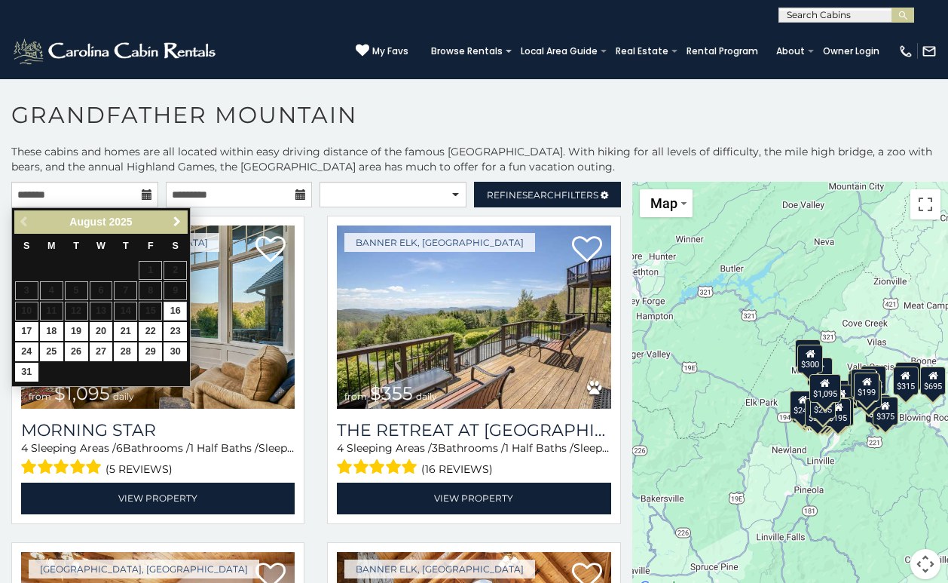
click at [176, 222] on span "Next" at bounding box center [177, 222] width 12 height 12
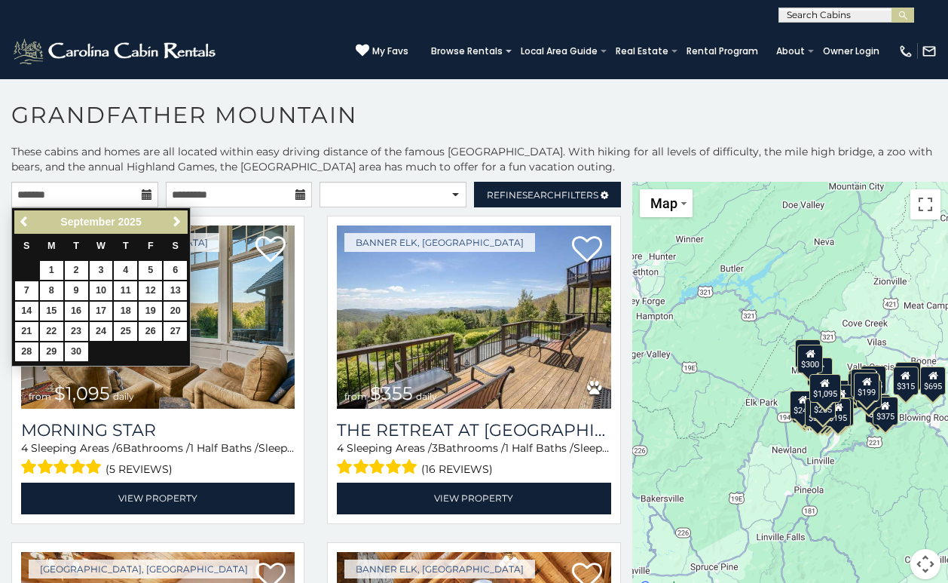
click at [176, 222] on span "Next" at bounding box center [177, 222] width 12 height 12
click at [122, 308] on link "16" at bounding box center [125, 311] width 23 height 19
type input "**********"
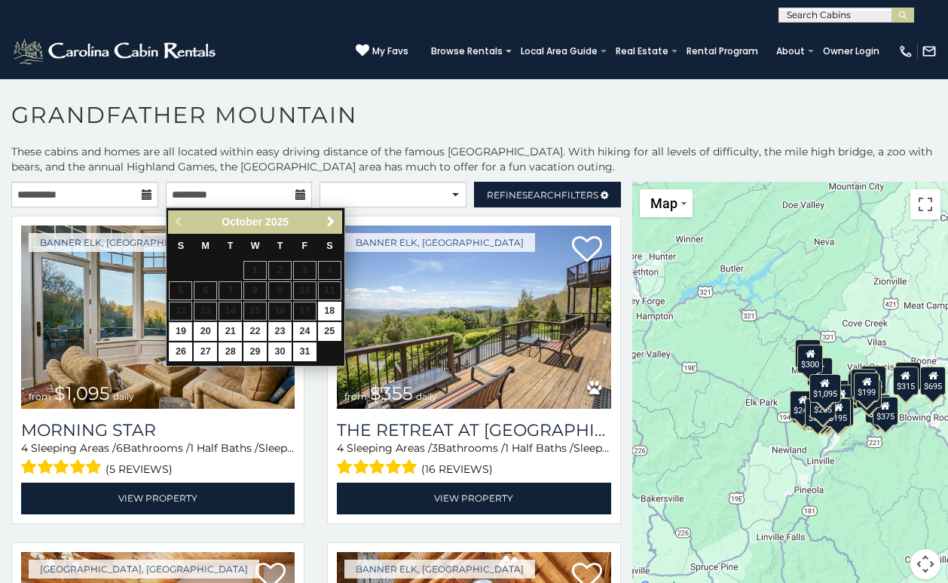
click at [183, 331] on link "19" at bounding box center [180, 331] width 23 height 19
type input "**********"
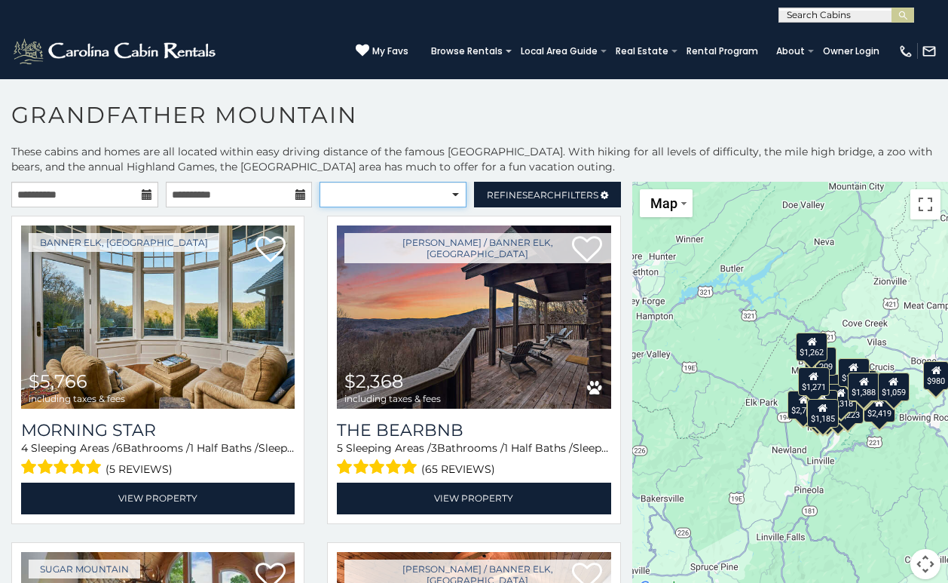
select select "*********"
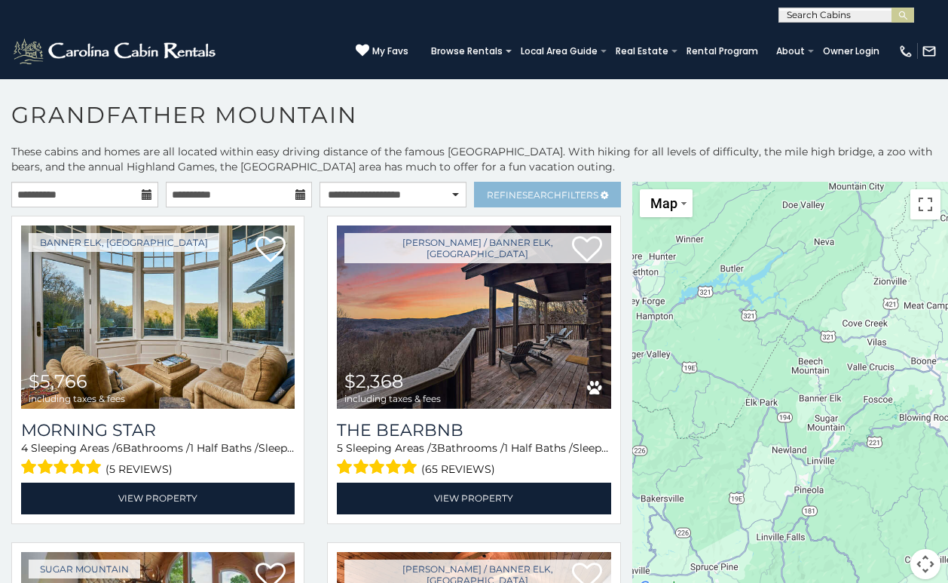
click at [528, 198] on span "Search" at bounding box center [541, 194] width 39 height 11
